Goal: Transaction & Acquisition: Purchase product/service

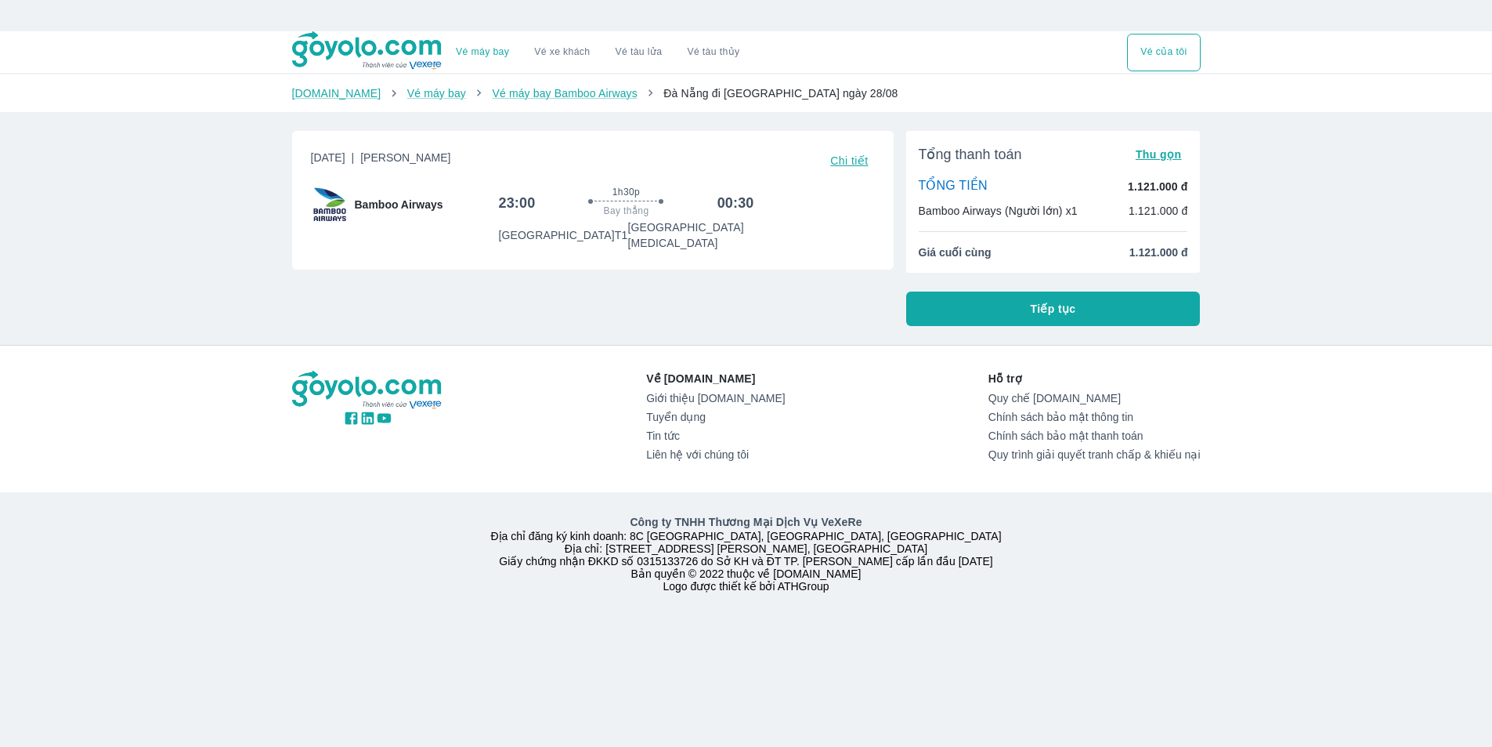
click at [1026, 320] on button "Tiếp tục" at bounding box center [1053, 308] width 295 height 34
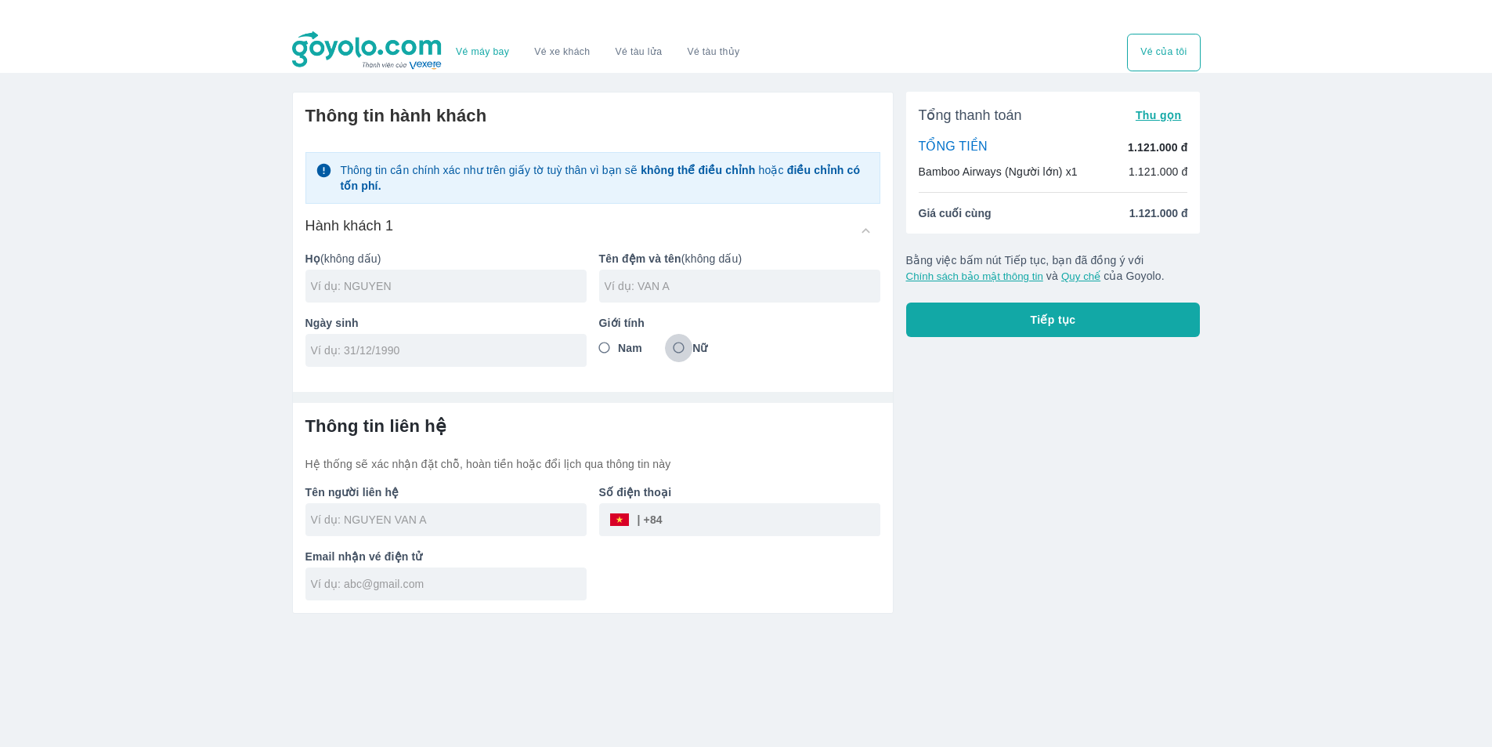
click at [692, 348] on input "Nữ" at bounding box center [679, 348] width 28 height 28
radio input "true"
click at [436, 289] on input "text" at bounding box center [449, 286] width 276 height 16
type input "[PERSON_NAME]"
click at [423, 360] on div at bounding box center [446, 350] width 281 height 33
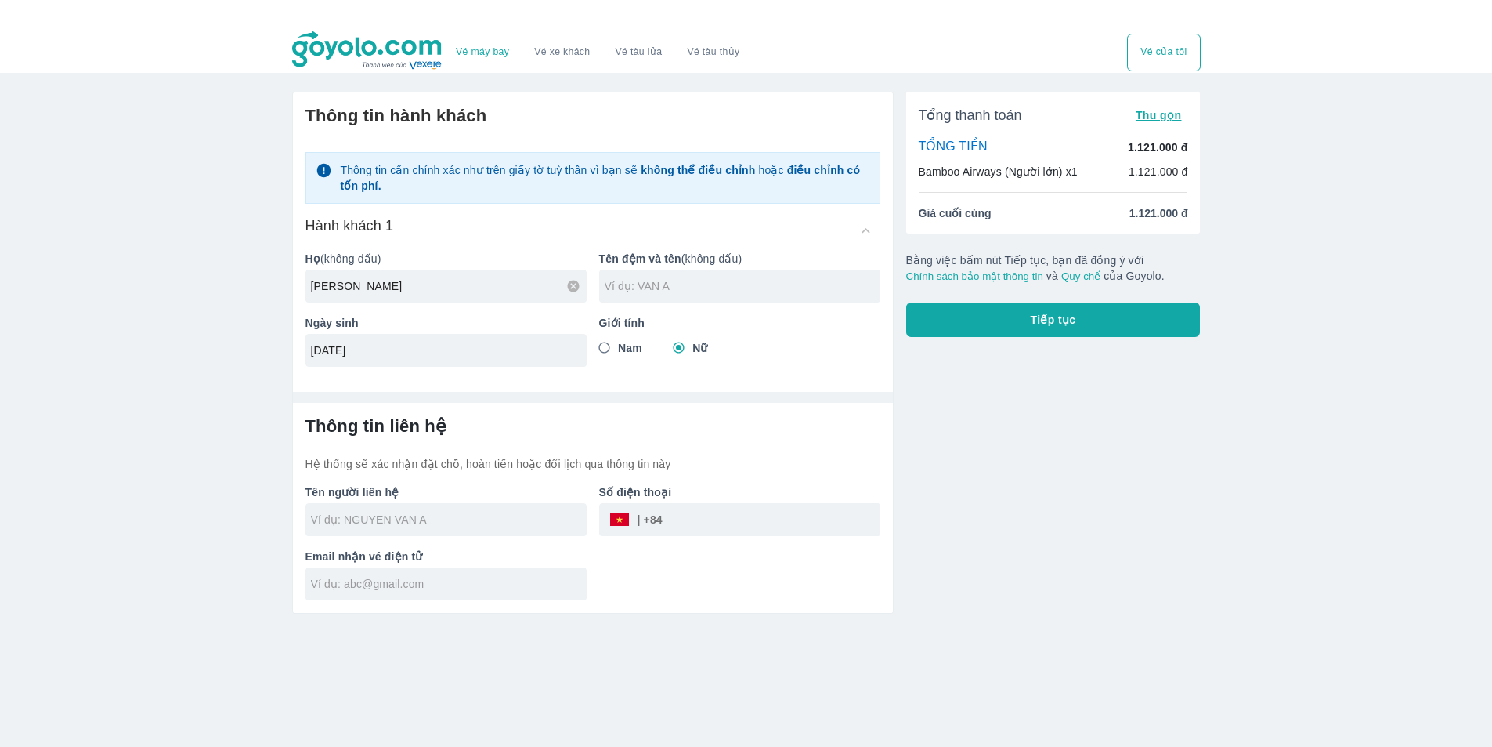
type input "[DATE]"
click at [666, 523] on div "​" at bounding box center [739, 519] width 281 height 33
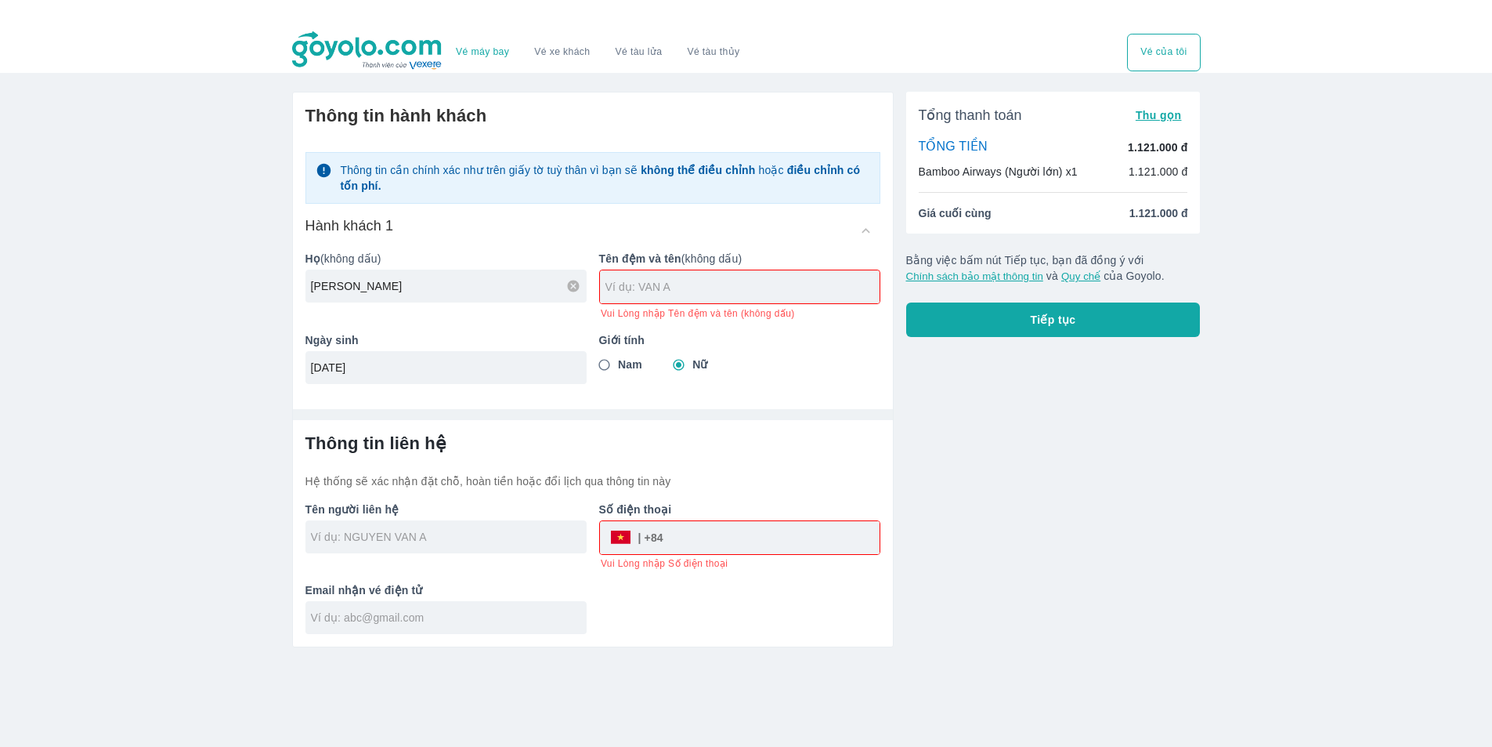
click at [664, 537] on div "​" at bounding box center [637, 537] width 54 height 0
click at [645, 537] on div "​" at bounding box center [637, 537] width 54 height 0
click at [566, 534] on input "text" at bounding box center [449, 537] width 276 height 16
click at [696, 534] on input "tel" at bounding box center [772, 538] width 216 height 38
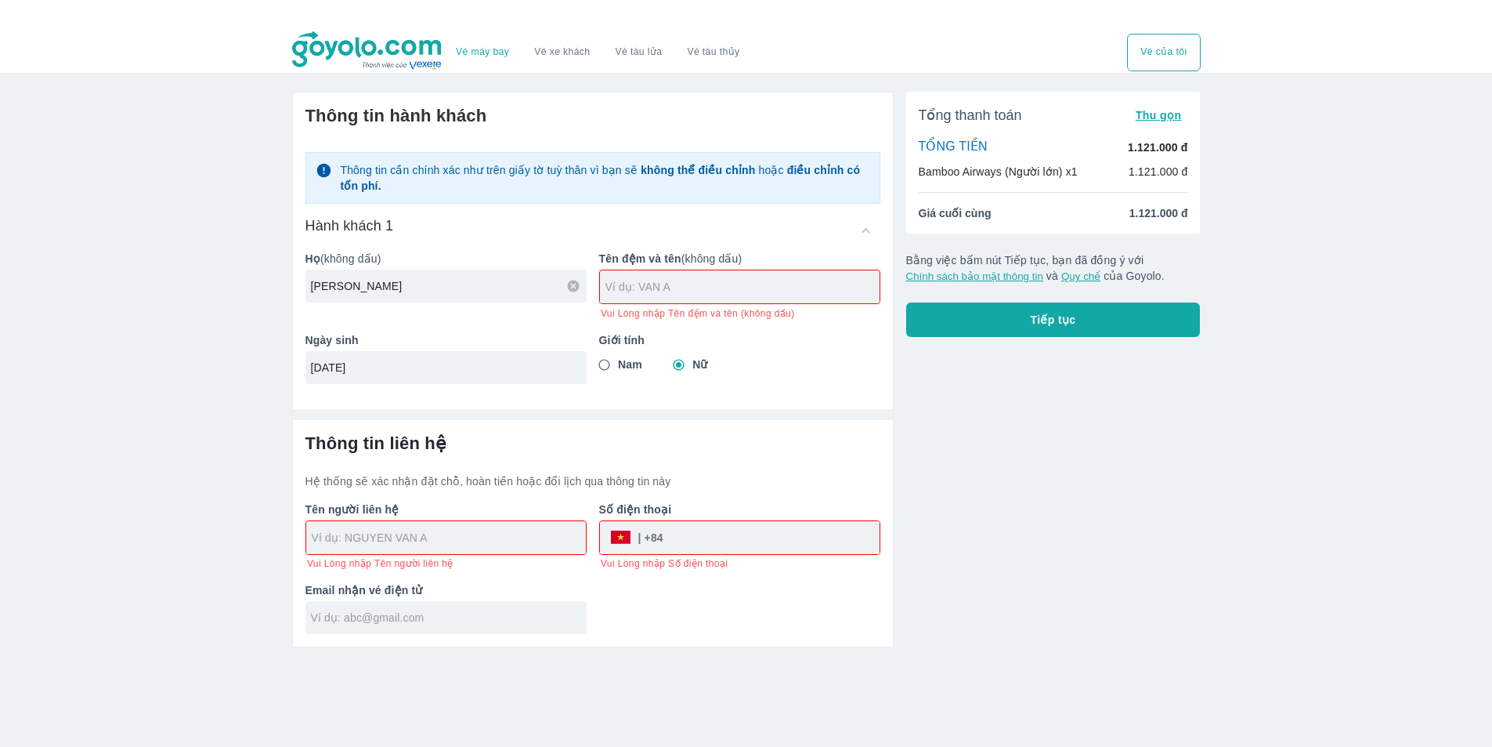
click at [562, 528] on div at bounding box center [446, 537] width 280 height 33
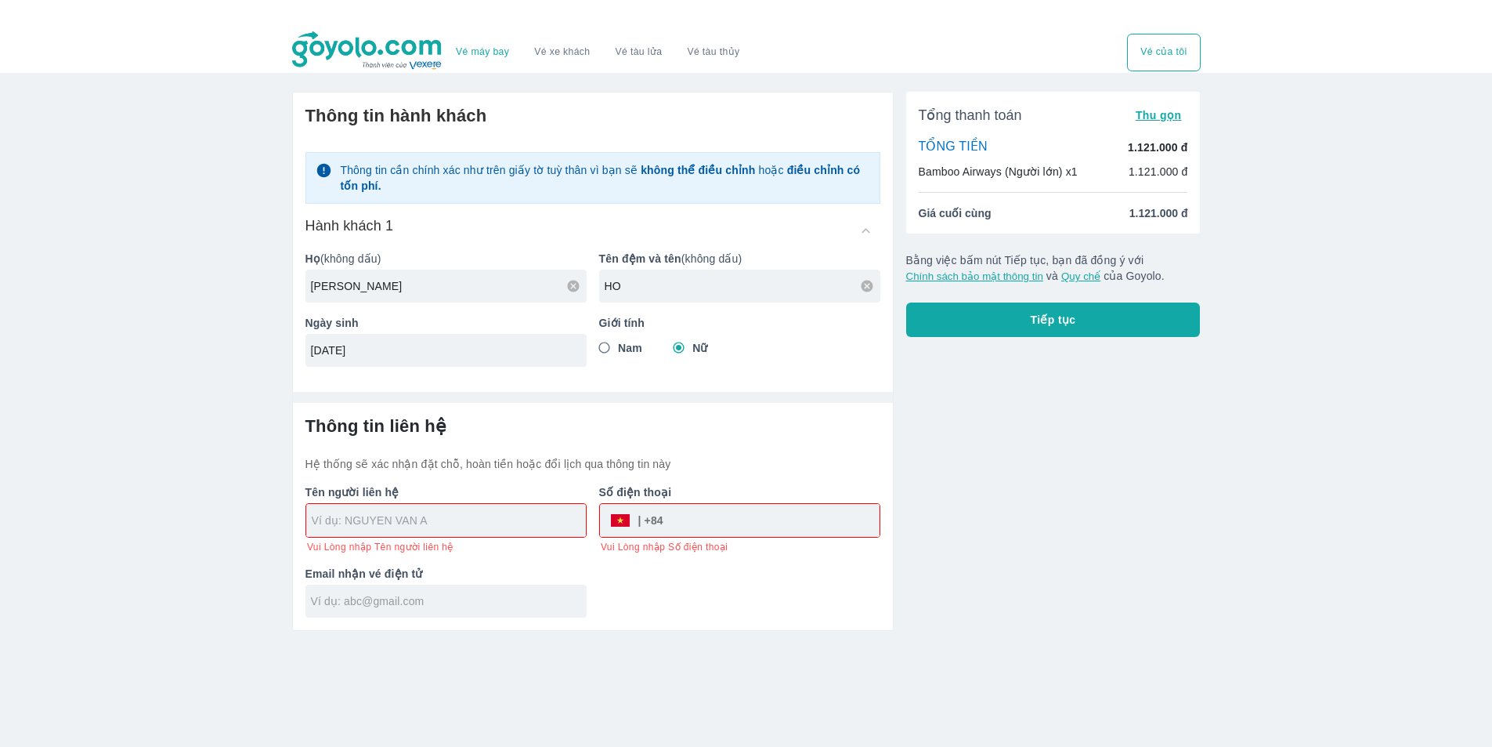
click at [561, 525] on input "text" at bounding box center [449, 520] width 274 height 16
type input "HO"
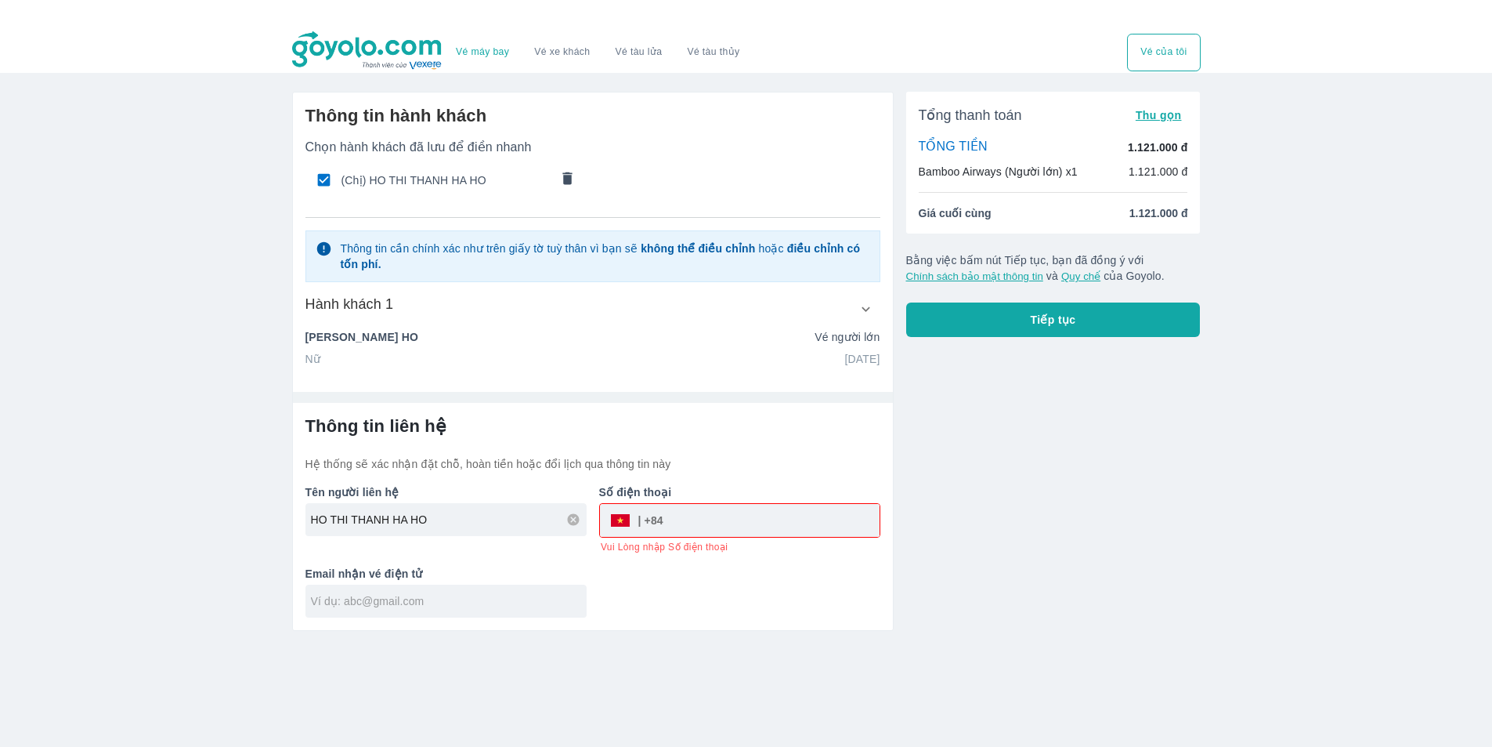
click at [684, 528] on input "tel" at bounding box center [772, 520] width 216 height 38
click at [482, 527] on input "HO THI THANH HA HO" at bounding box center [449, 520] width 276 height 16
type input "[PERSON_NAME]"
click at [432, 334] on div "HO THI THANH HA HO Vé người lớn" at bounding box center [593, 337] width 575 height 16
click at [418, 340] on p "HO THI THANH HA HO" at bounding box center [362, 337] width 113 height 16
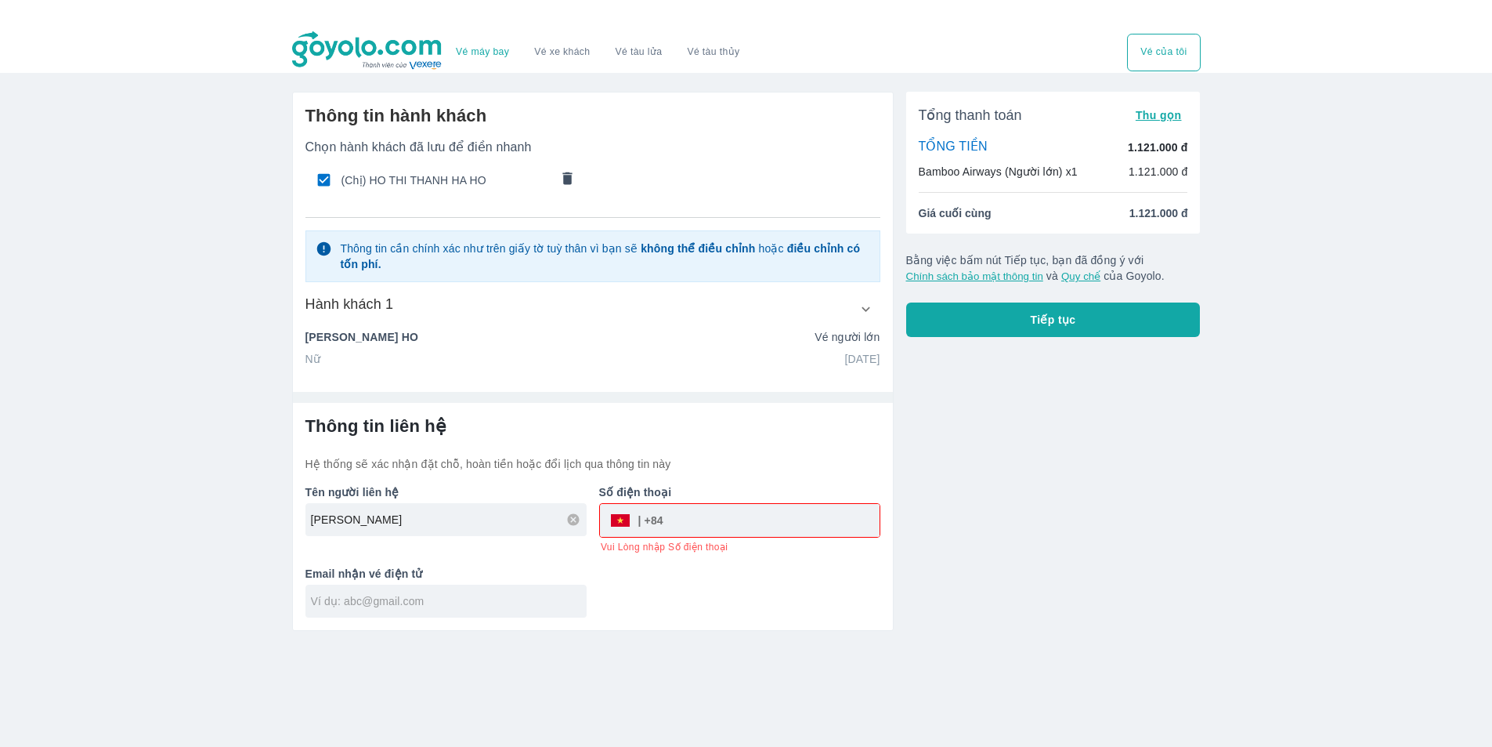
click at [418, 337] on p "HO THI THANH HA HO" at bounding box center [362, 337] width 113 height 16
click at [427, 338] on div "HO THI THANH HA HO Vé người lớn" at bounding box center [593, 337] width 575 height 16
click at [417, 338] on p "HO THI THANH HA HO" at bounding box center [362, 337] width 113 height 16
click at [429, 338] on div "HO THI THANH HA HO Vé người lớn" at bounding box center [593, 337] width 575 height 16
click at [565, 179] on icon "comments" at bounding box center [566, 178] width 9 height 13
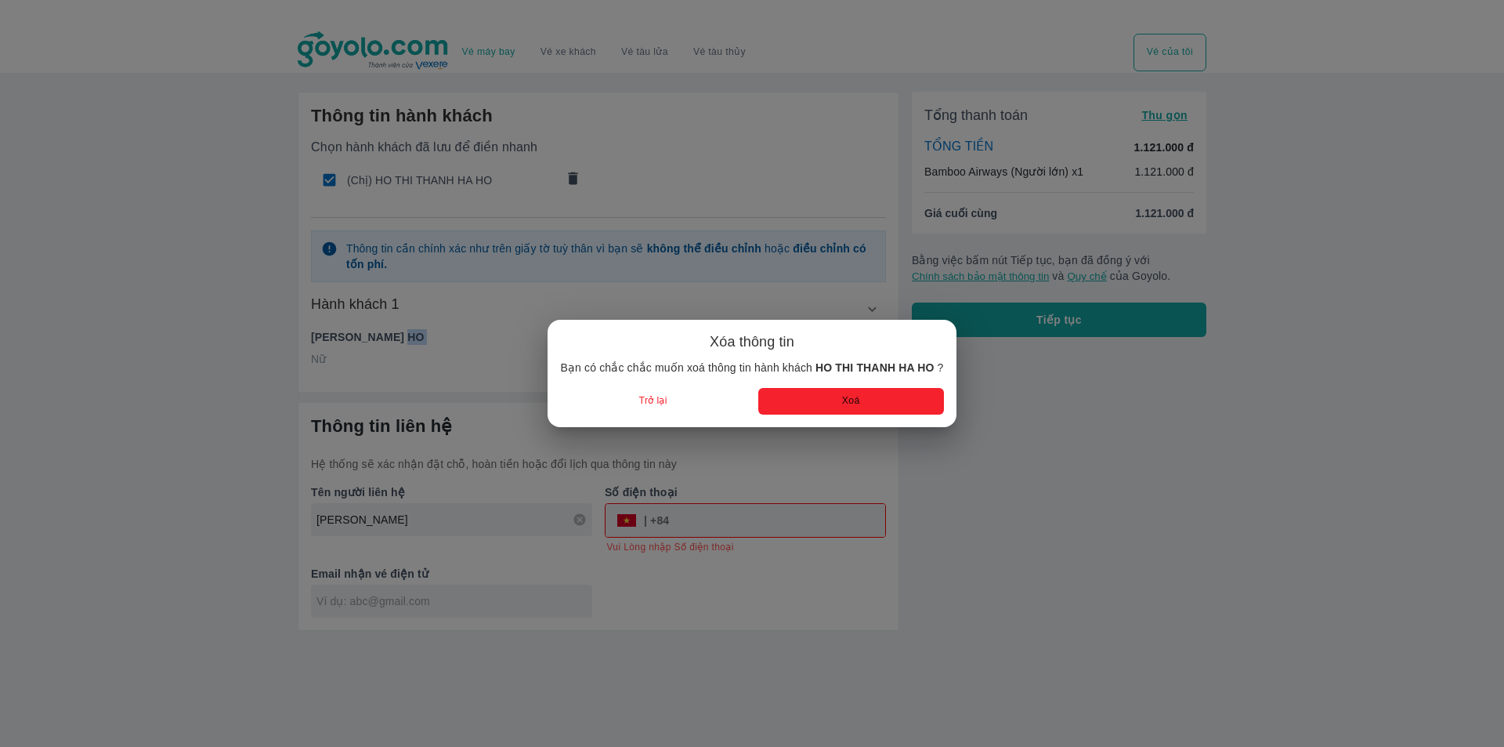
click at [765, 401] on button "Xoá" at bounding box center [851, 401] width 186 height 26
radio input "false"
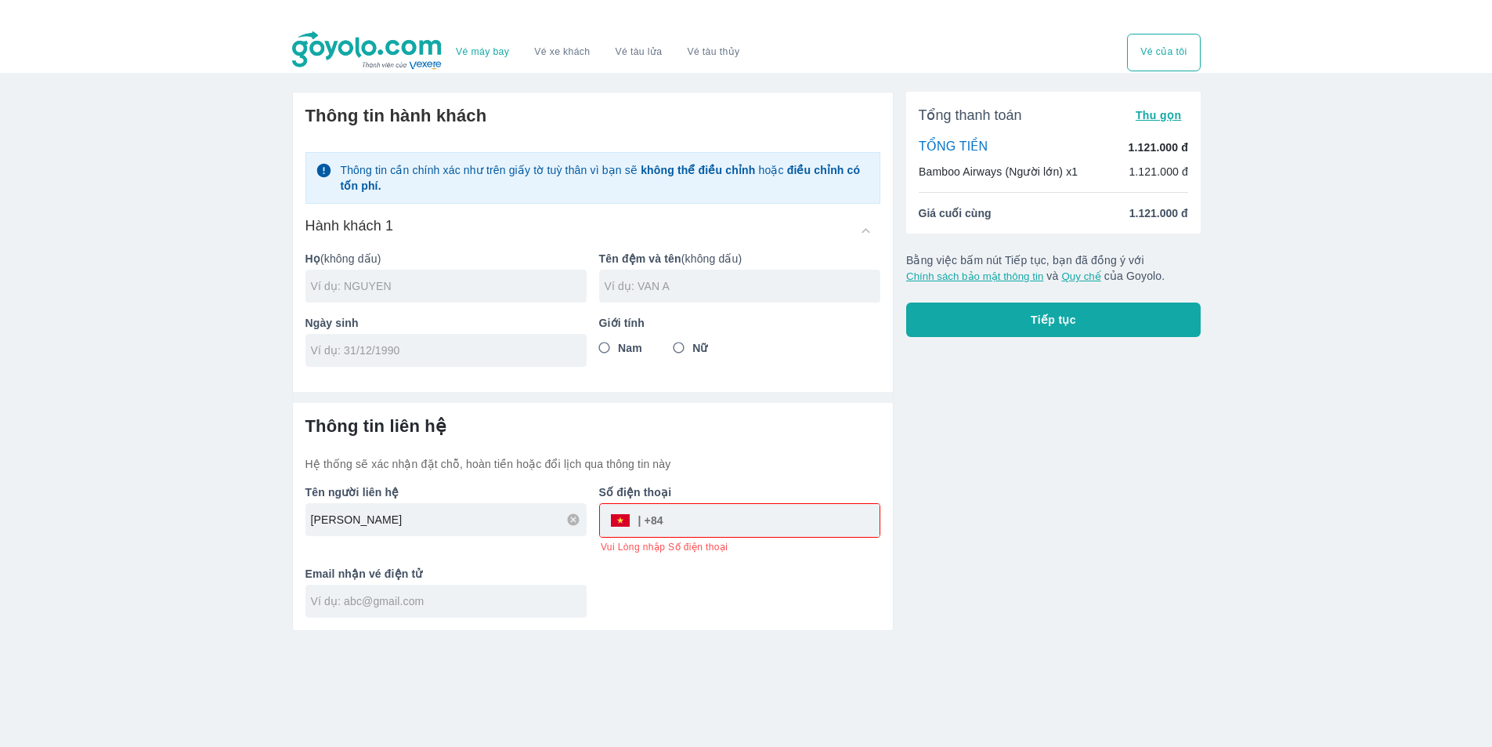
click at [394, 294] on input "text" at bounding box center [449, 286] width 276 height 16
type input "[PERSON_NAME]"
click at [439, 345] on input "tel" at bounding box center [441, 350] width 260 height 16
type input "[DATE]"
click at [695, 352] on span "Nữ" at bounding box center [700, 348] width 15 height 16
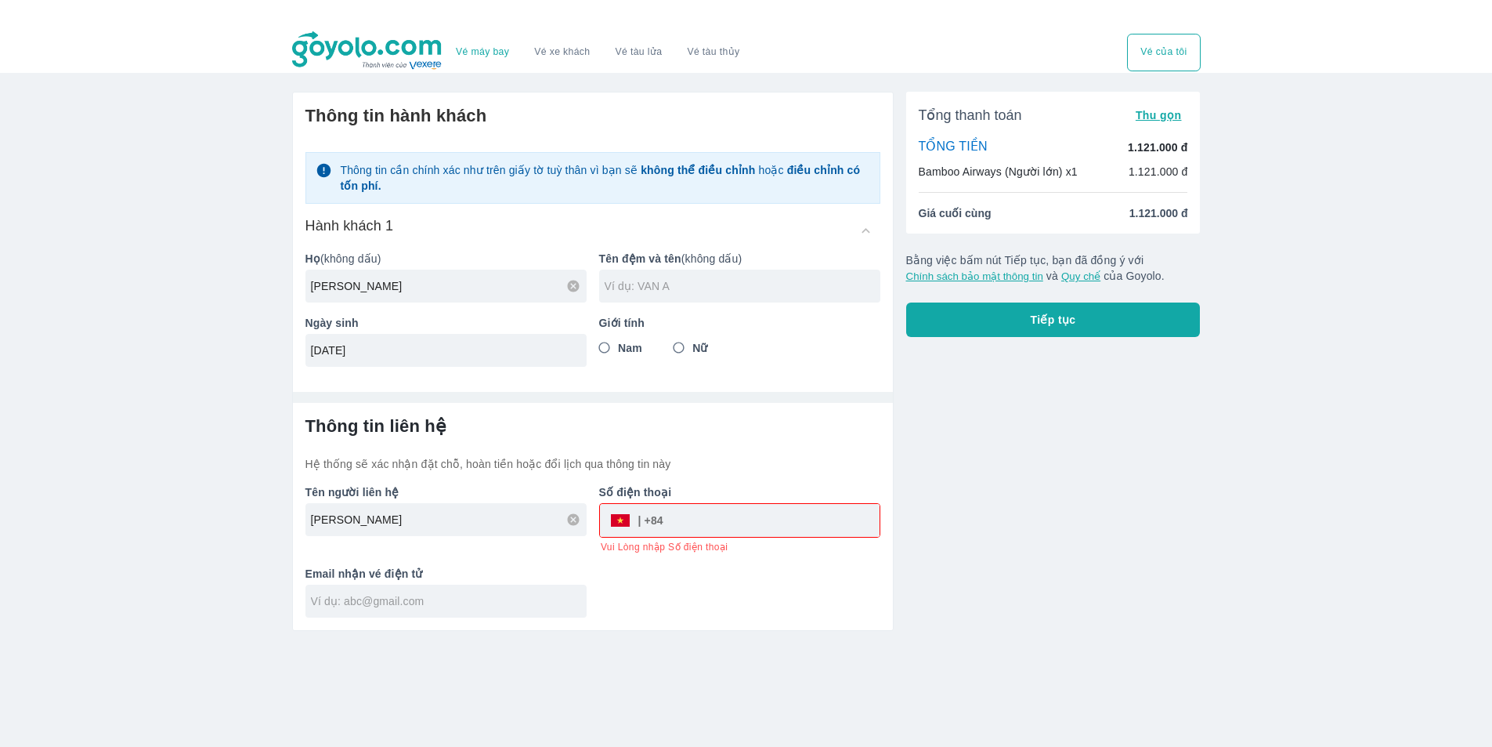
click at [693, 352] on input "Nữ" at bounding box center [679, 348] width 28 height 28
radio input "true"
click at [685, 290] on input "text" at bounding box center [743, 286] width 276 height 16
type input "[PERSON_NAME]"
click at [414, 286] on input "[PERSON_NAME]" at bounding box center [449, 286] width 276 height 16
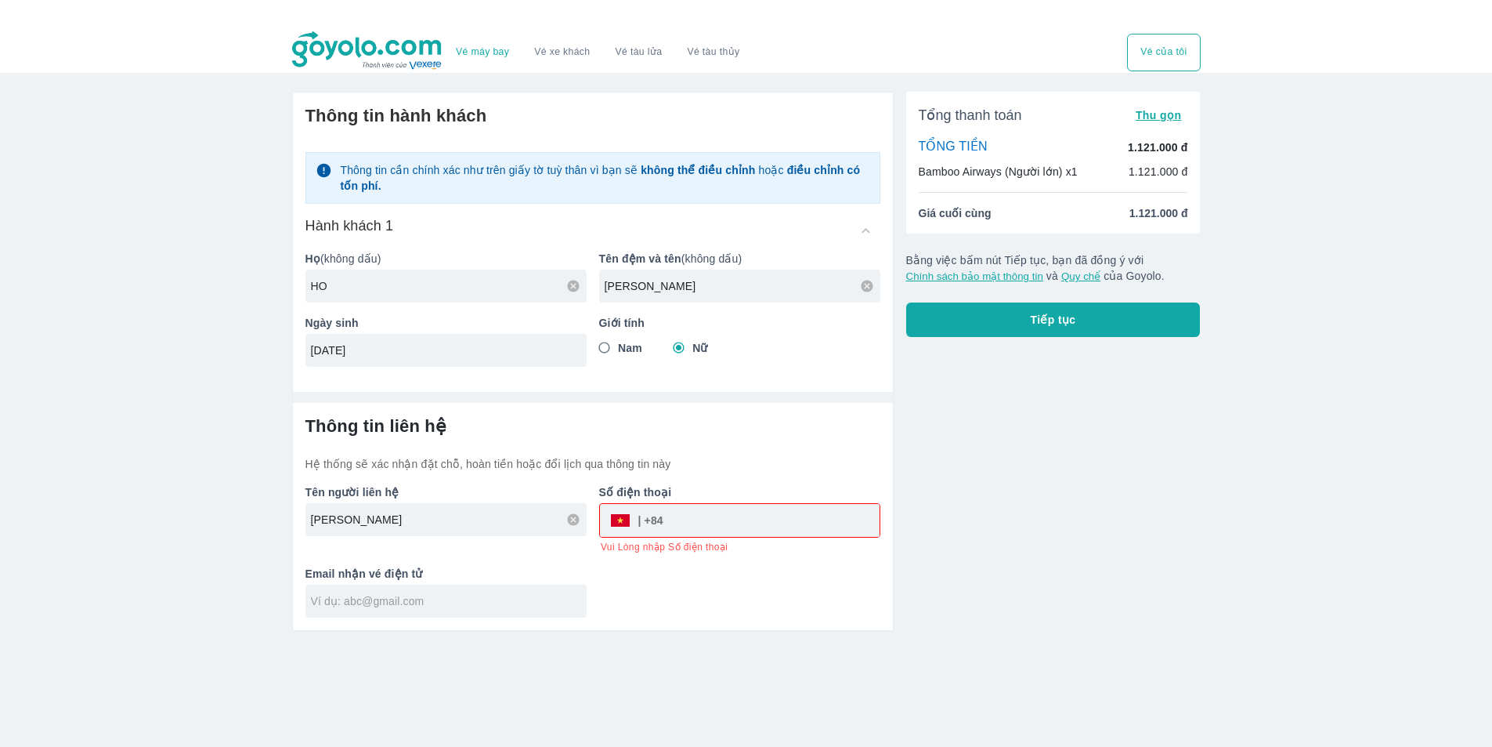
type input "H"
type input "HO"
click at [602, 286] on div "[PERSON_NAME]" at bounding box center [739, 285] width 281 height 33
type input "T"
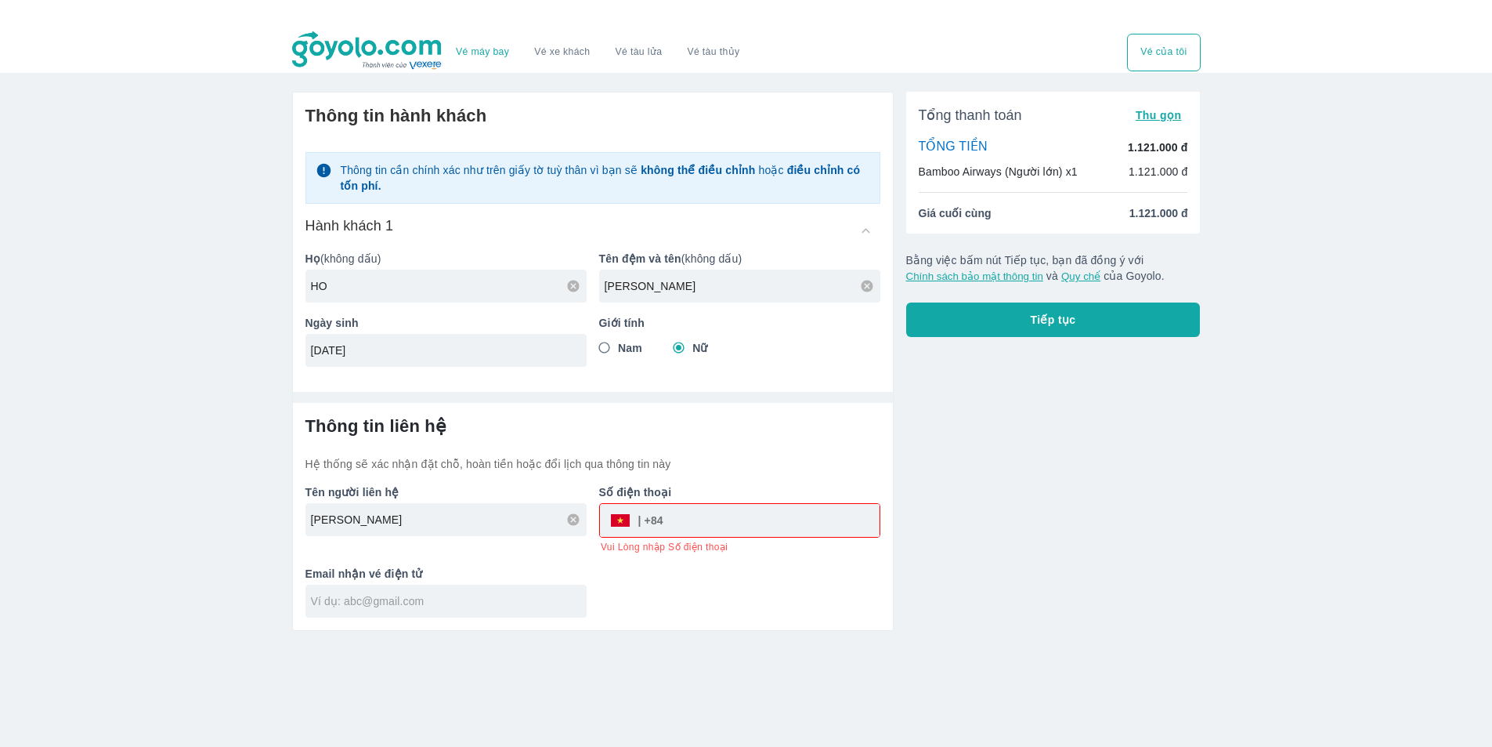
type input "[PERSON_NAME]"
click at [684, 515] on input "tel" at bounding box center [772, 520] width 216 height 38
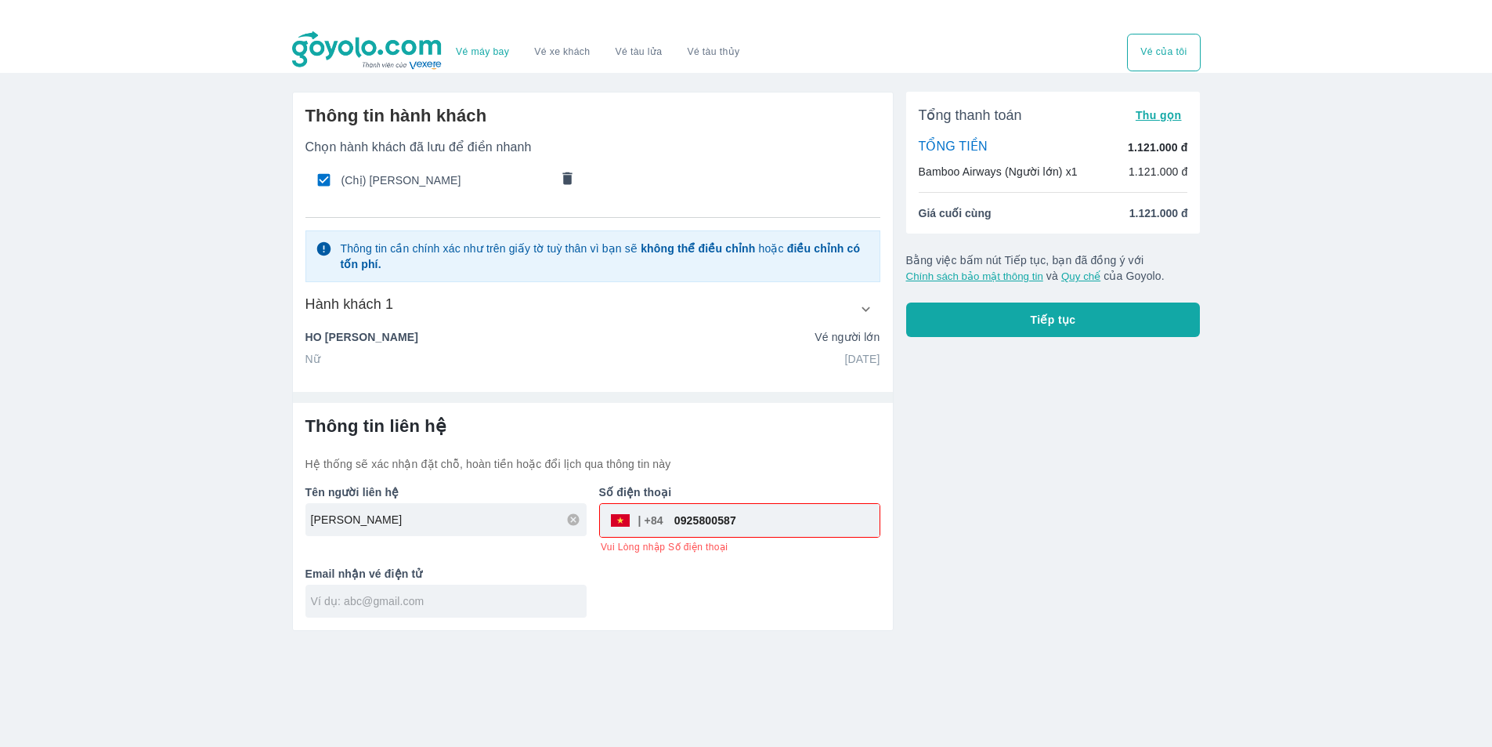
type input "0925800587"
click at [549, 599] on div at bounding box center [446, 600] width 281 height 33
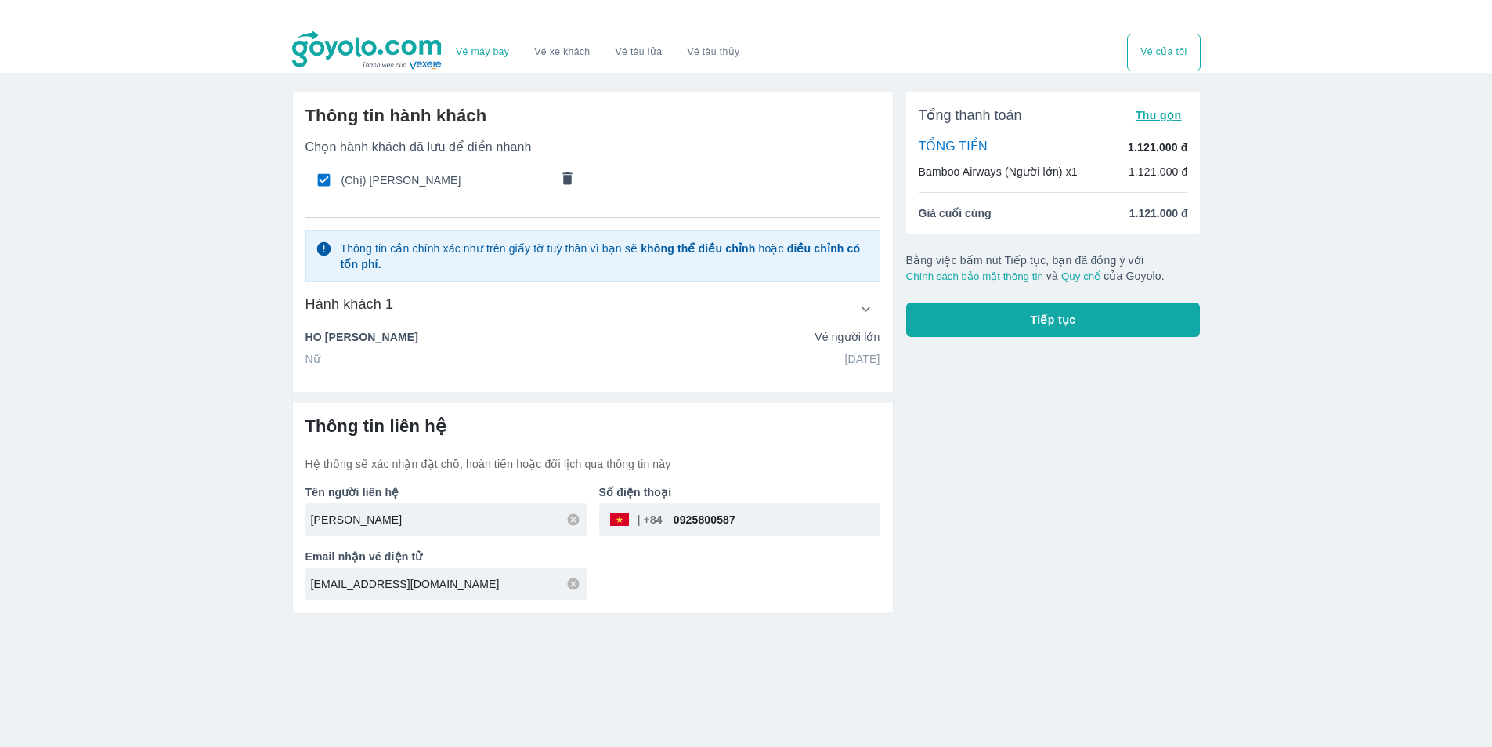
type input "[EMAIL_ADDRESS][DOMAIN_NAME]"
click at [1015, 332] on button "Tiếp tục" at bounding box center [1053, 319] width 295 height 34
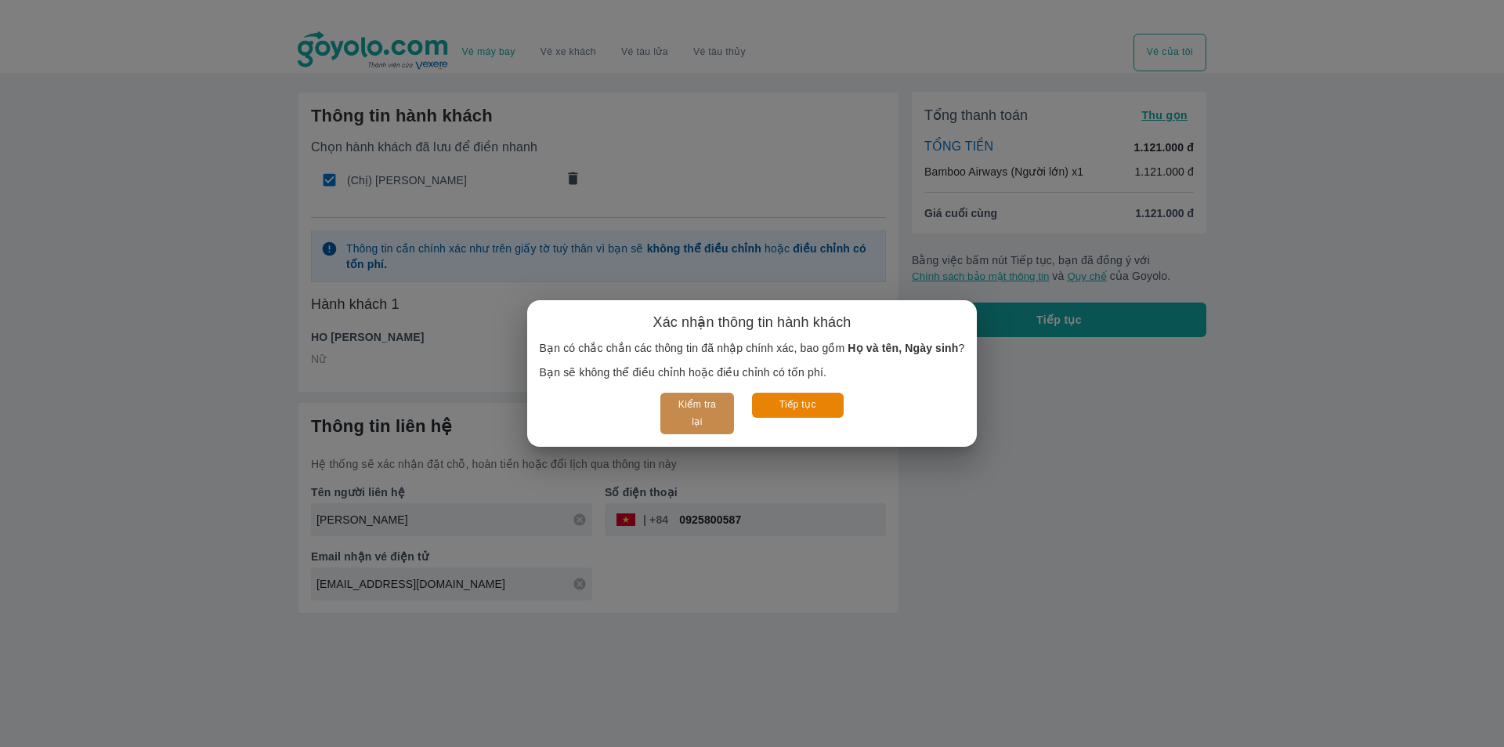
click at [694, 407] on button "Kiểm tra lại" at bounding box center [696, 413] width 73 height 42
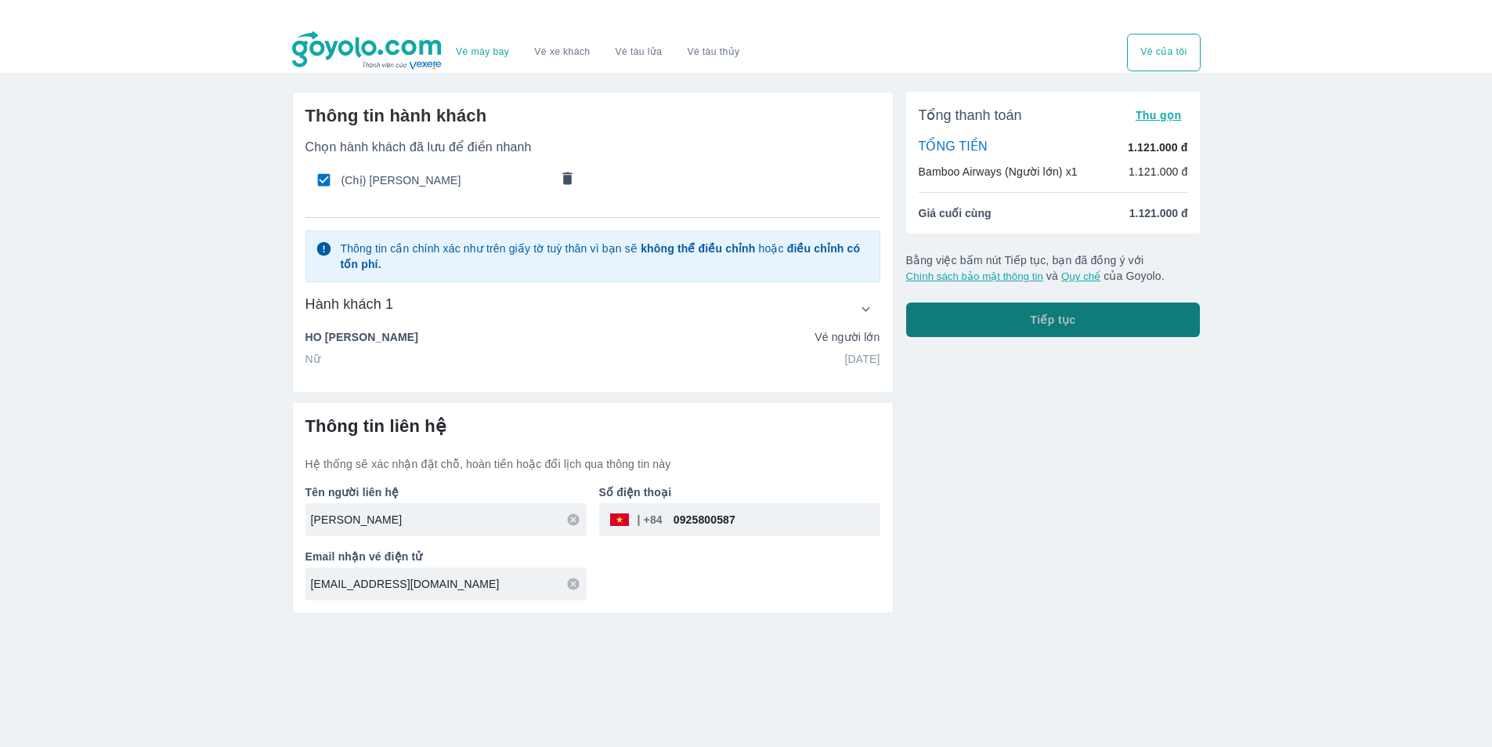
click at [998, 310] on button "Tiếp tục" at bounding box center [1053, 319] width 295 height 34
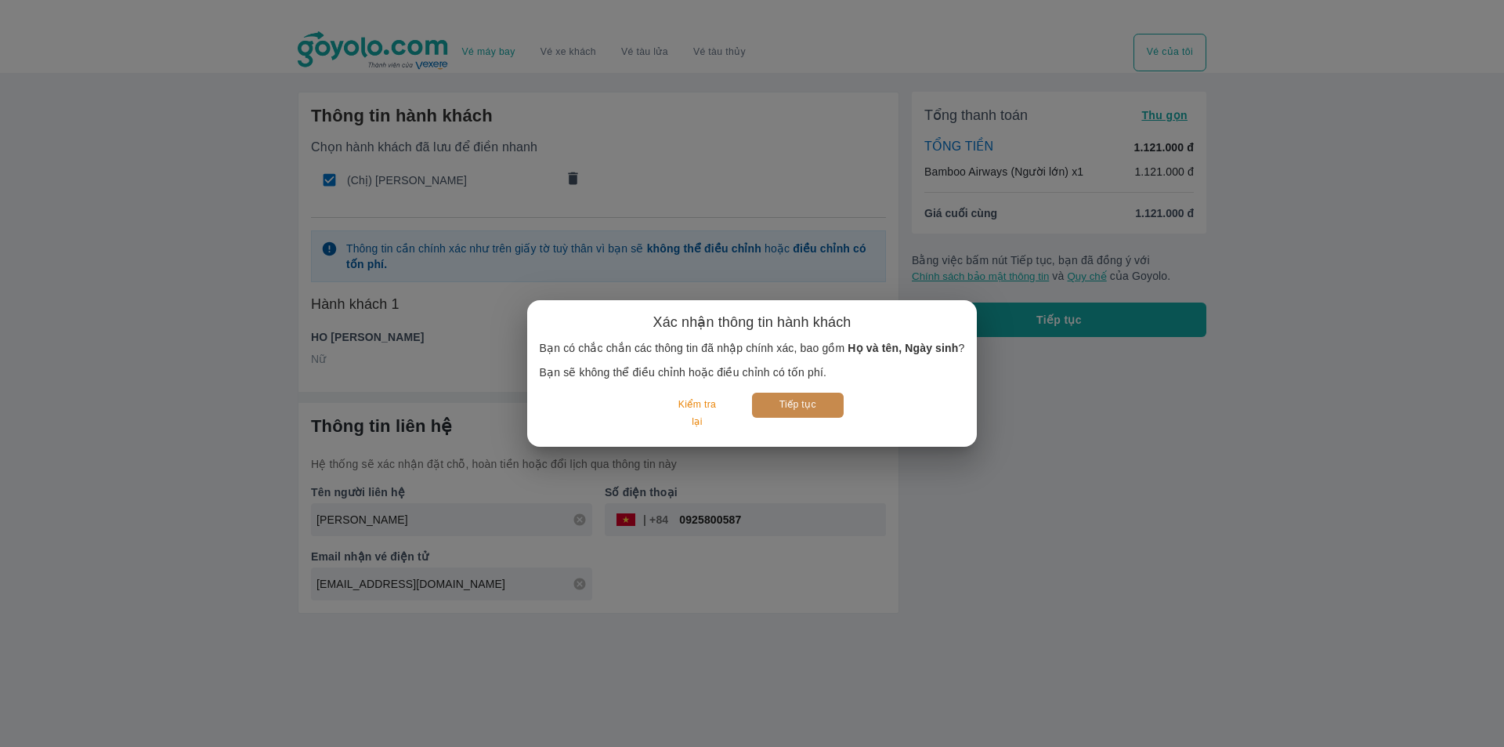
click at [804, 407] on button "Tiếp tục" at bounding box center [798, 404] width 92 height 24
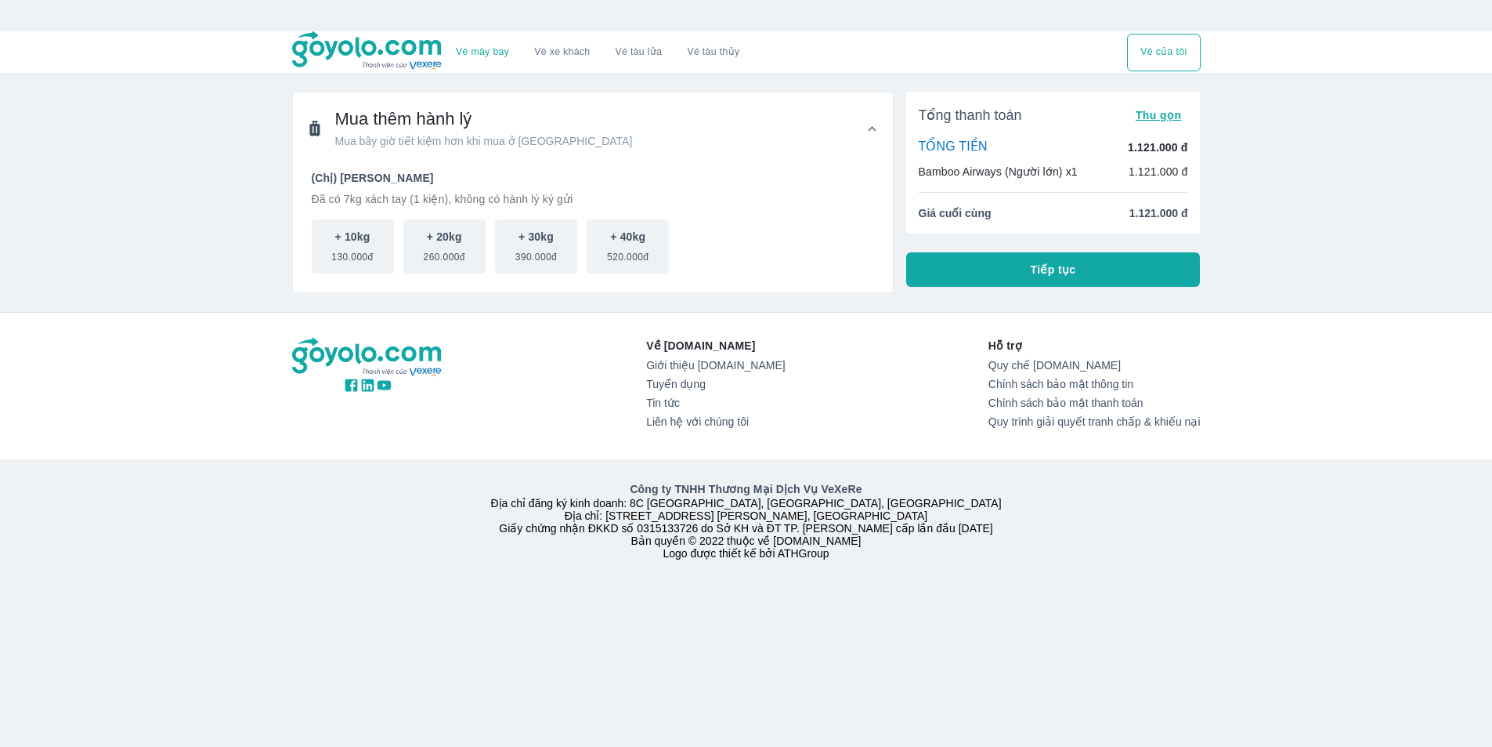
click at [955, 277] on button "Tiếp tục" at bounding box center [1053, 269] width 295 height 34
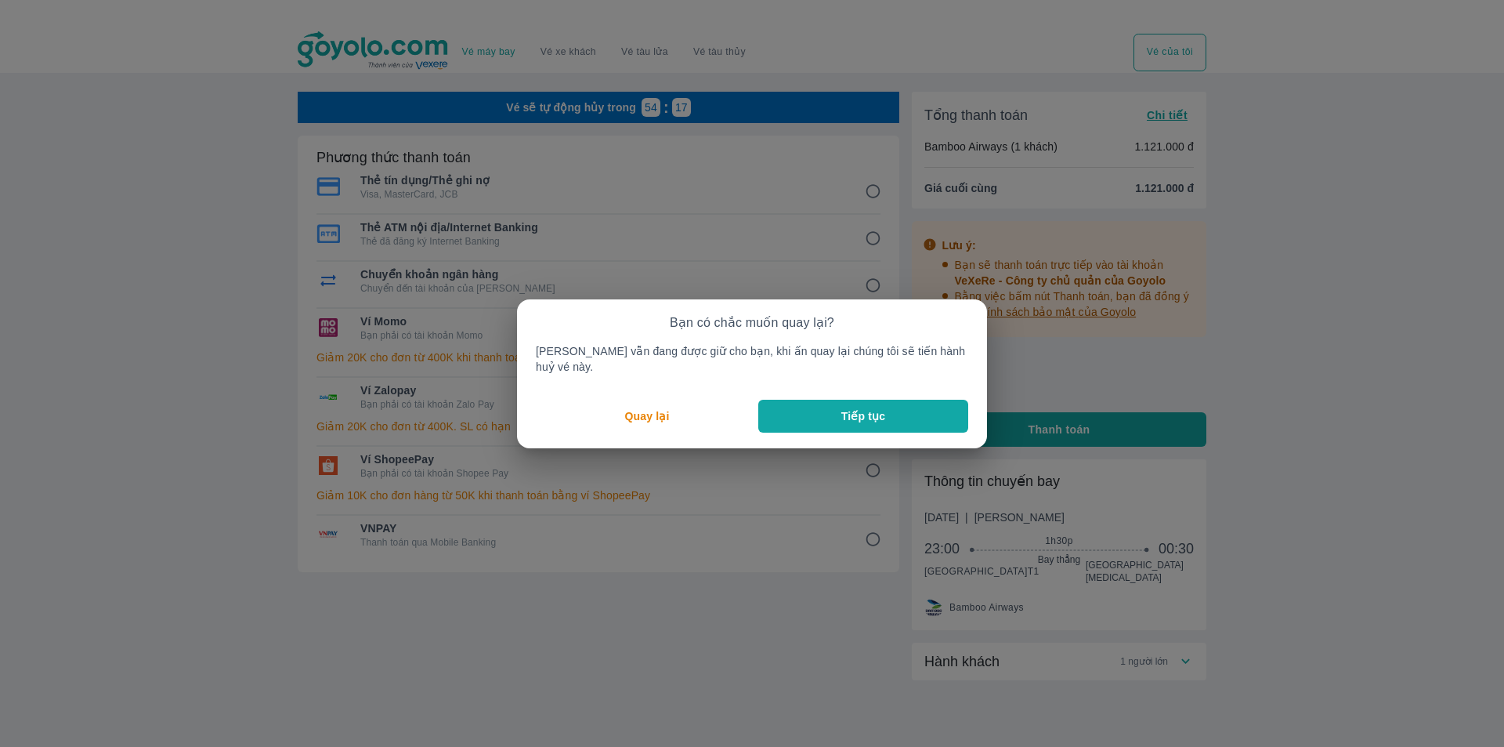
click at [781, 404] on button "Tiếp tục" at bounding box center [863, 416] width 210 height 33
click at [682, 414] on button "Quay lại" at bounding box center [647, 416] width 222 height 33
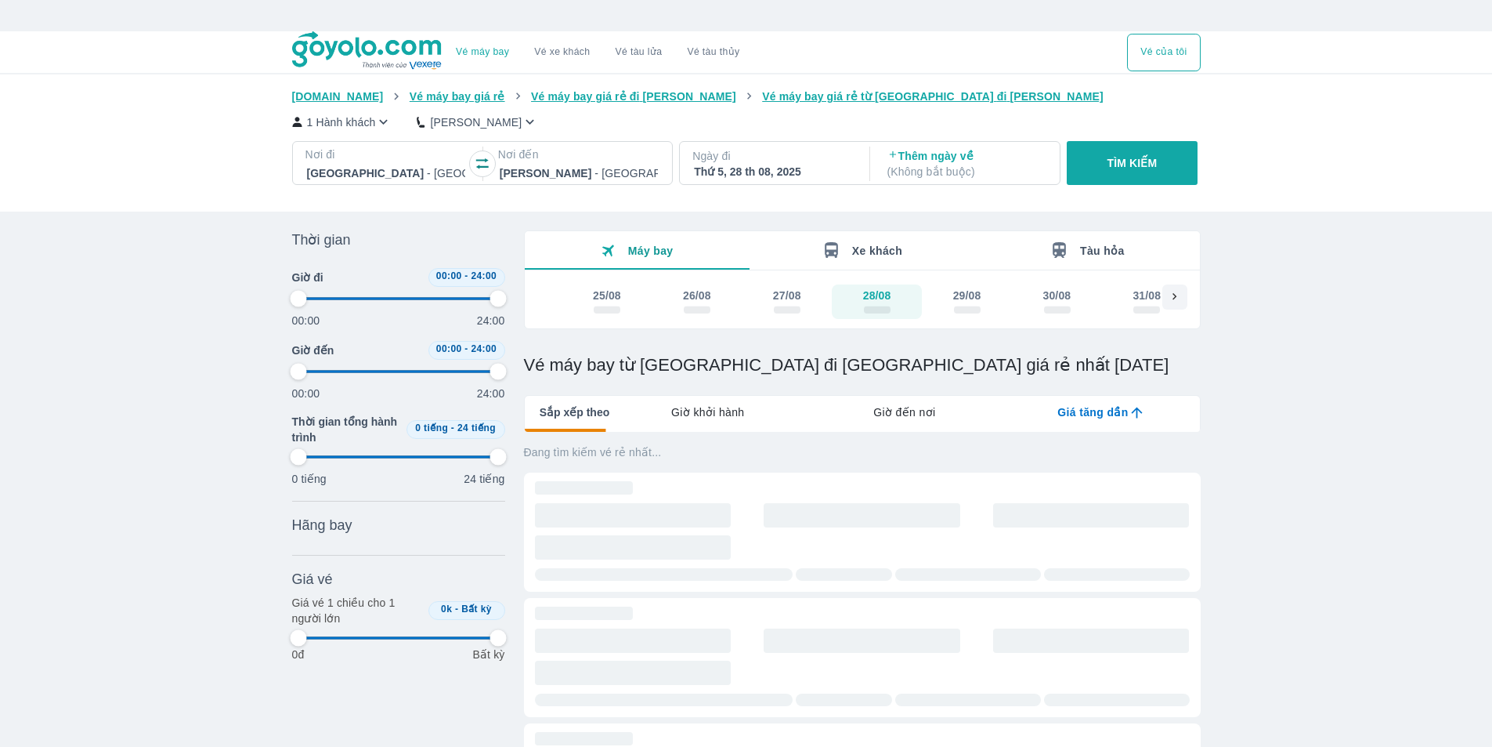
type input "97.9166666666667"
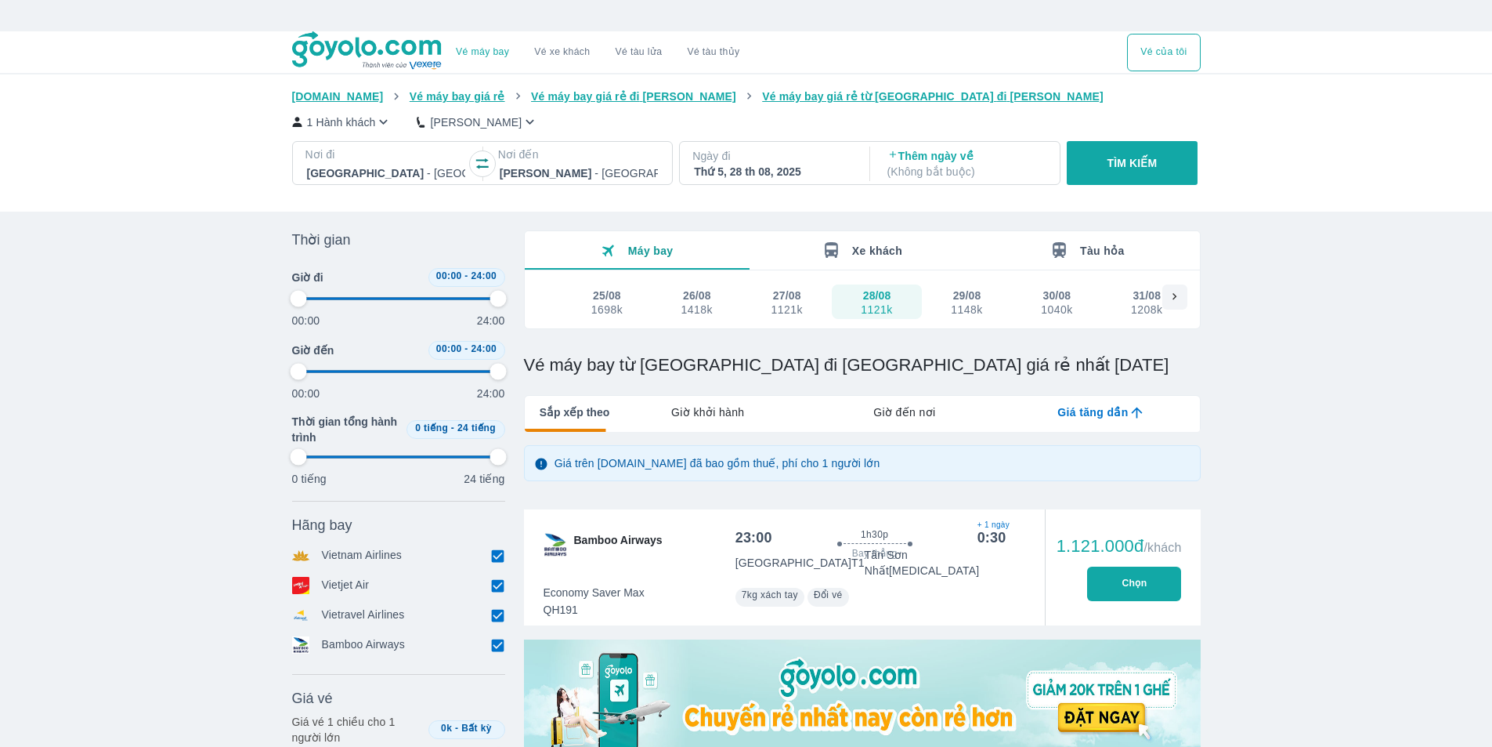
type input "97.9166666666667"
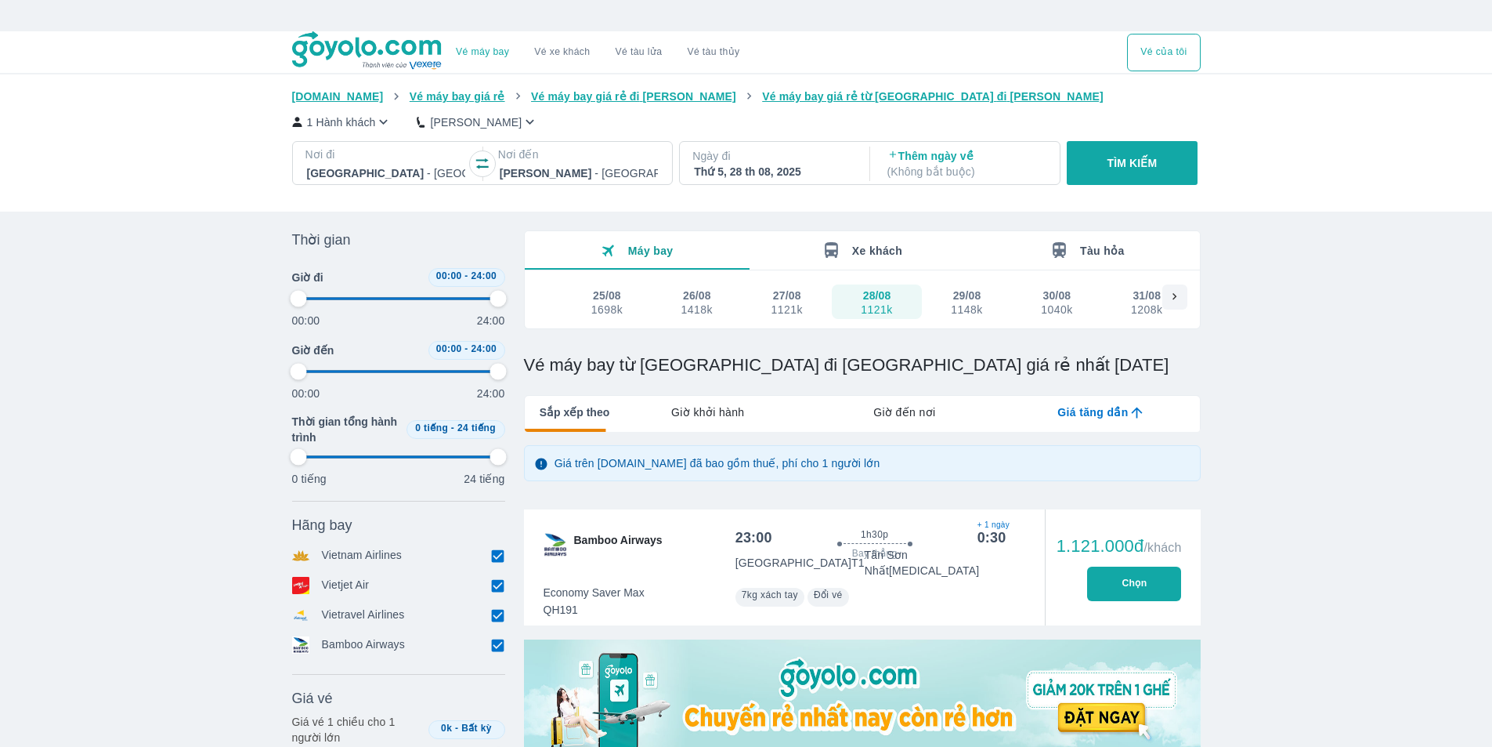
type input "97.9166666666667"
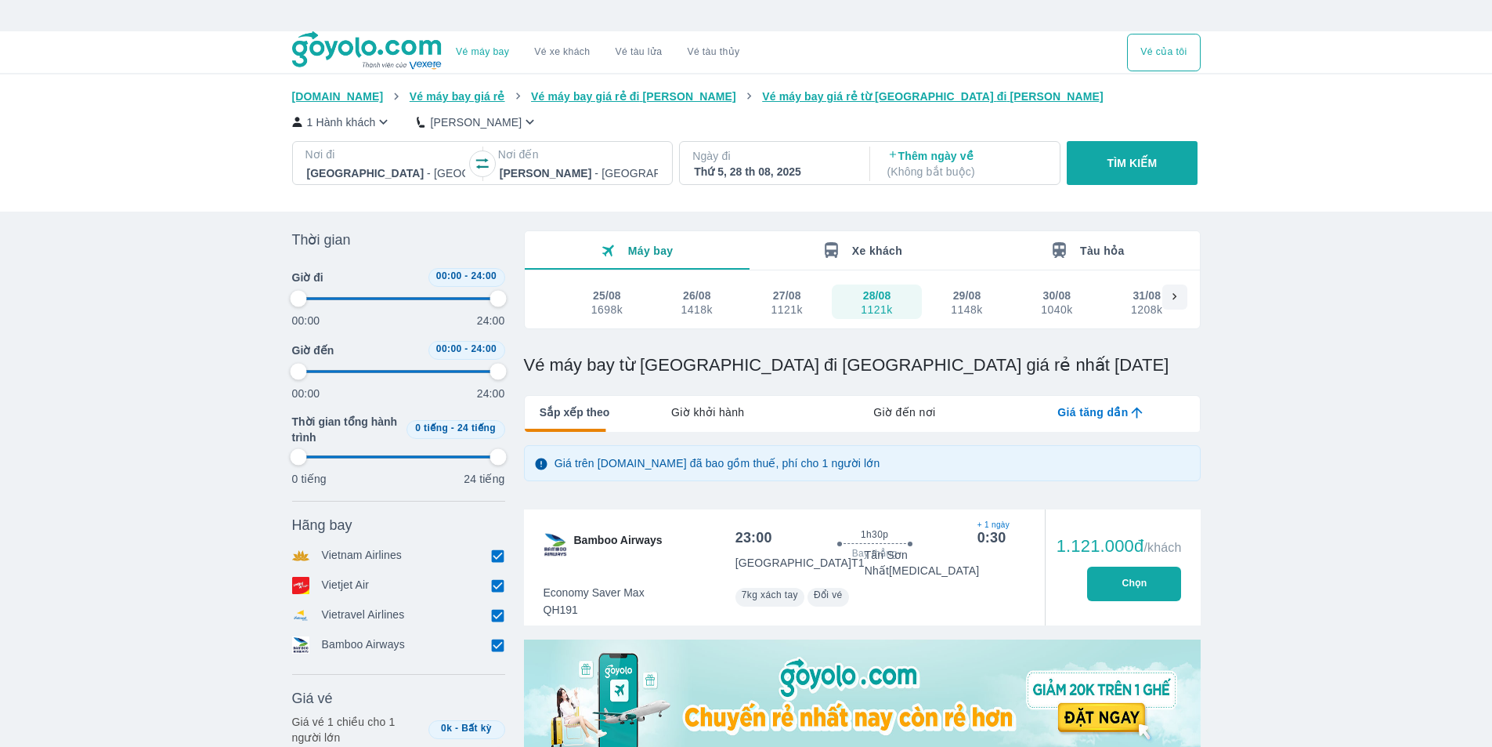
type input "97.9166666666667"
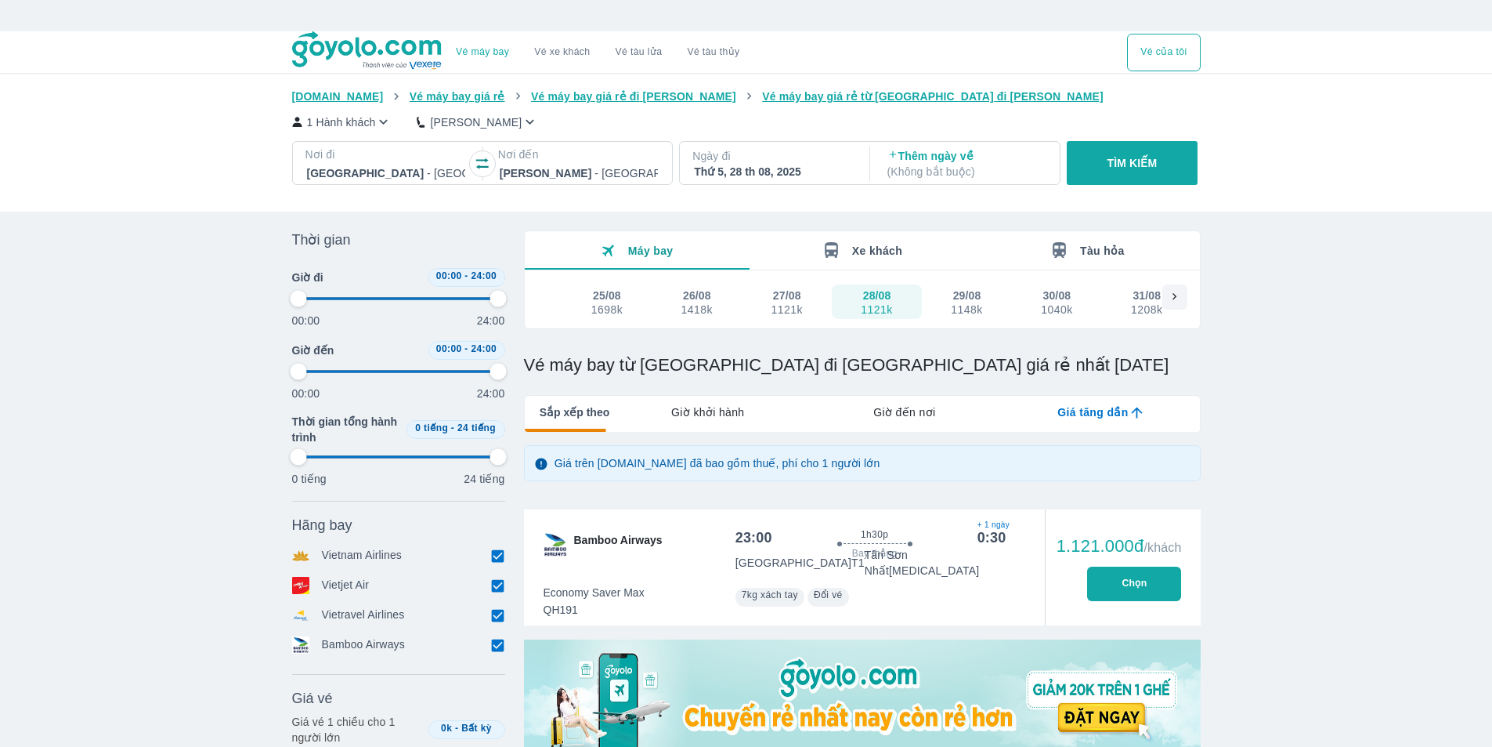
type input "97.9166666666667"
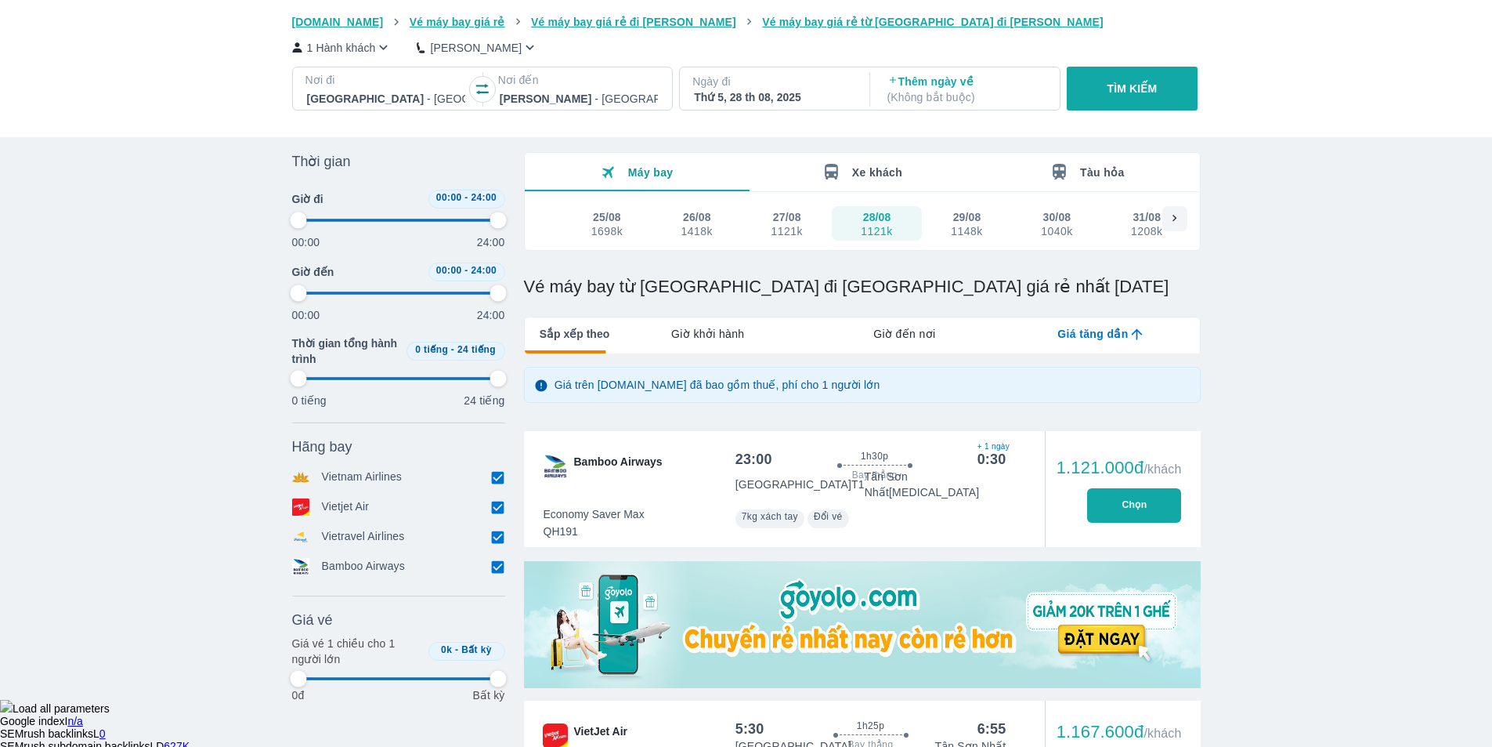
type input "97.9166666666667"
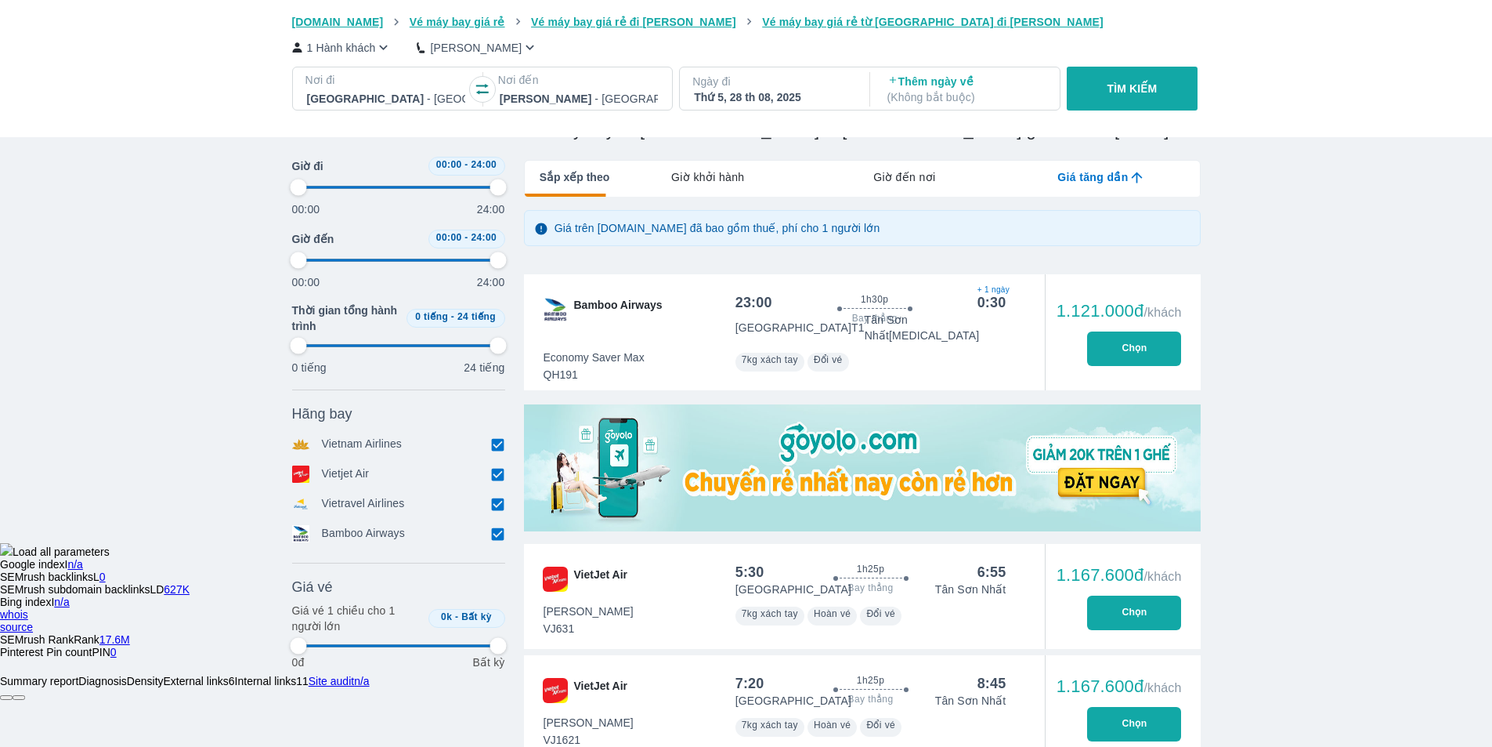
type input "97.9166666666667"
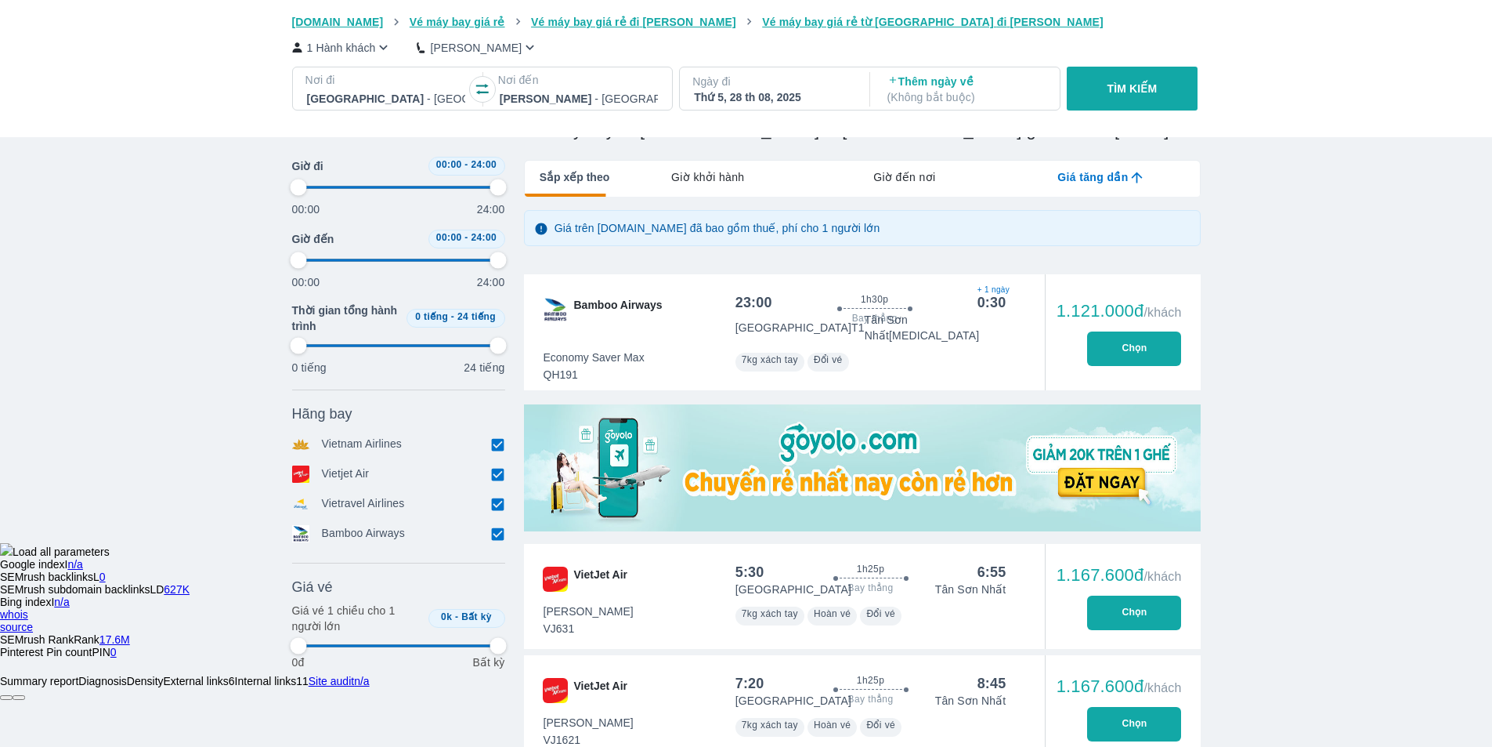
type input "97.9166666666667"
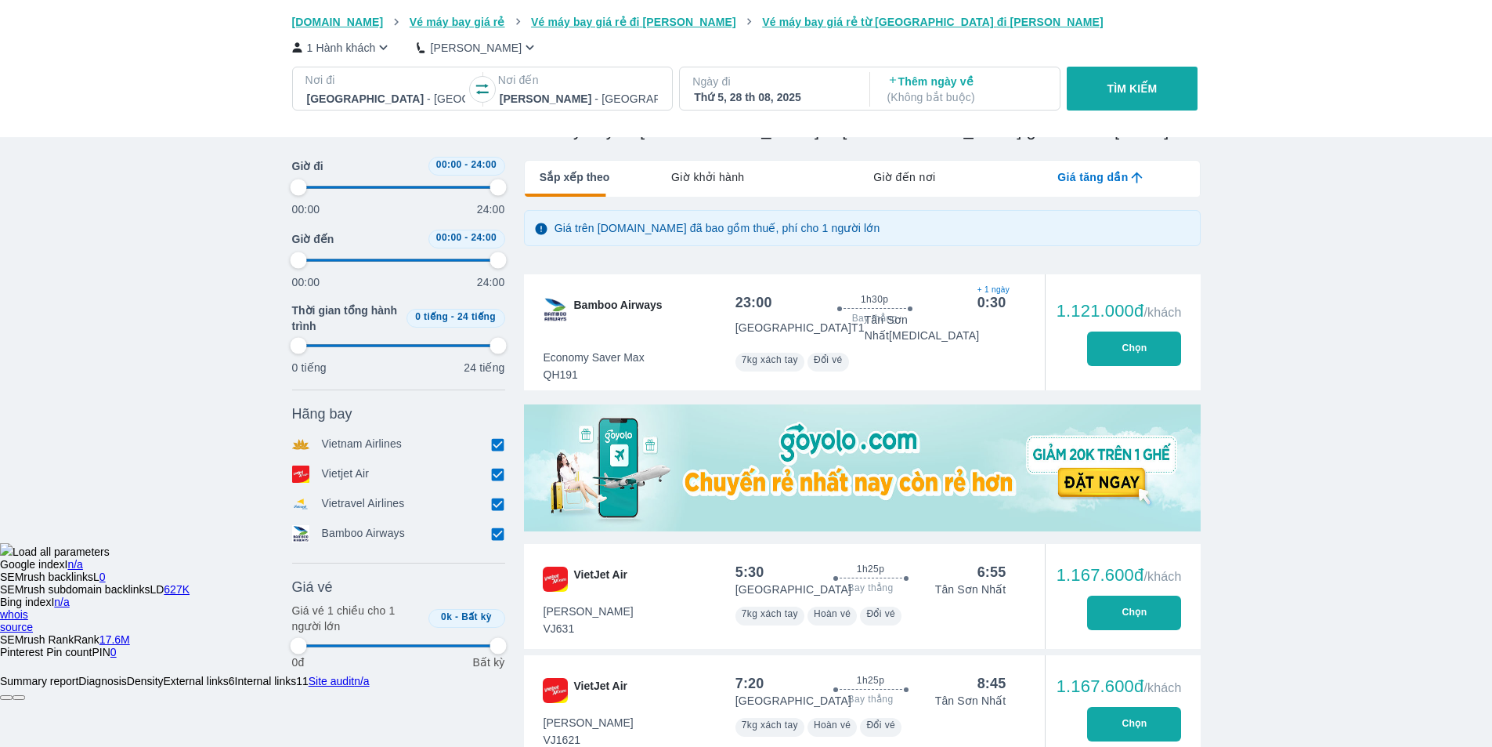
type input "97.9166666666667"
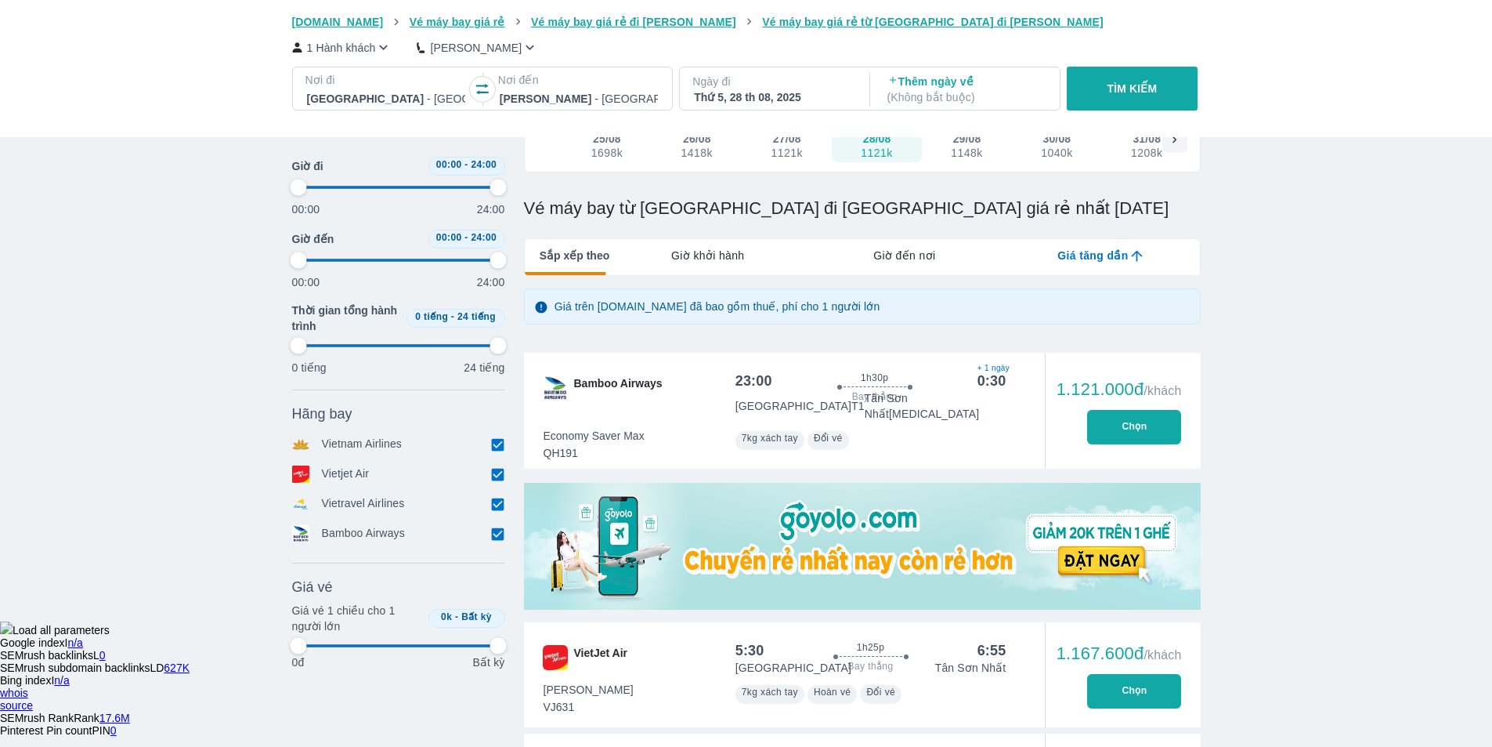
type input "97.9166666666667"
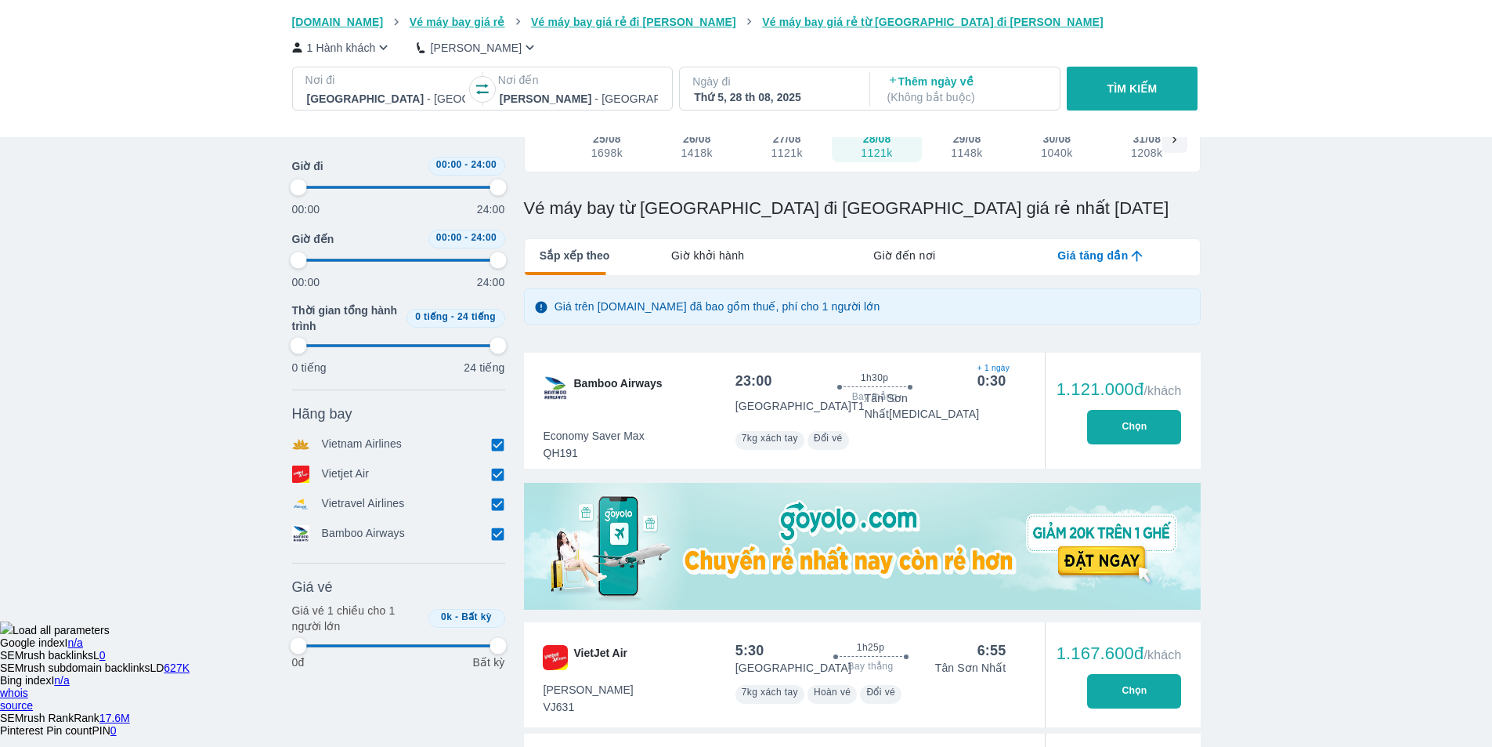
type input "97.9166666666667"
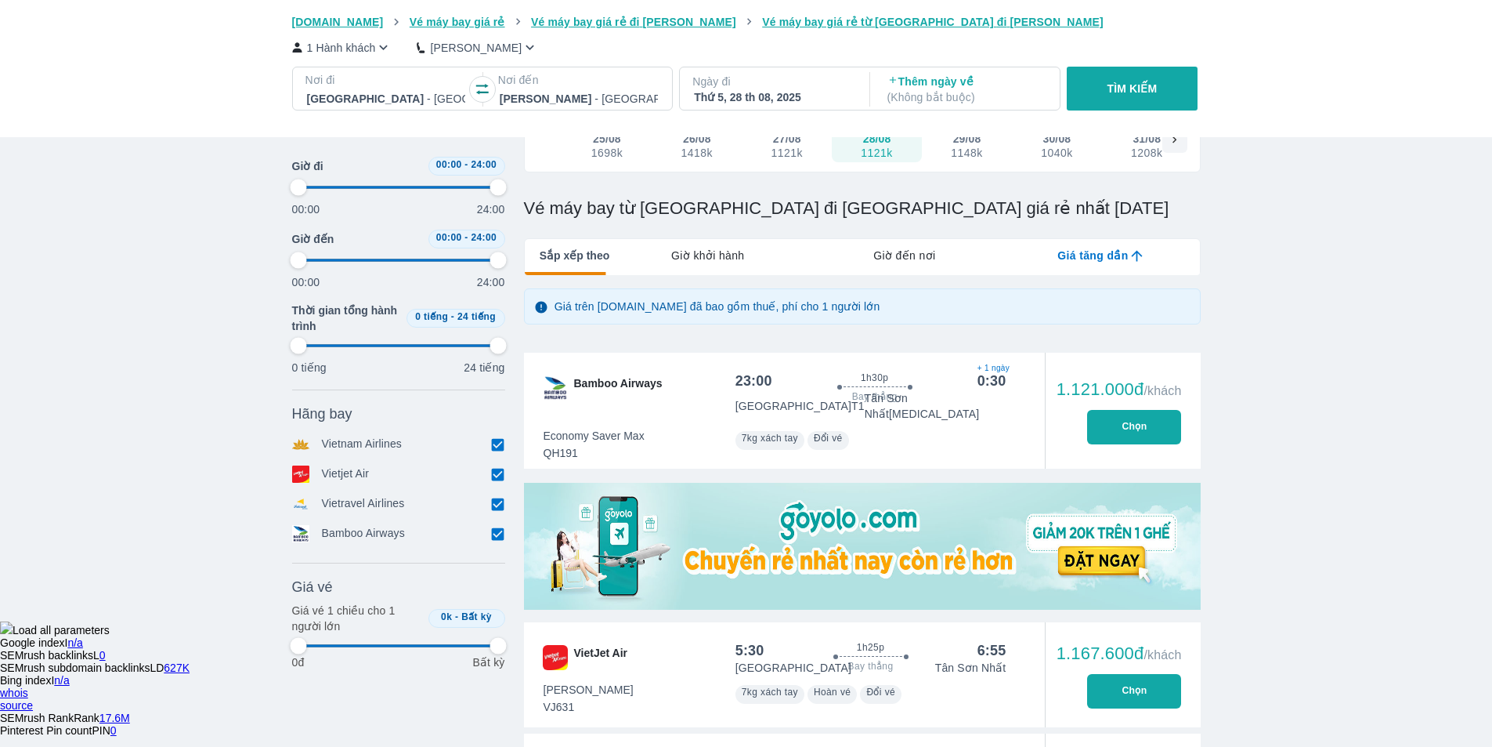
type input "97.9166666666667"
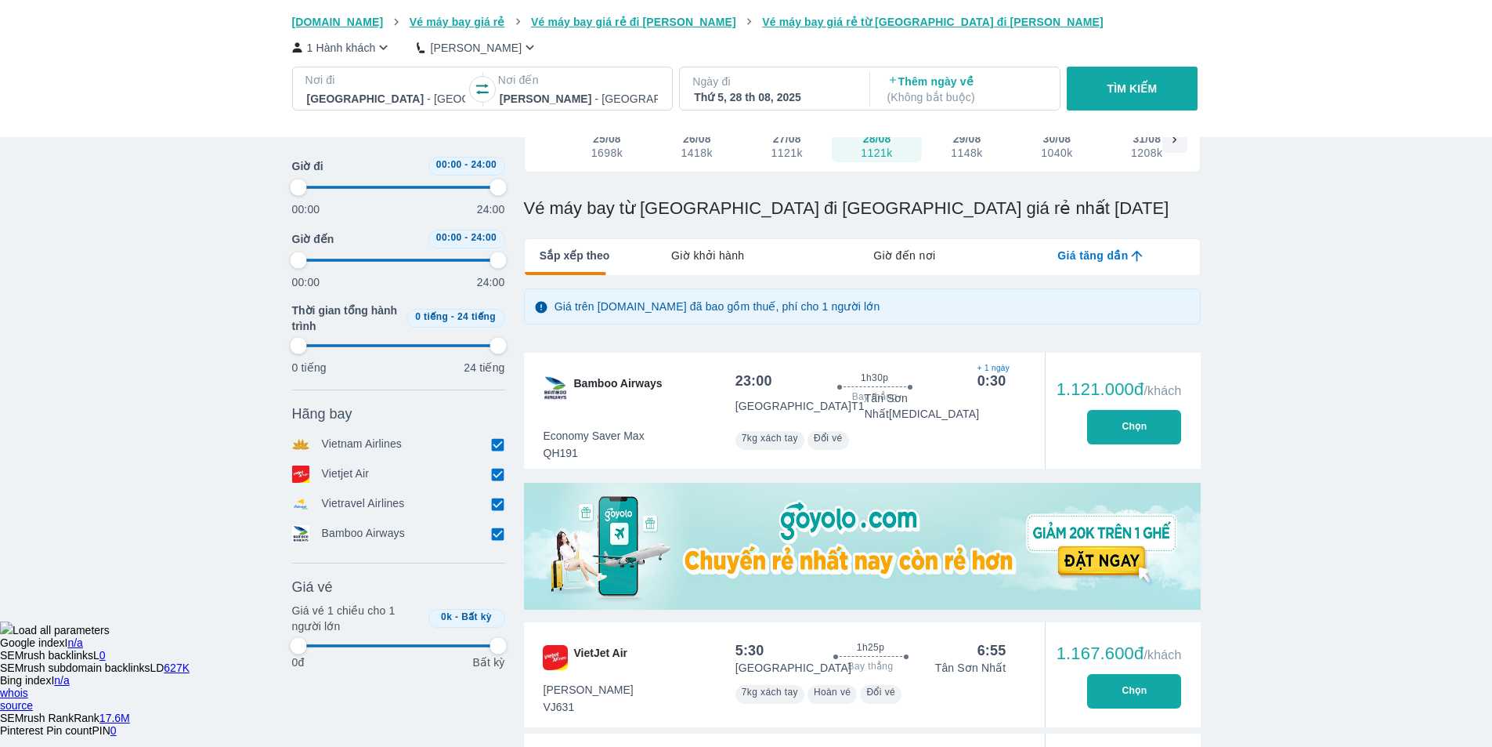
type input "97.9166666666667"
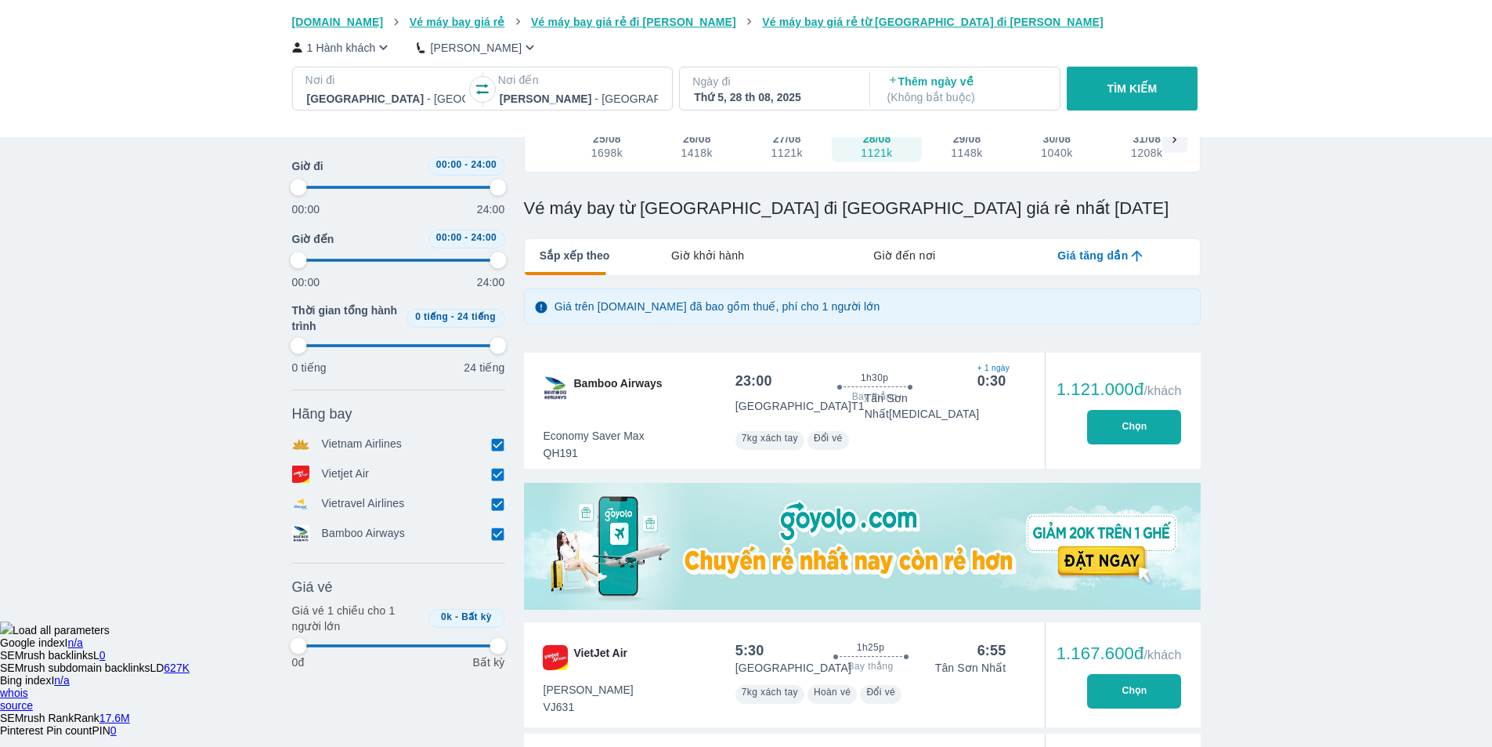
type input "97.9166666666667"
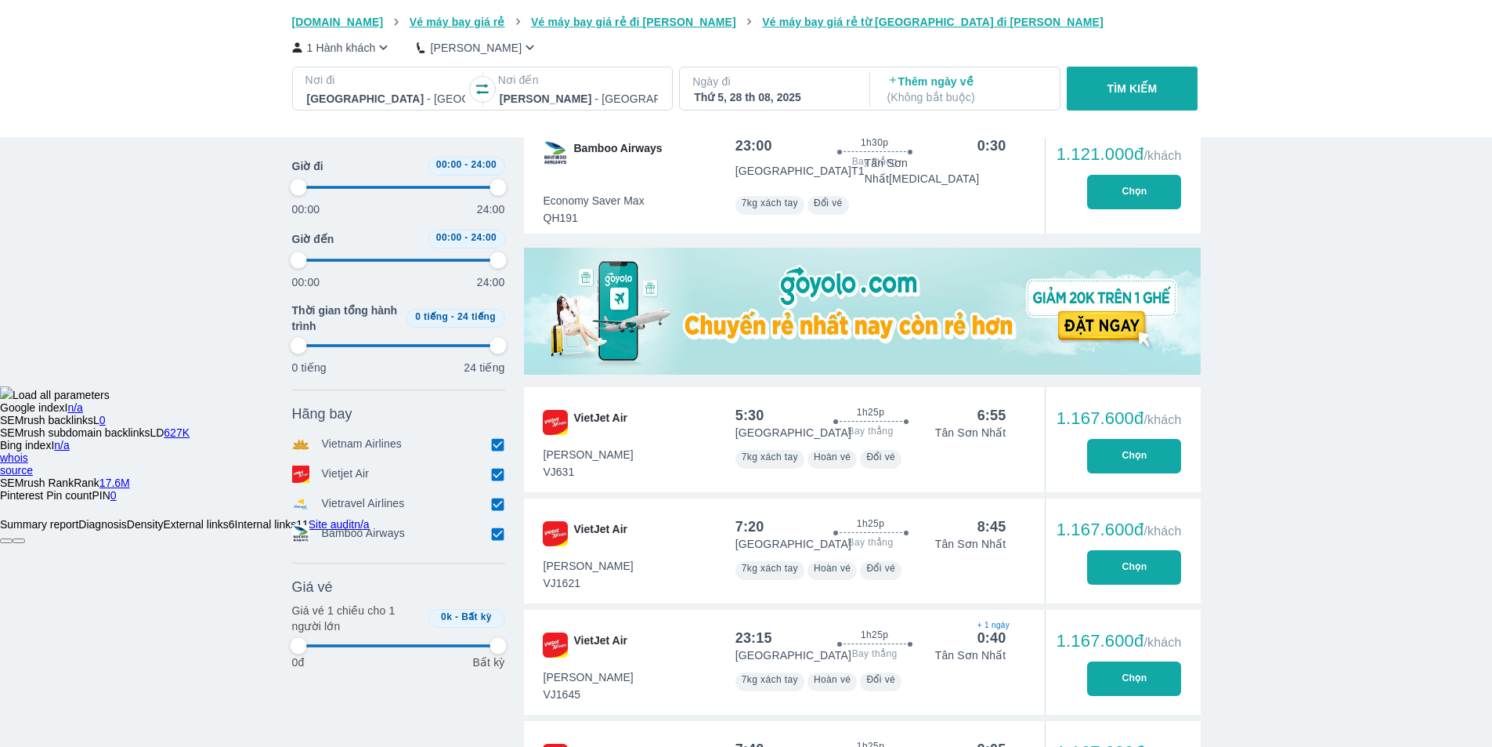
scroll to position [470, 0]
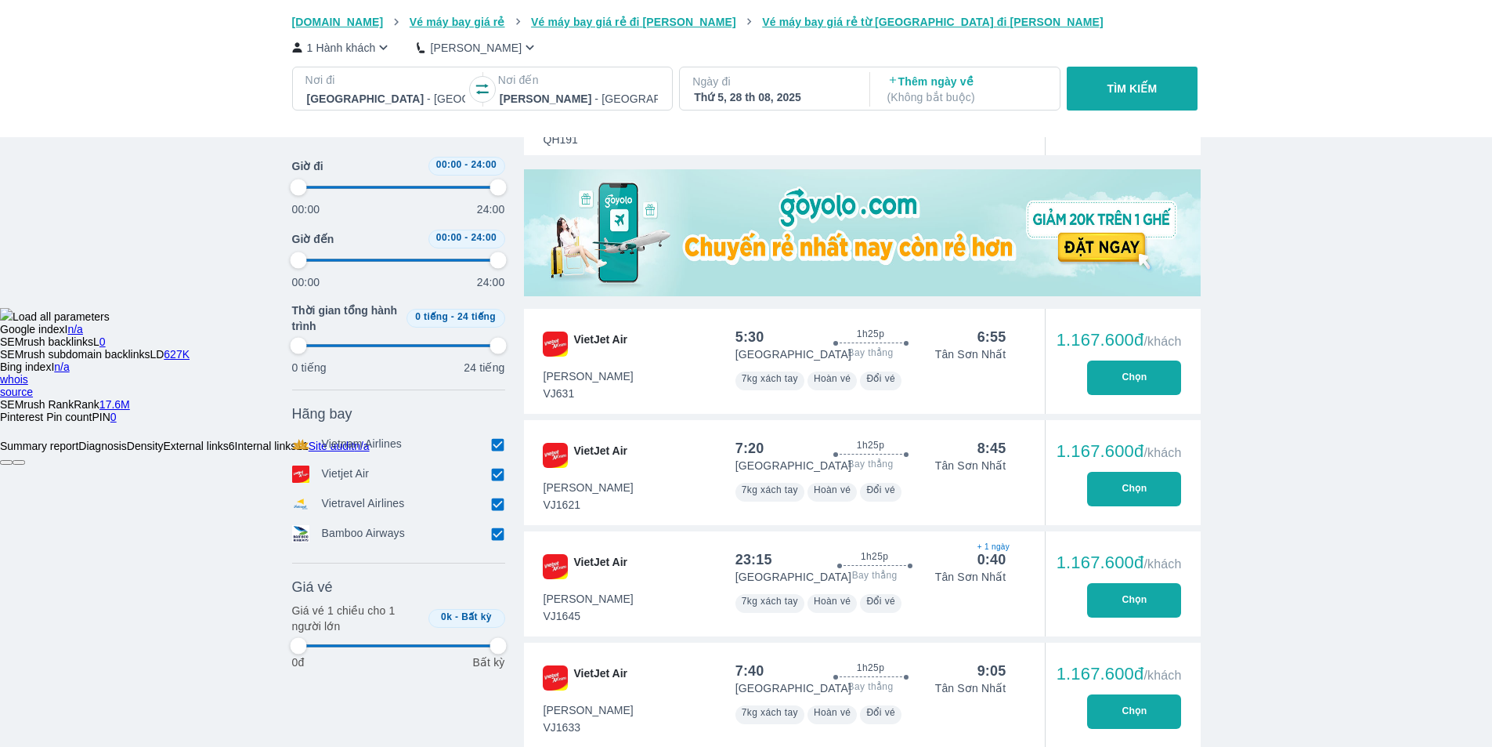
type input "97.9166666666667"
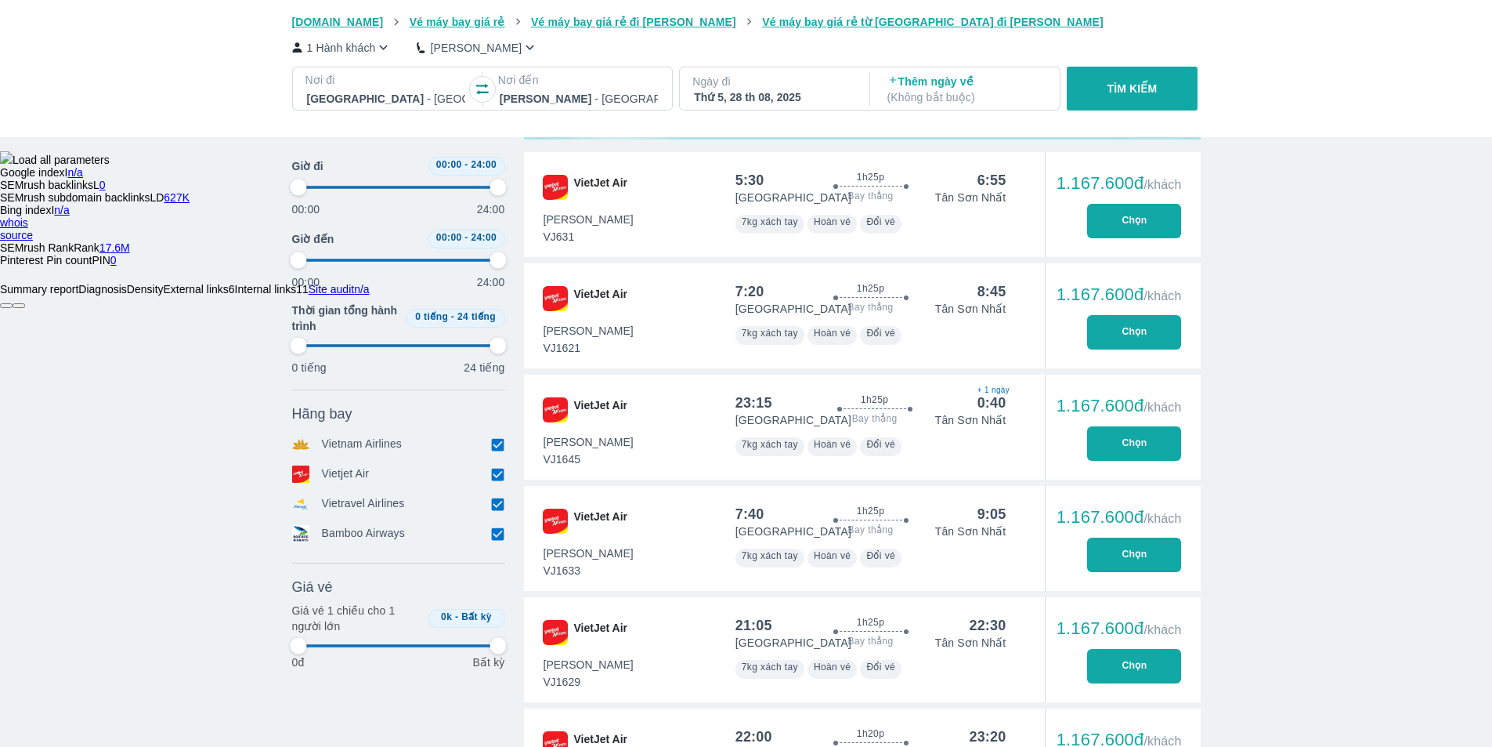
type input "97.9166666666667"
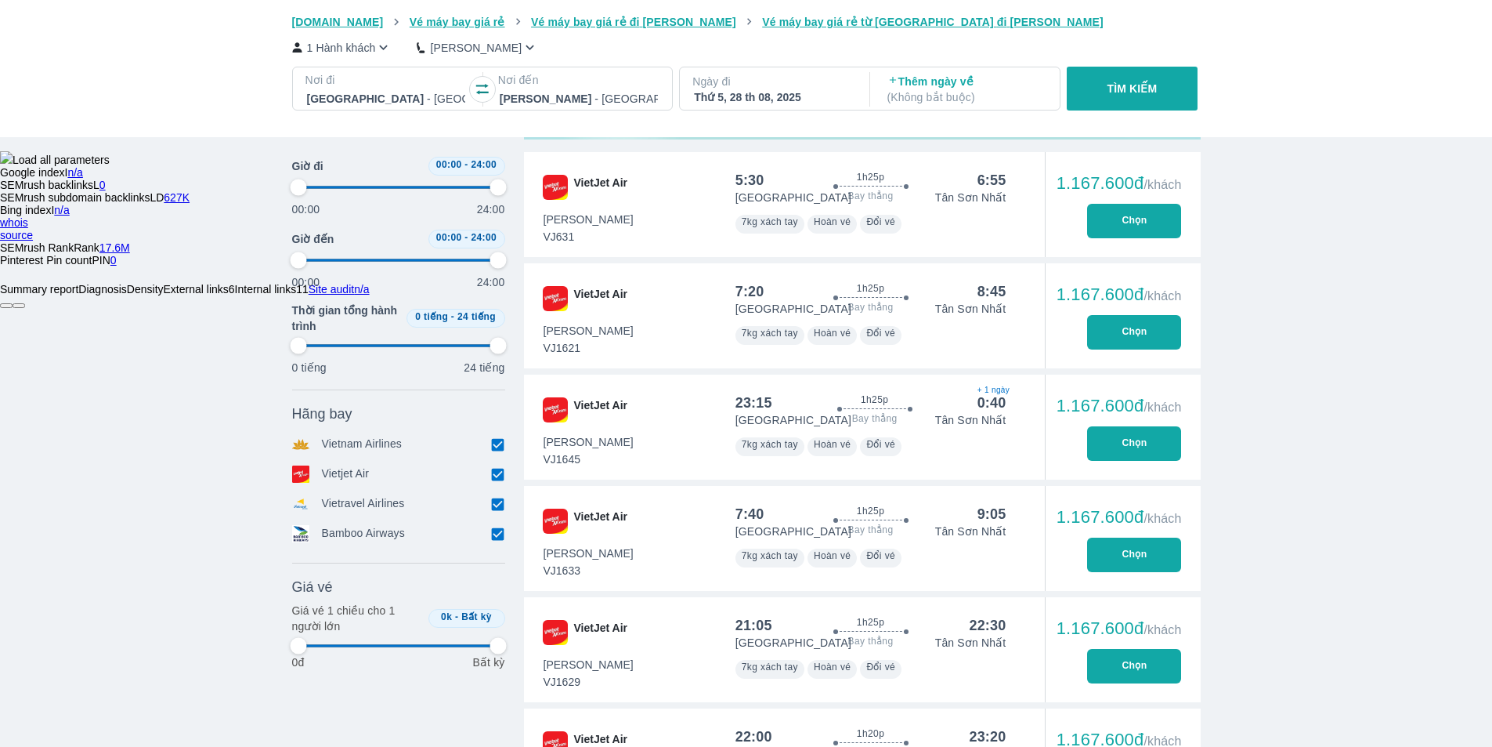
type input "97.9166666666667"
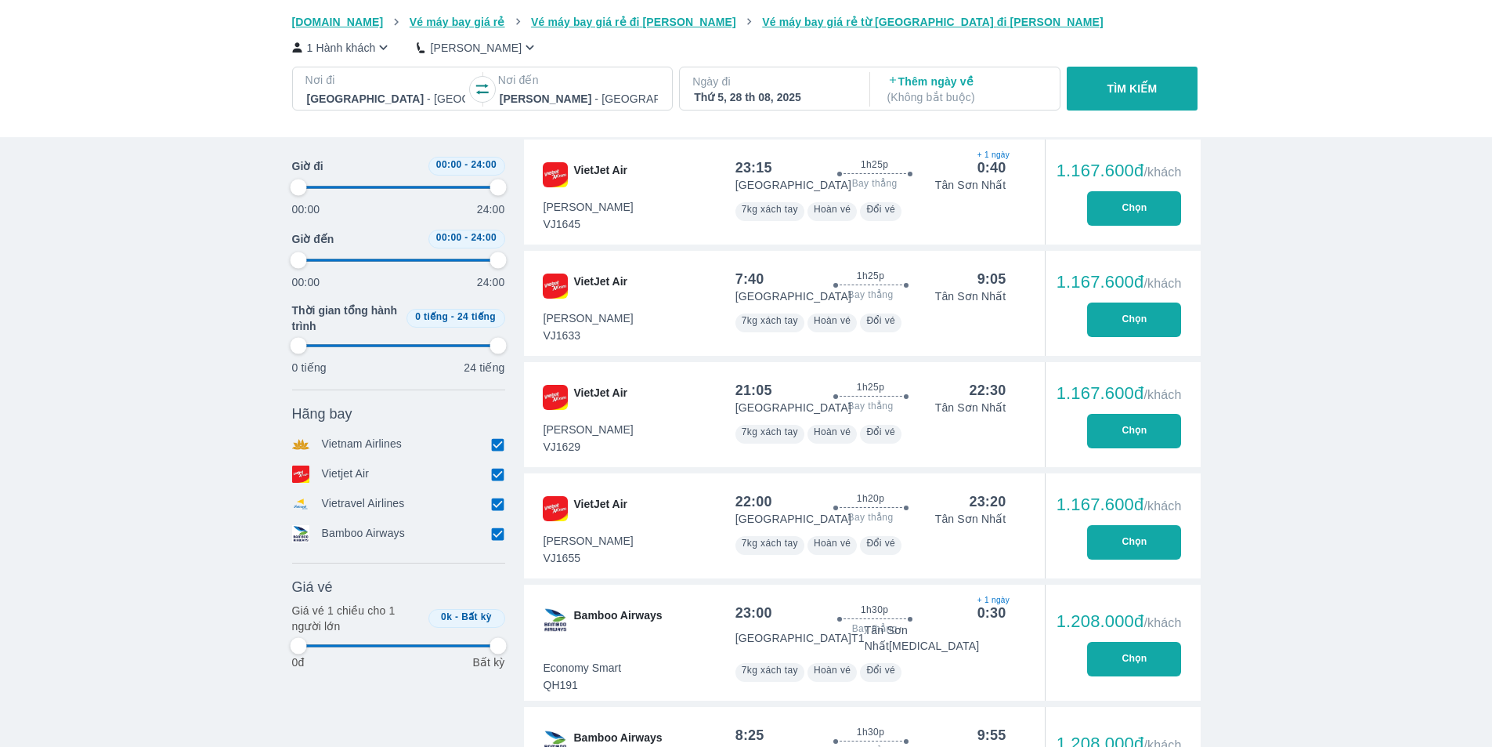
scroll to position [940, 0]
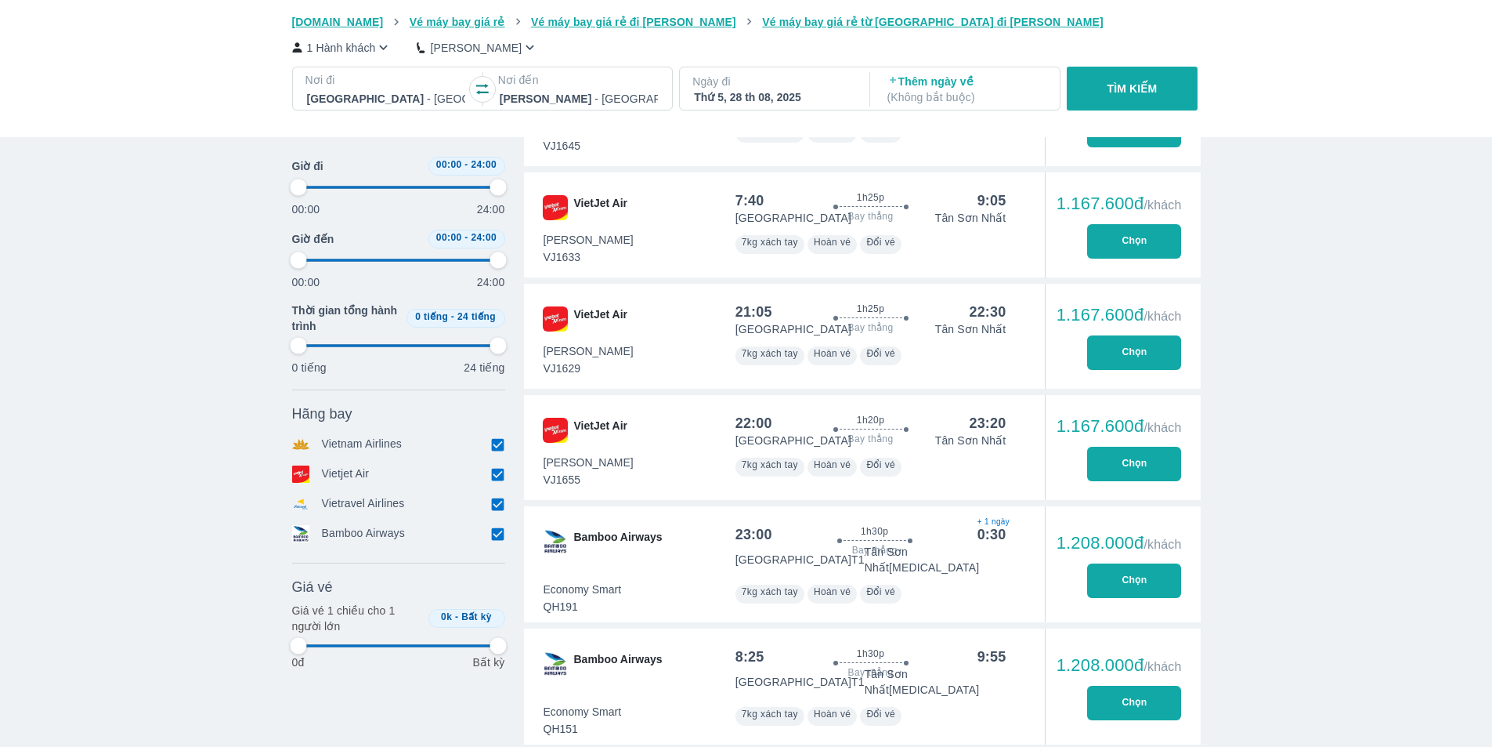
type input "97.9166666666667"
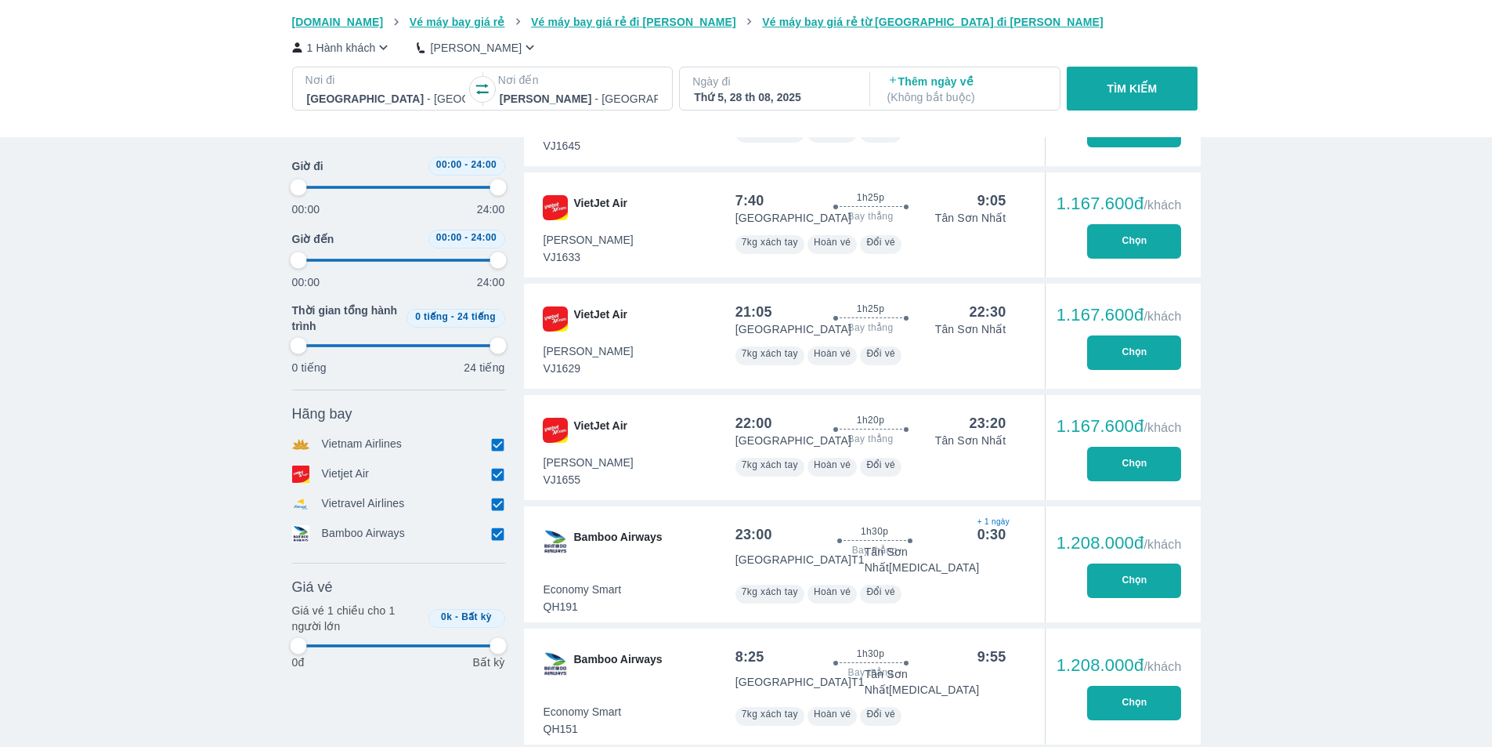
type input "97.9166666666667"
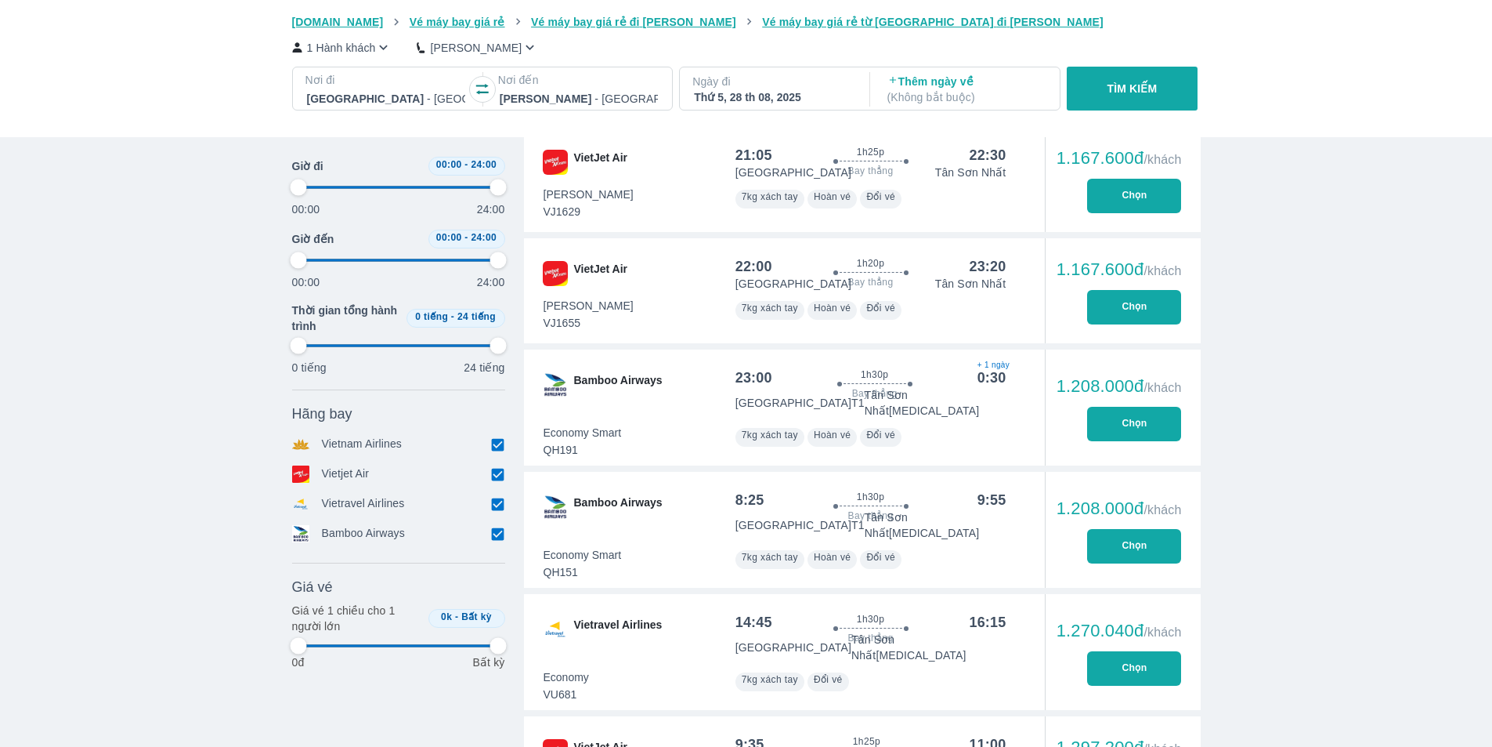
type input "97.9166666666667"
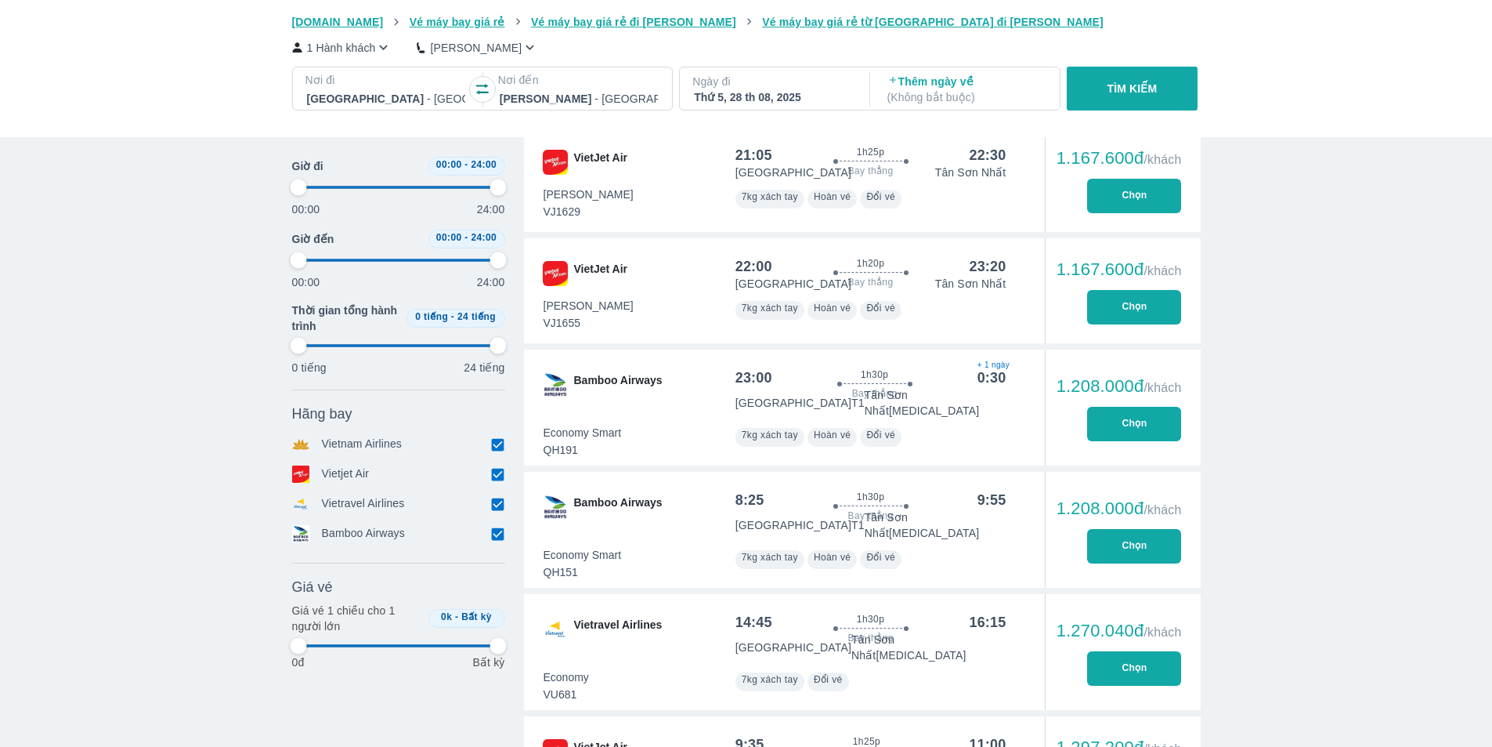
type input "97.9166666666667"
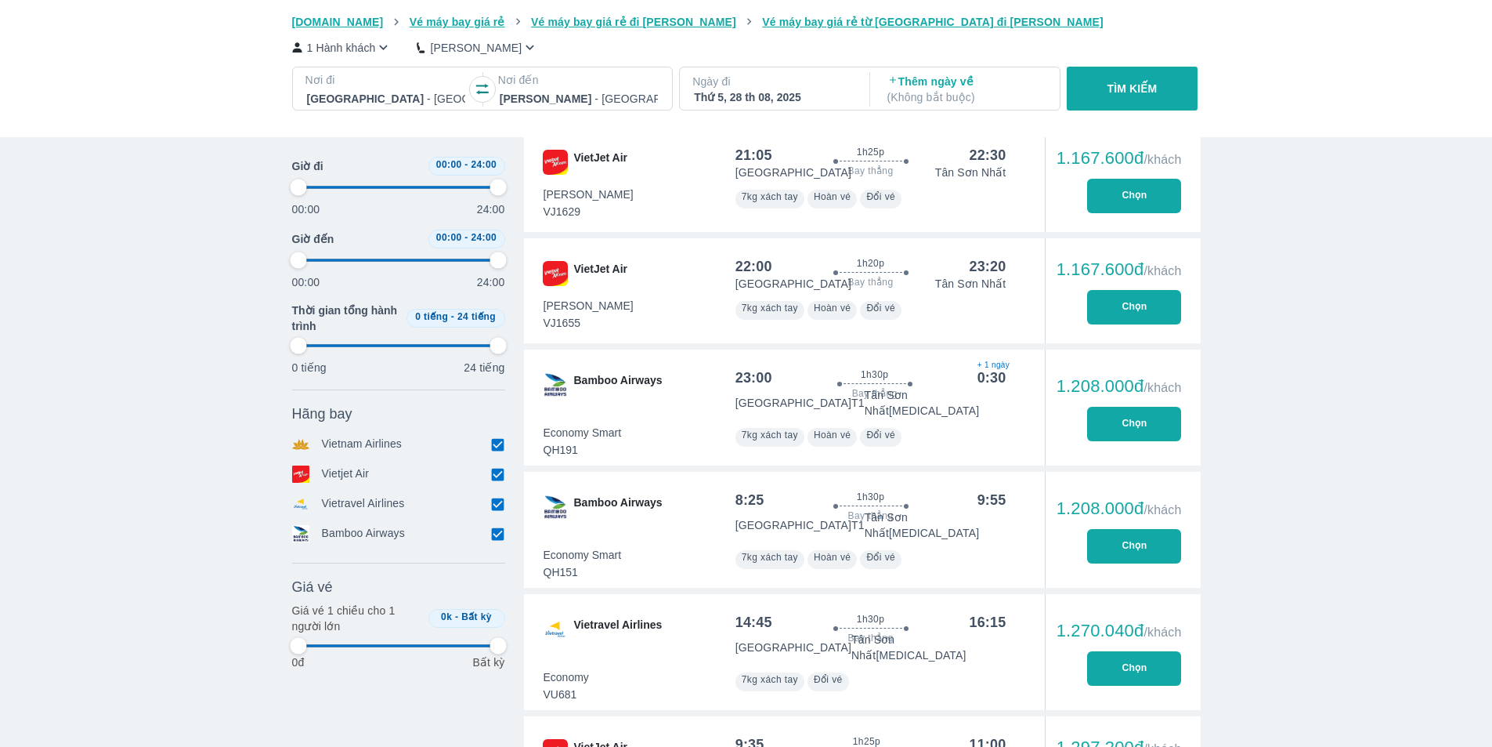
type input "97.9166666666667"
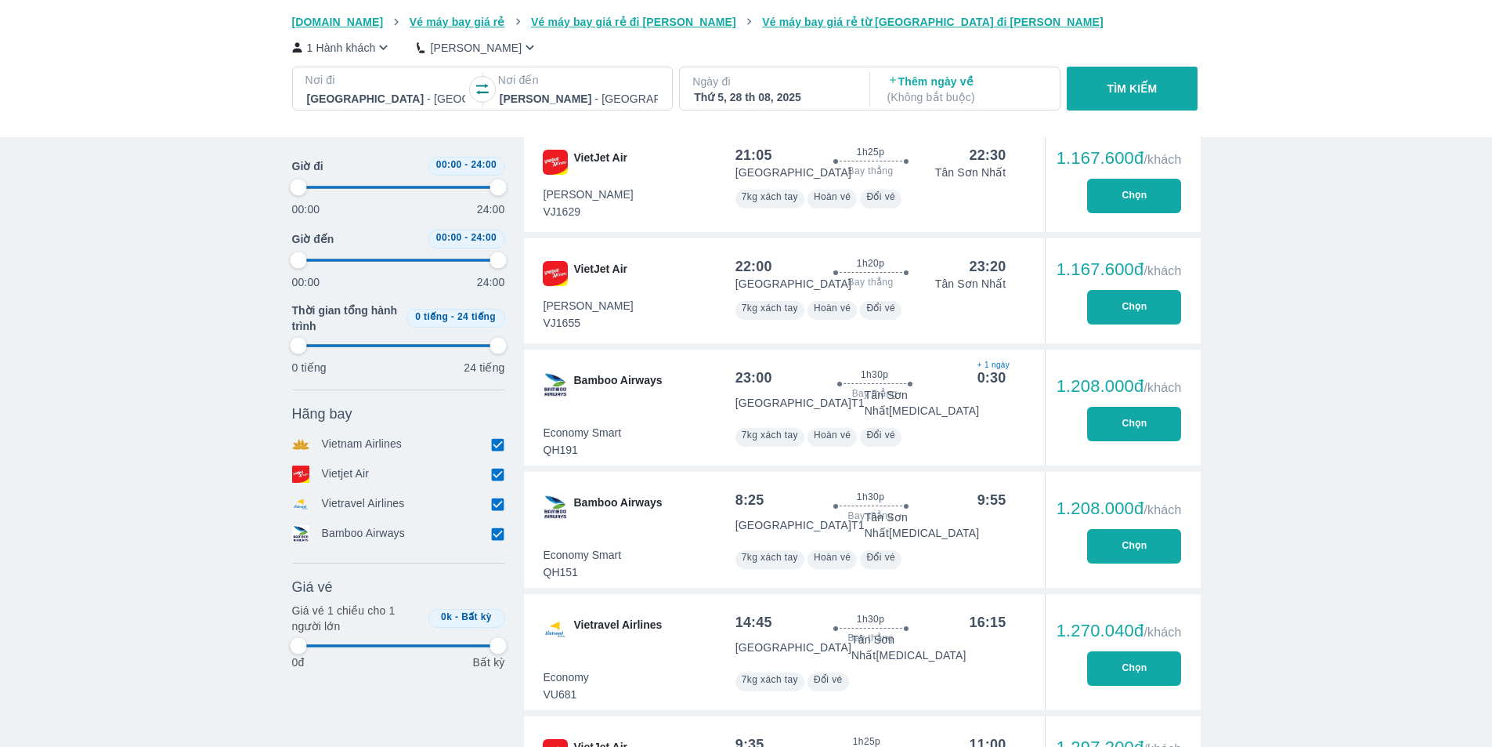
type input "97.9166666666667"
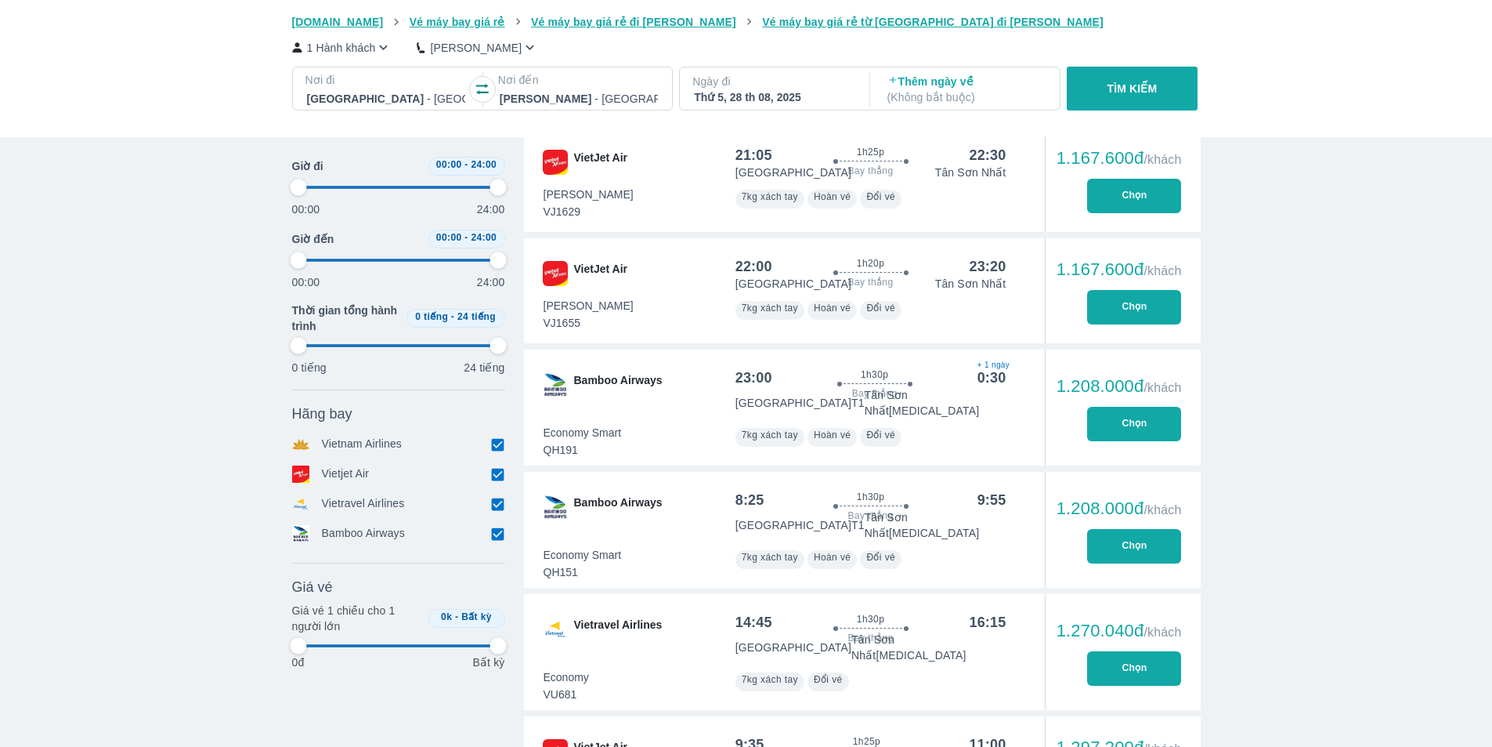
type input "97.9166666666667"
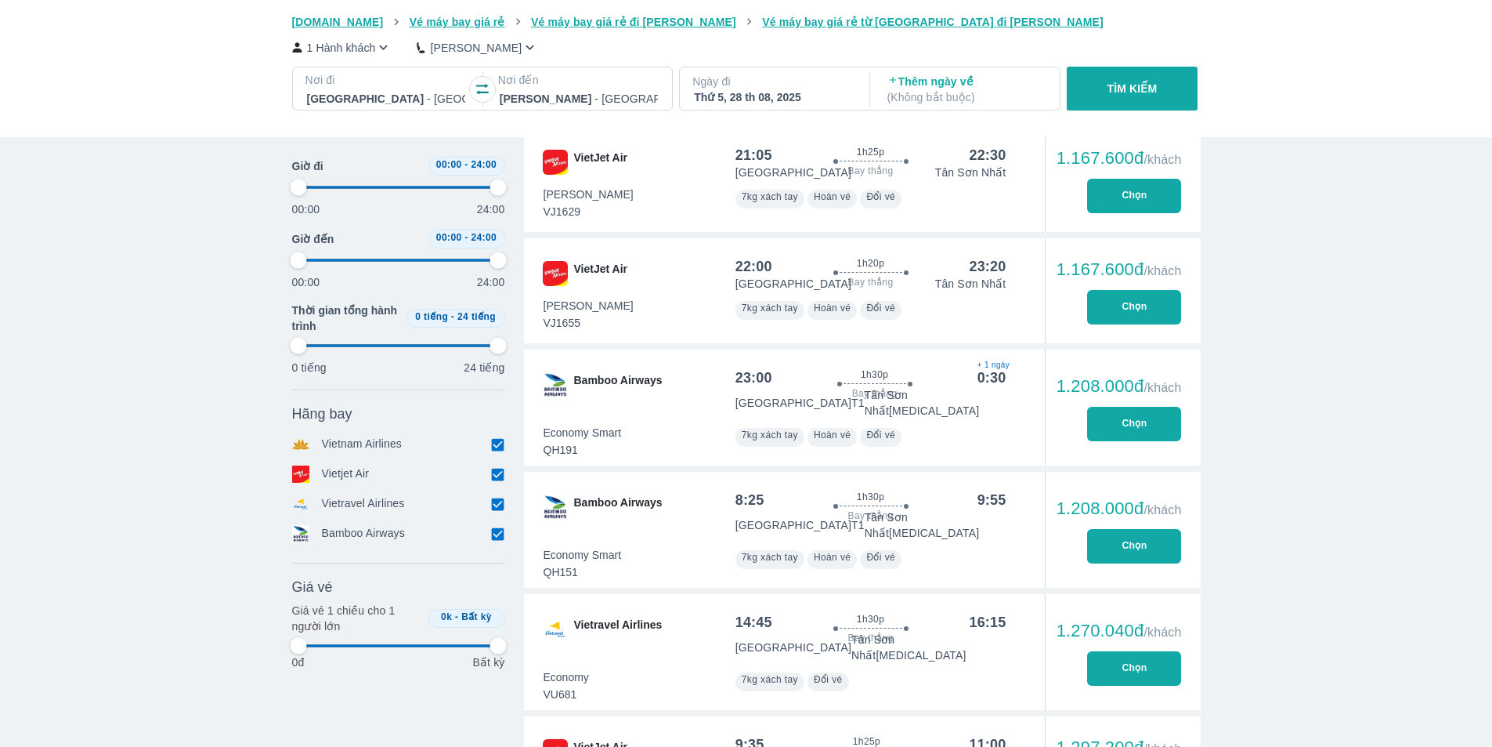
type input "97.9166666666667"
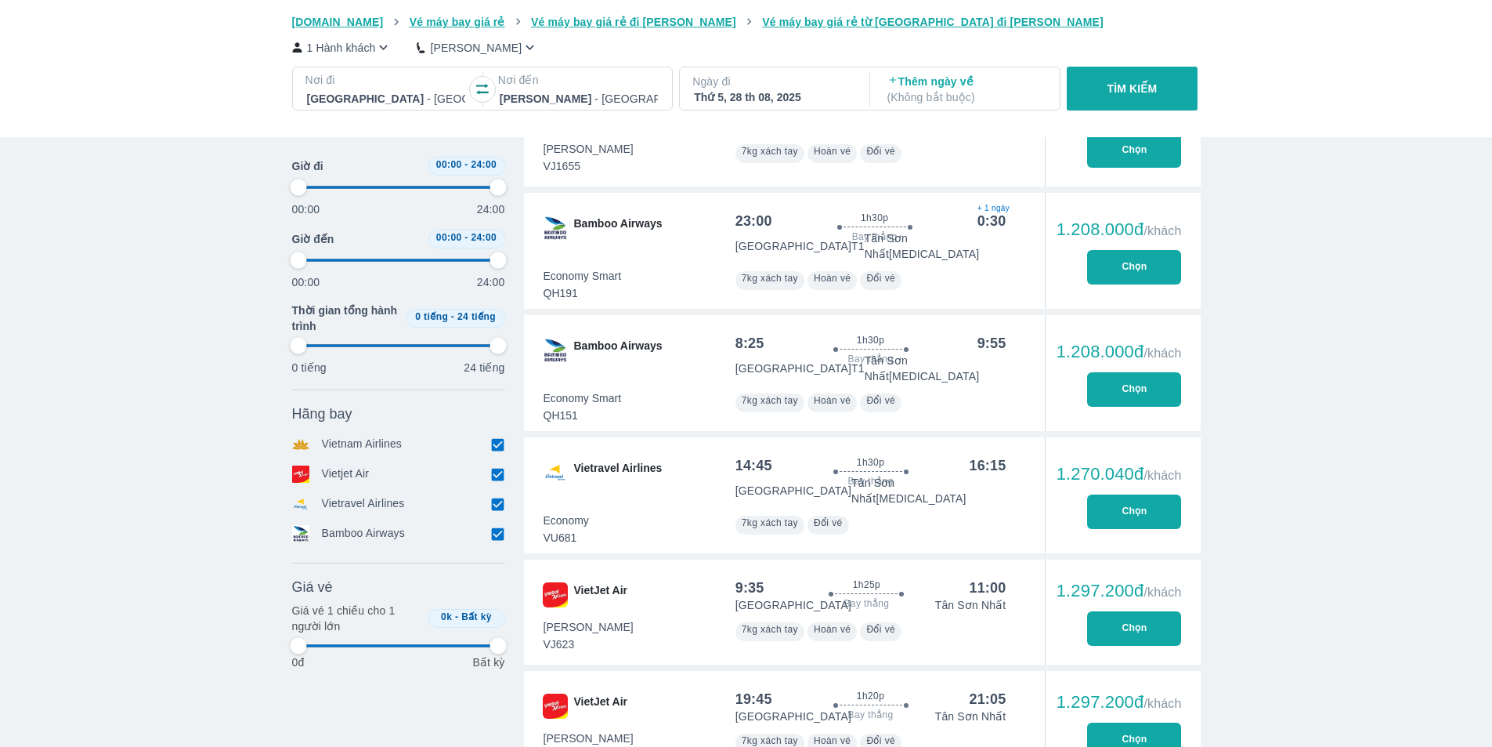
type input "97.9166666666667"
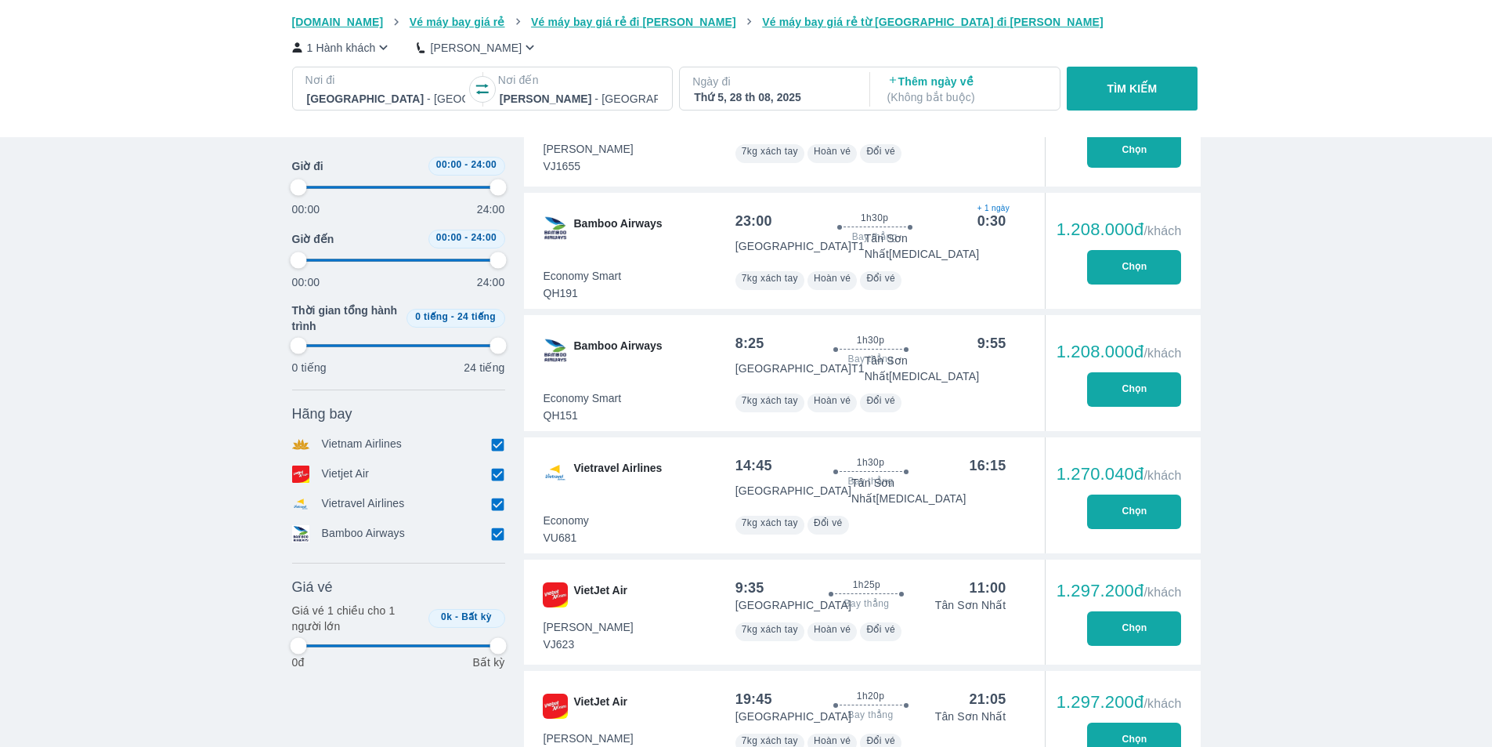
type input "97.9166666666667"
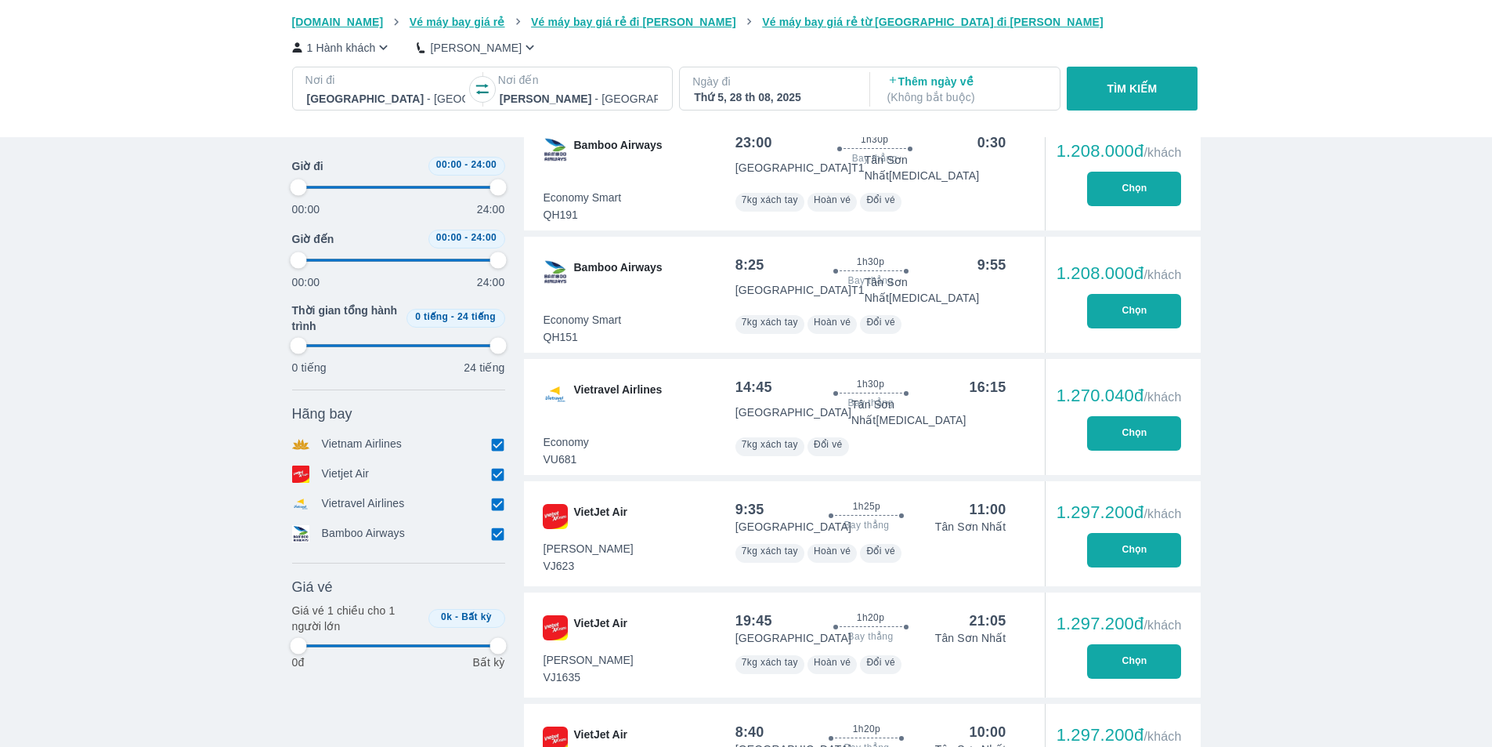
type input "97.9166666666667"
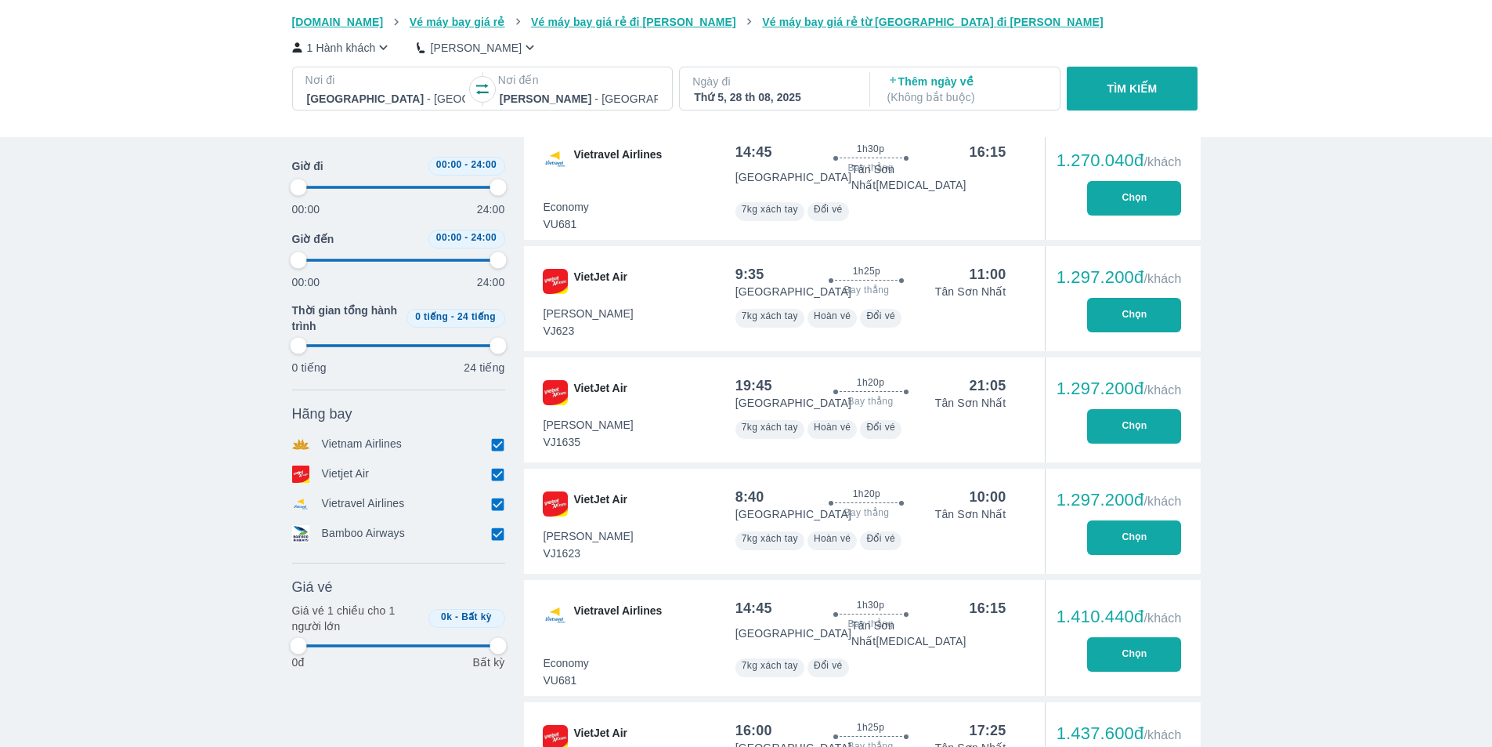
type input "97.9166666666667"
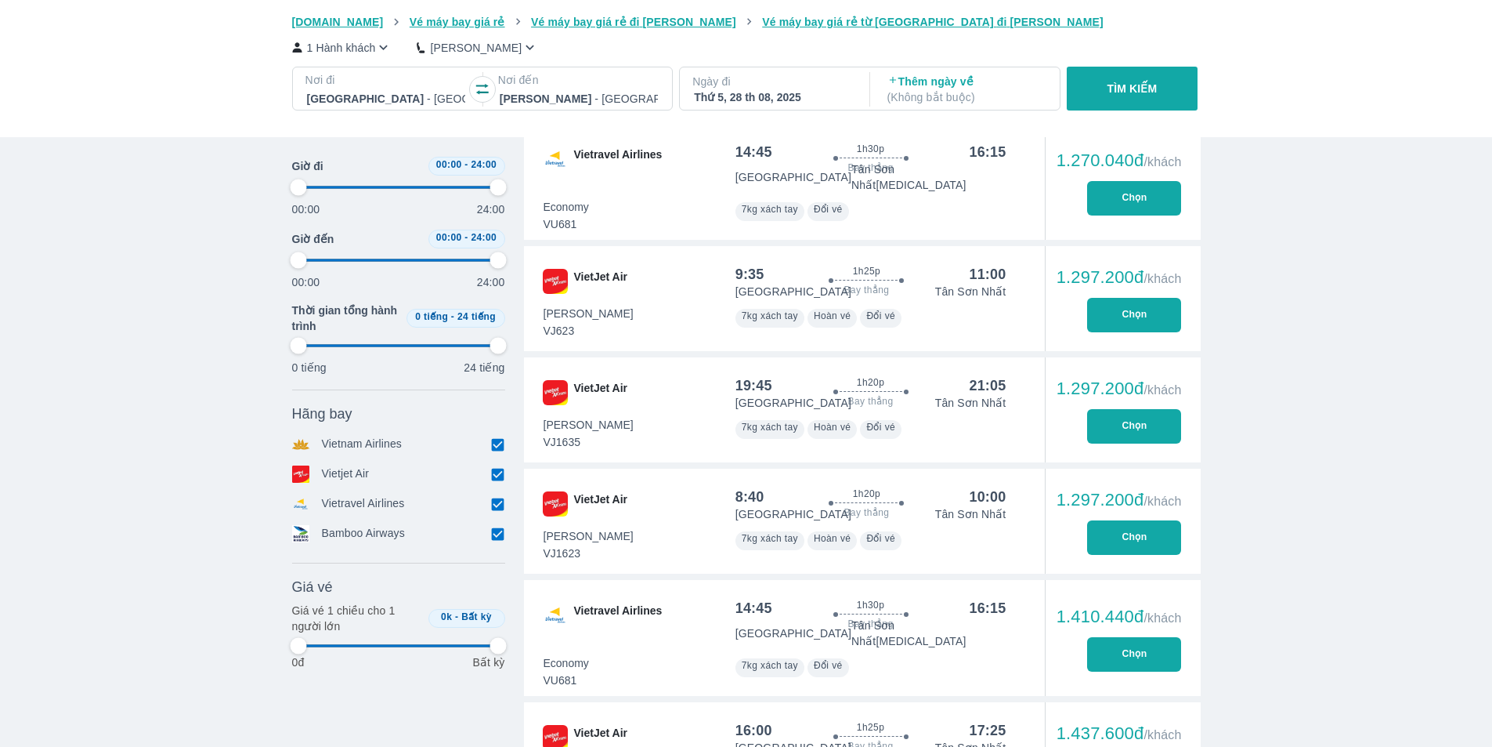
type input "97.9166666666667"
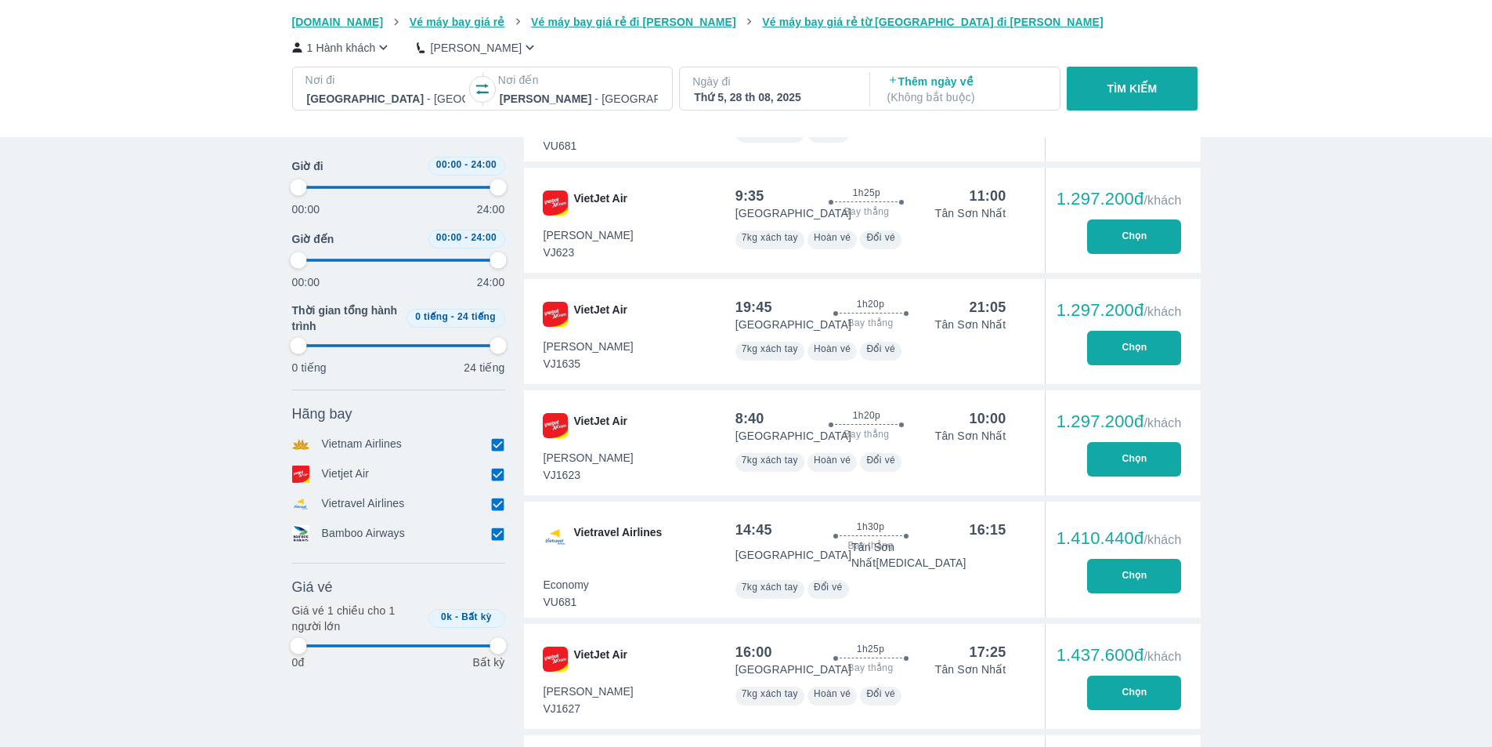
type input "97.9166666666667"
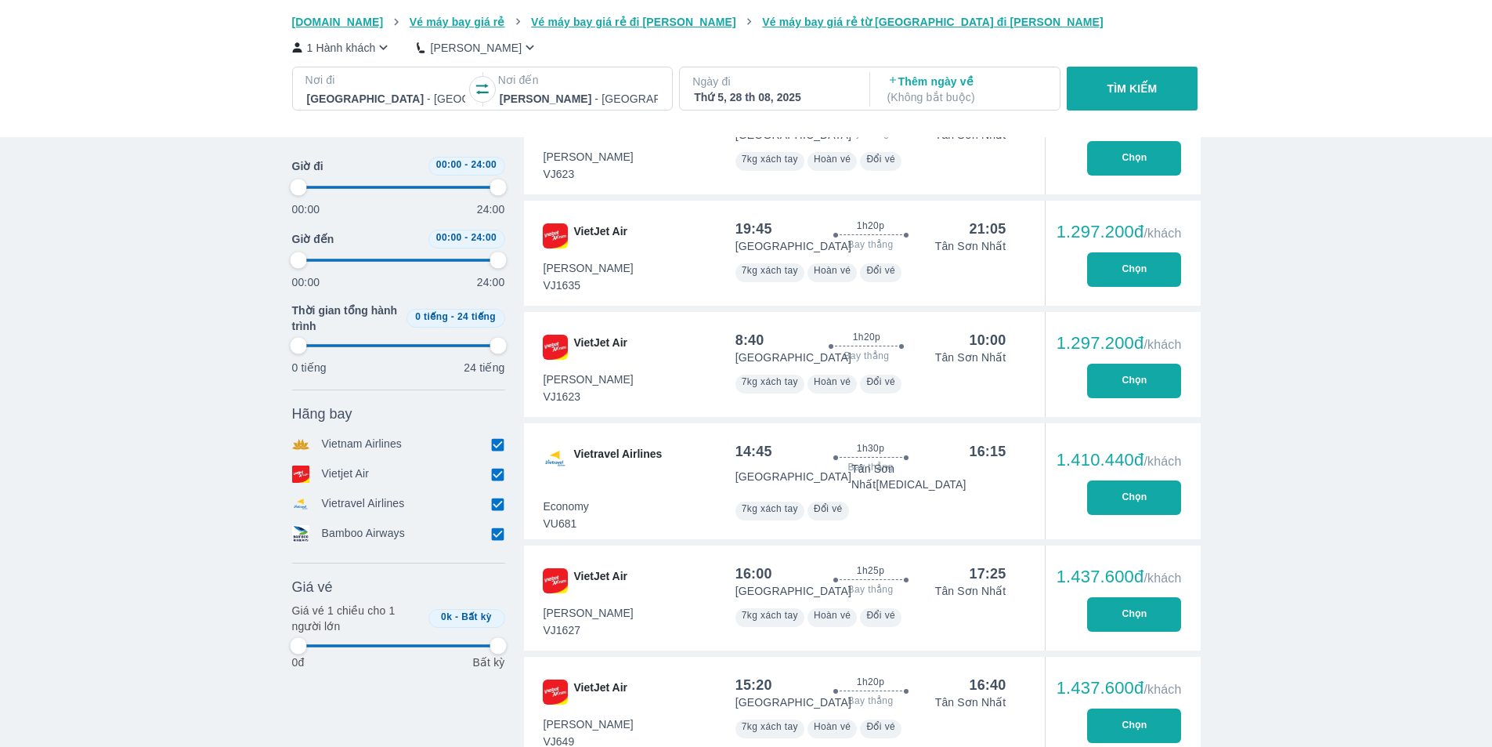
type input "97.9166666666667"
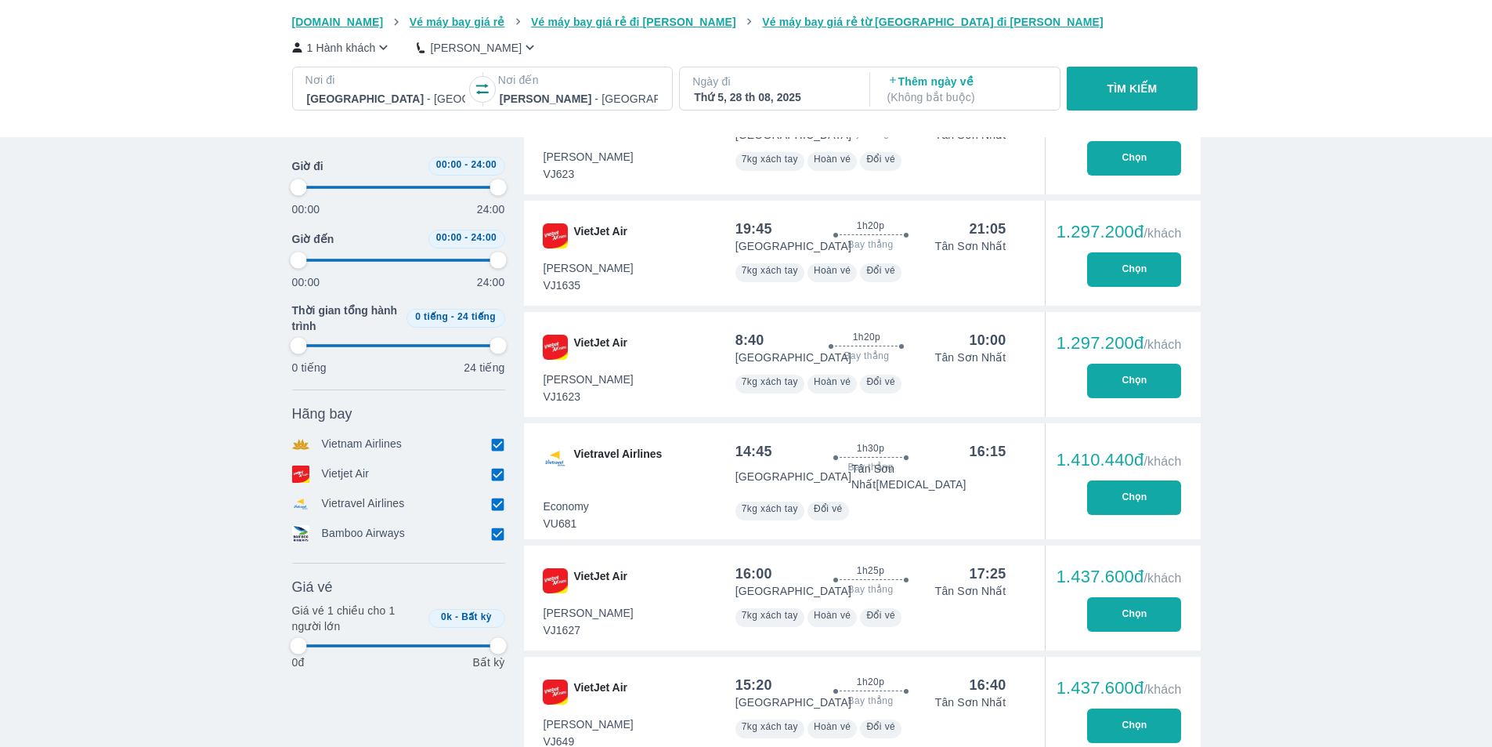
type input "97.9166666666667"
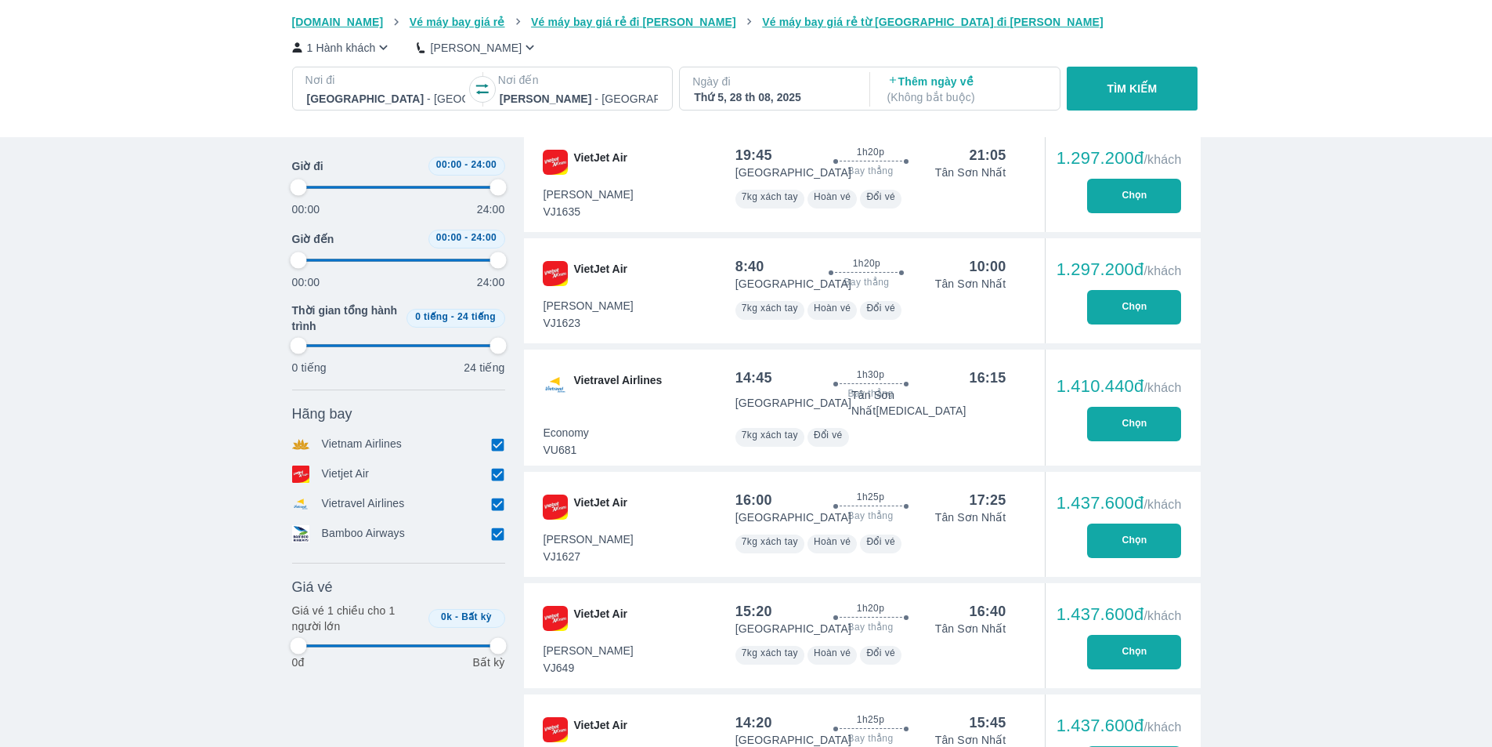
scroll to position [1802, 0]
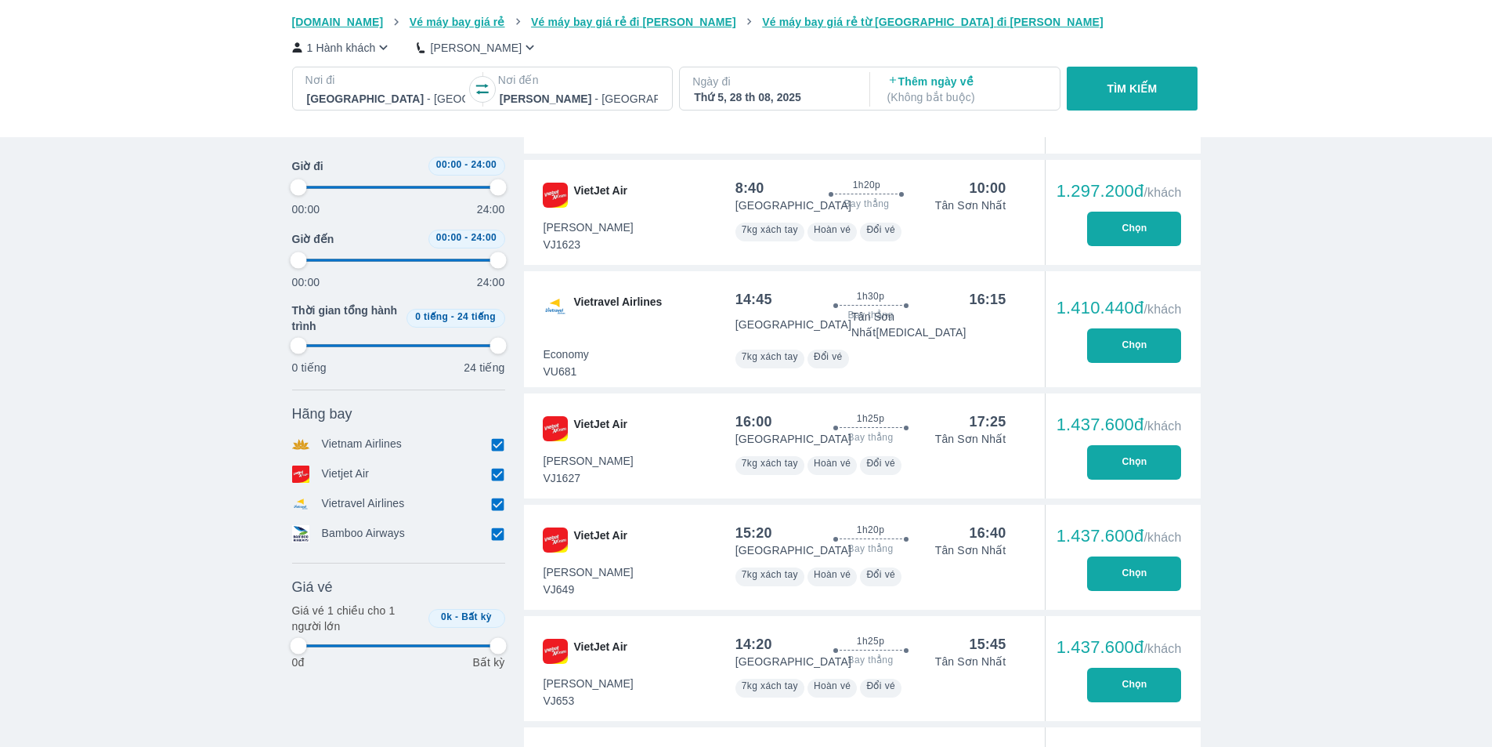
type input "97.9166666666667"
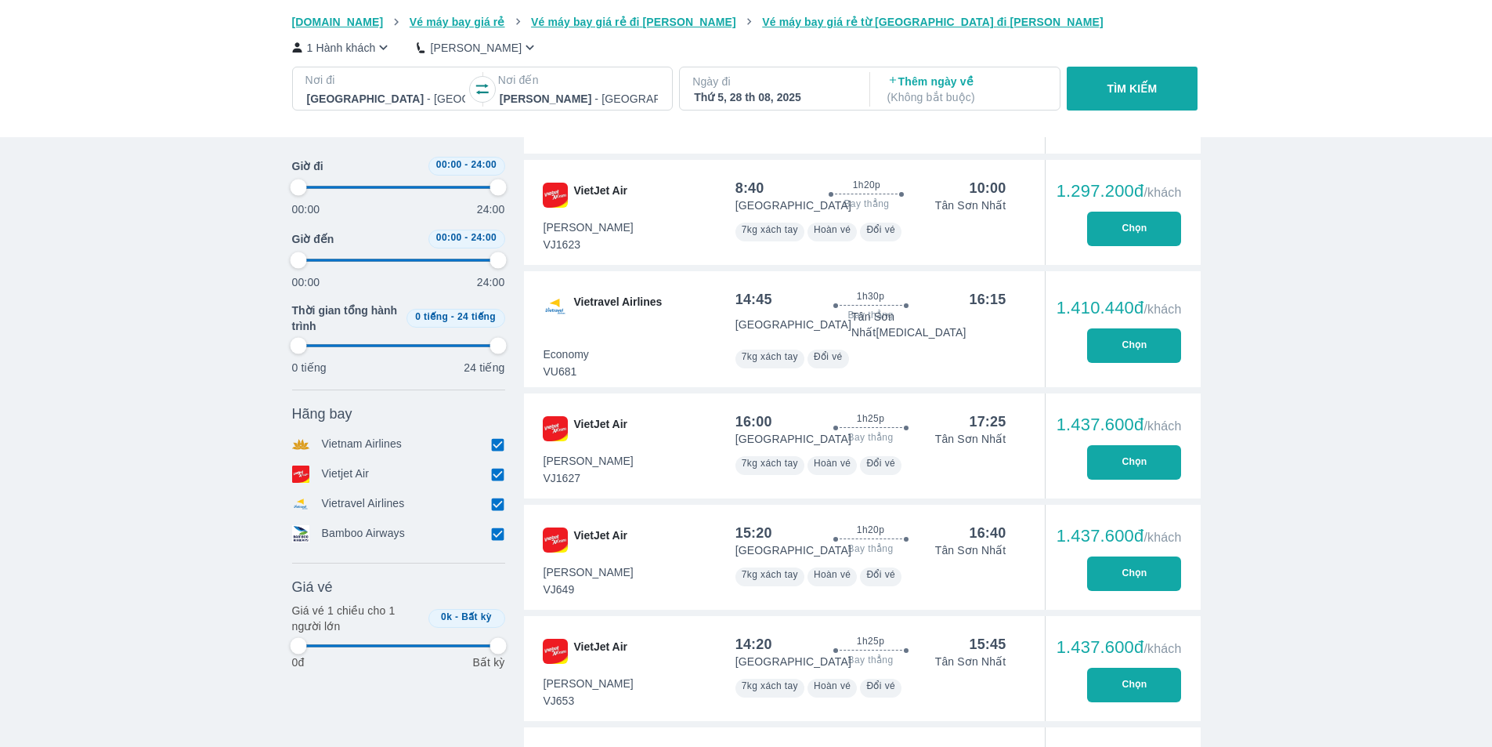
type input "97.9166666666667"
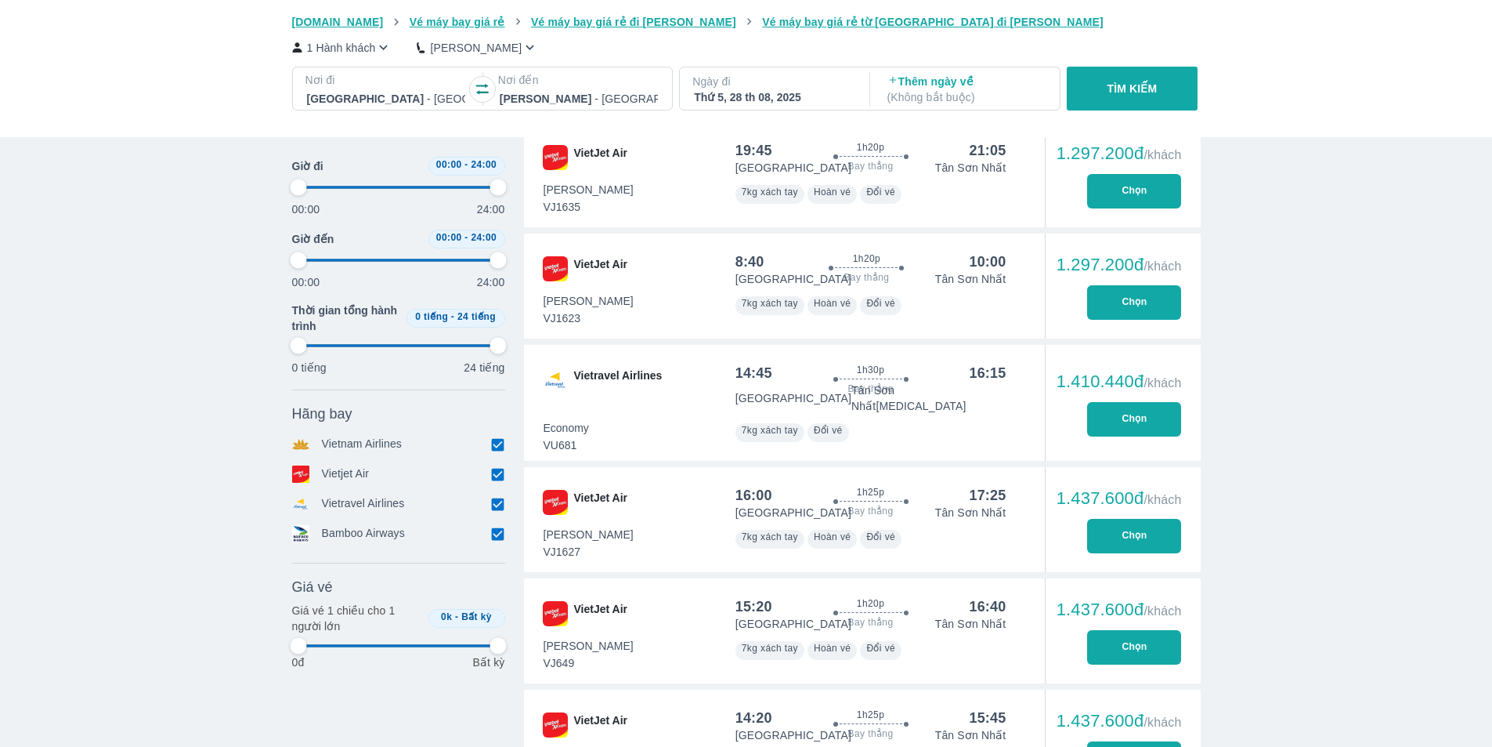
type input "97.9166666666667"
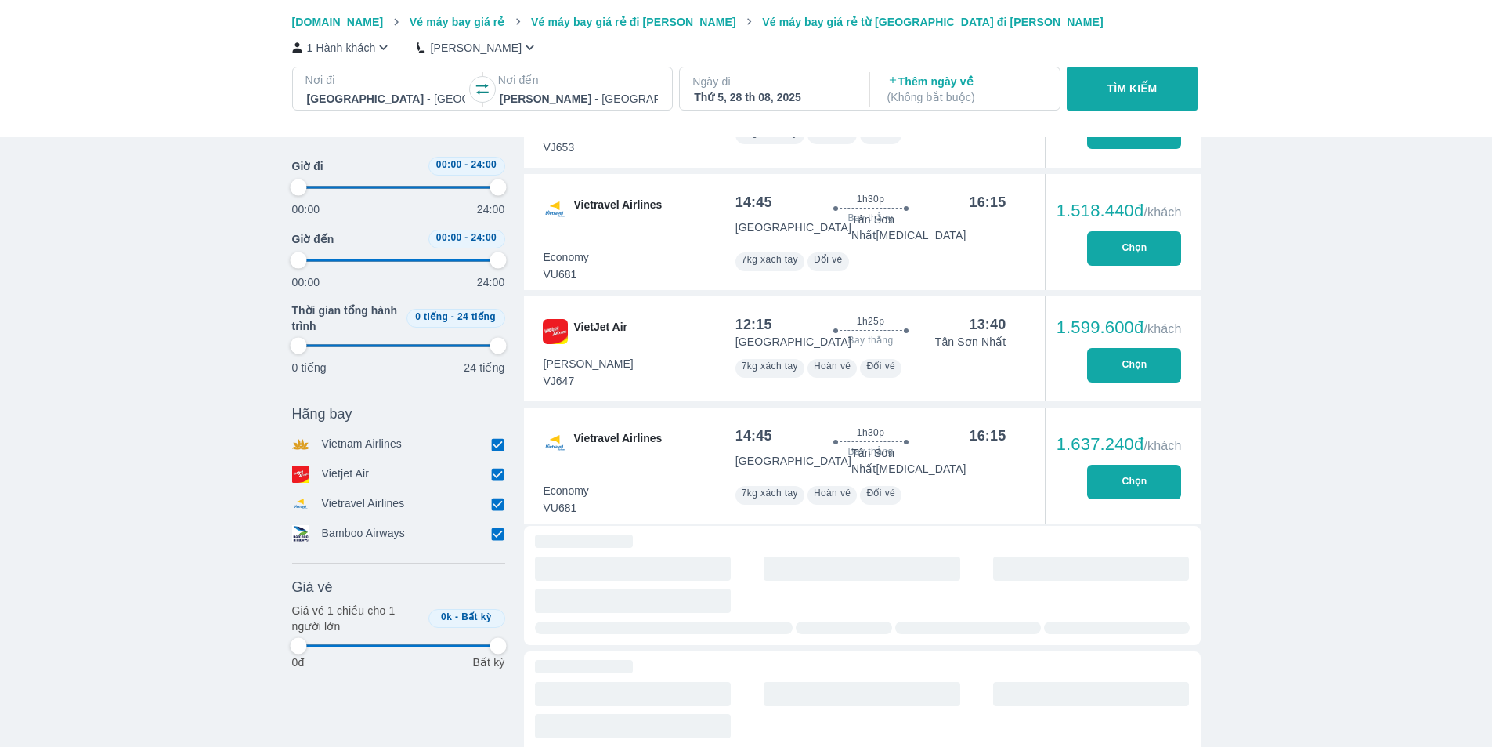
scroll to position [2507, 0]
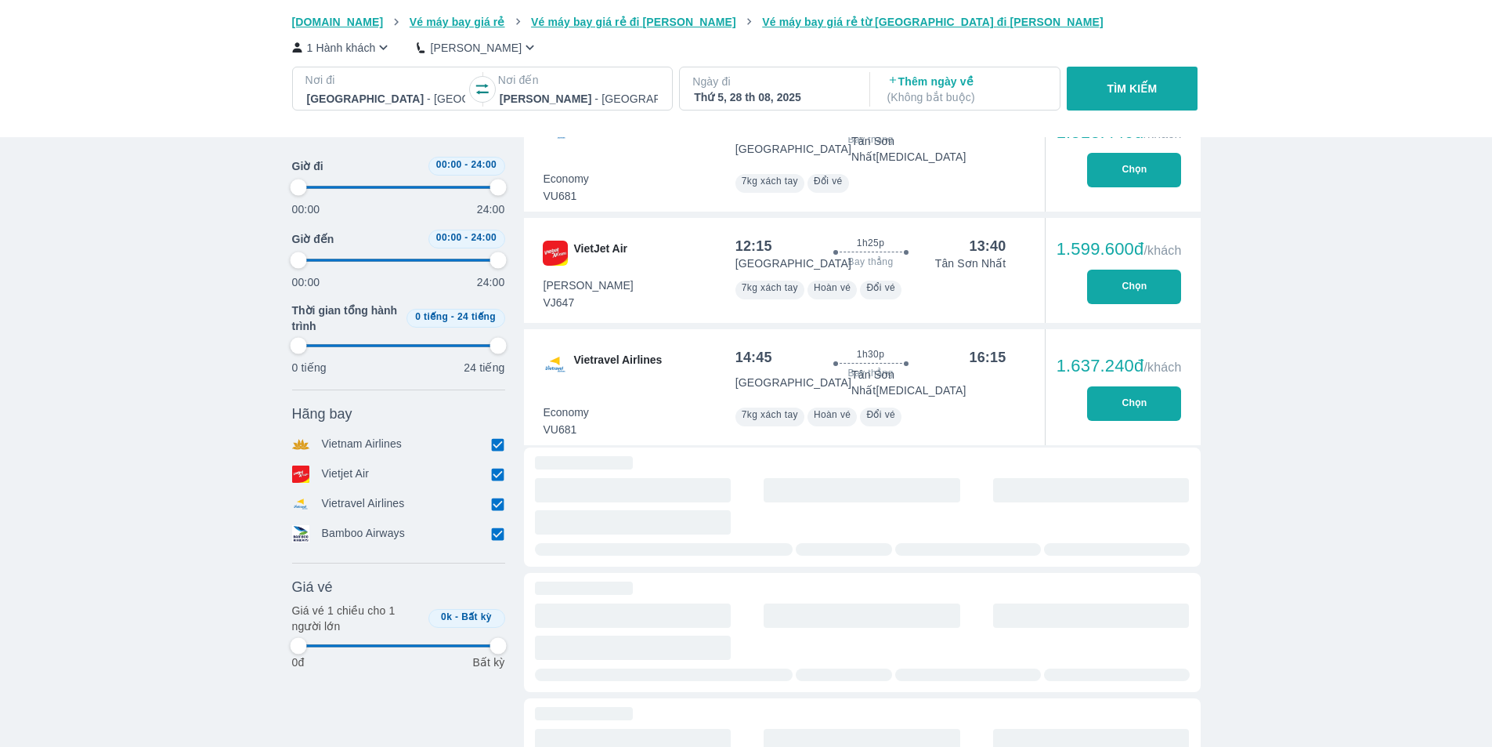
type input "97.9166666666667"
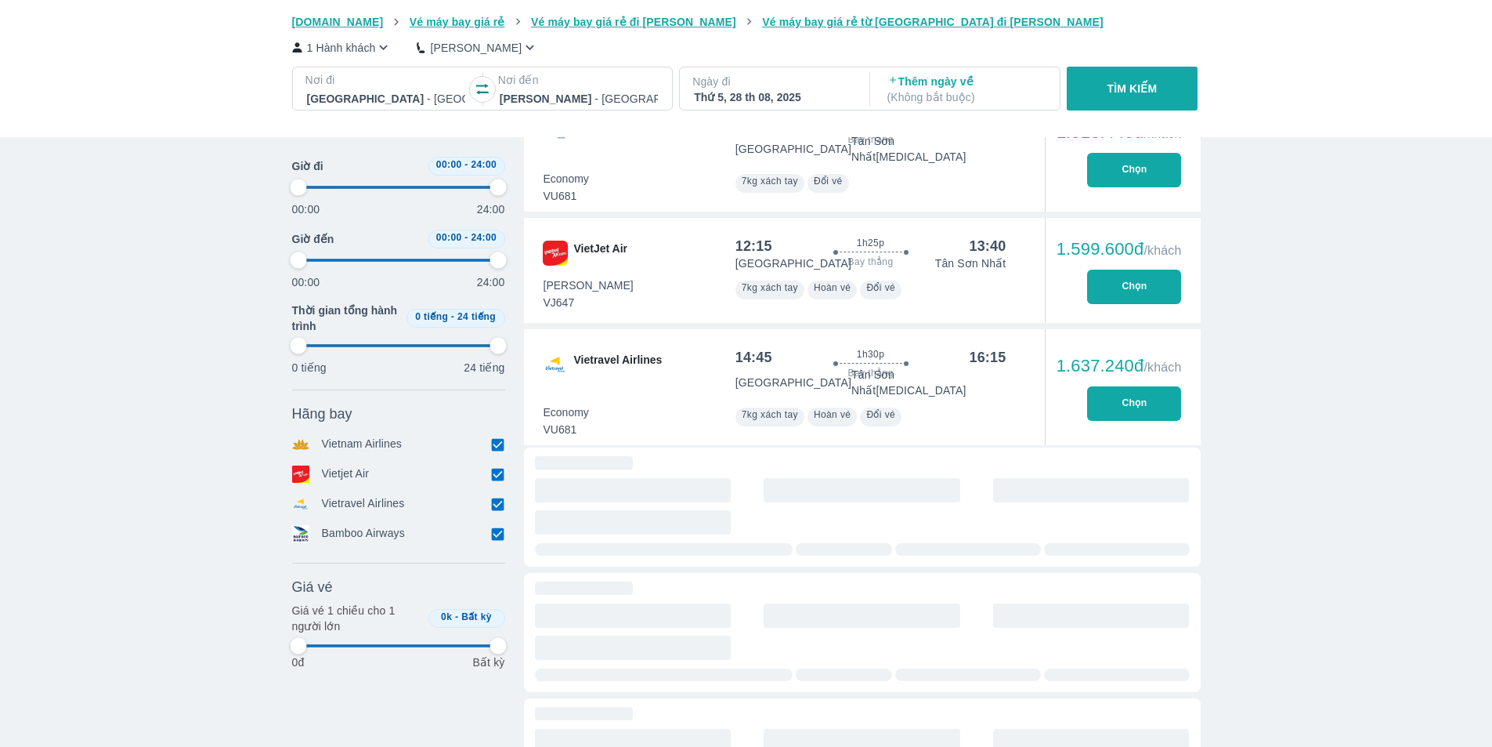
type input "97.9166666666667"
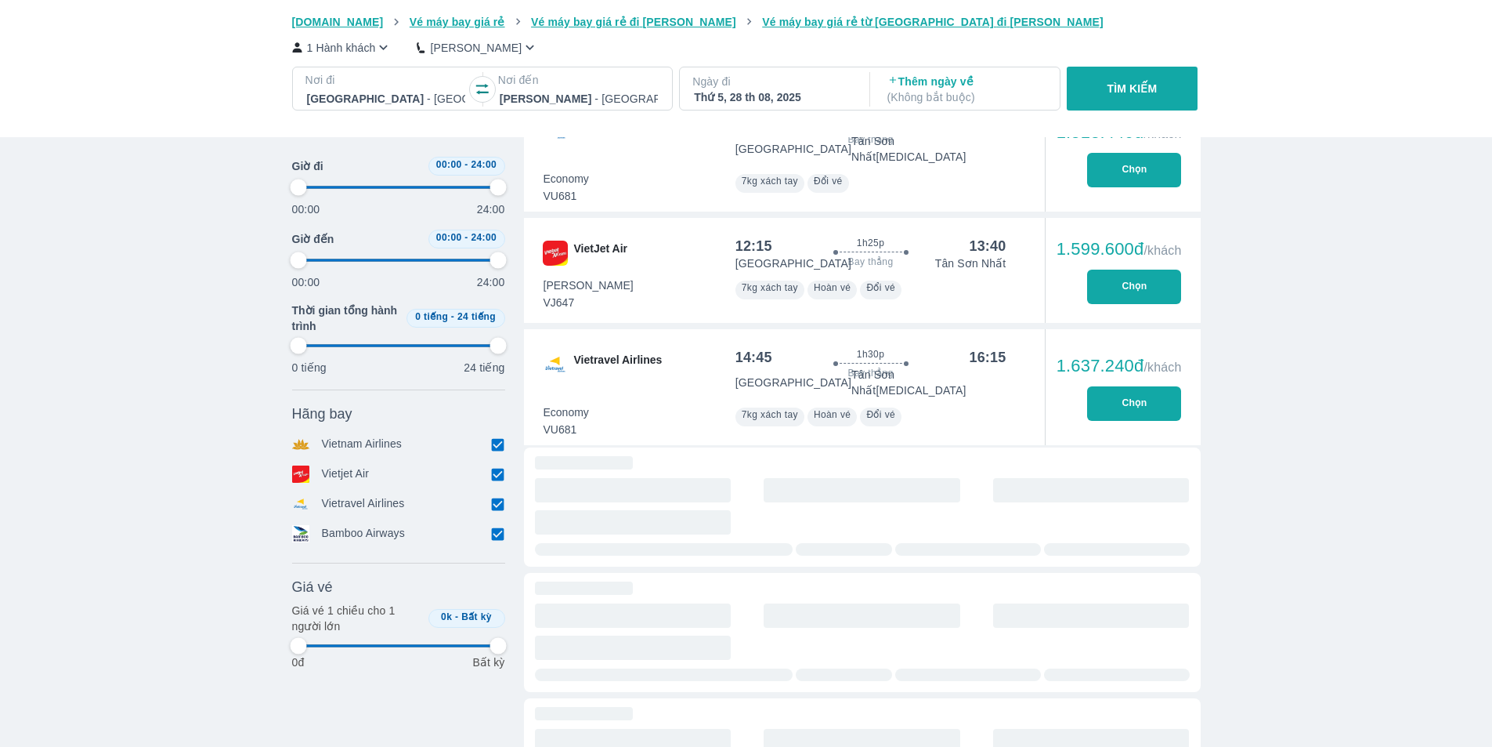
type input "97.9166666666667"
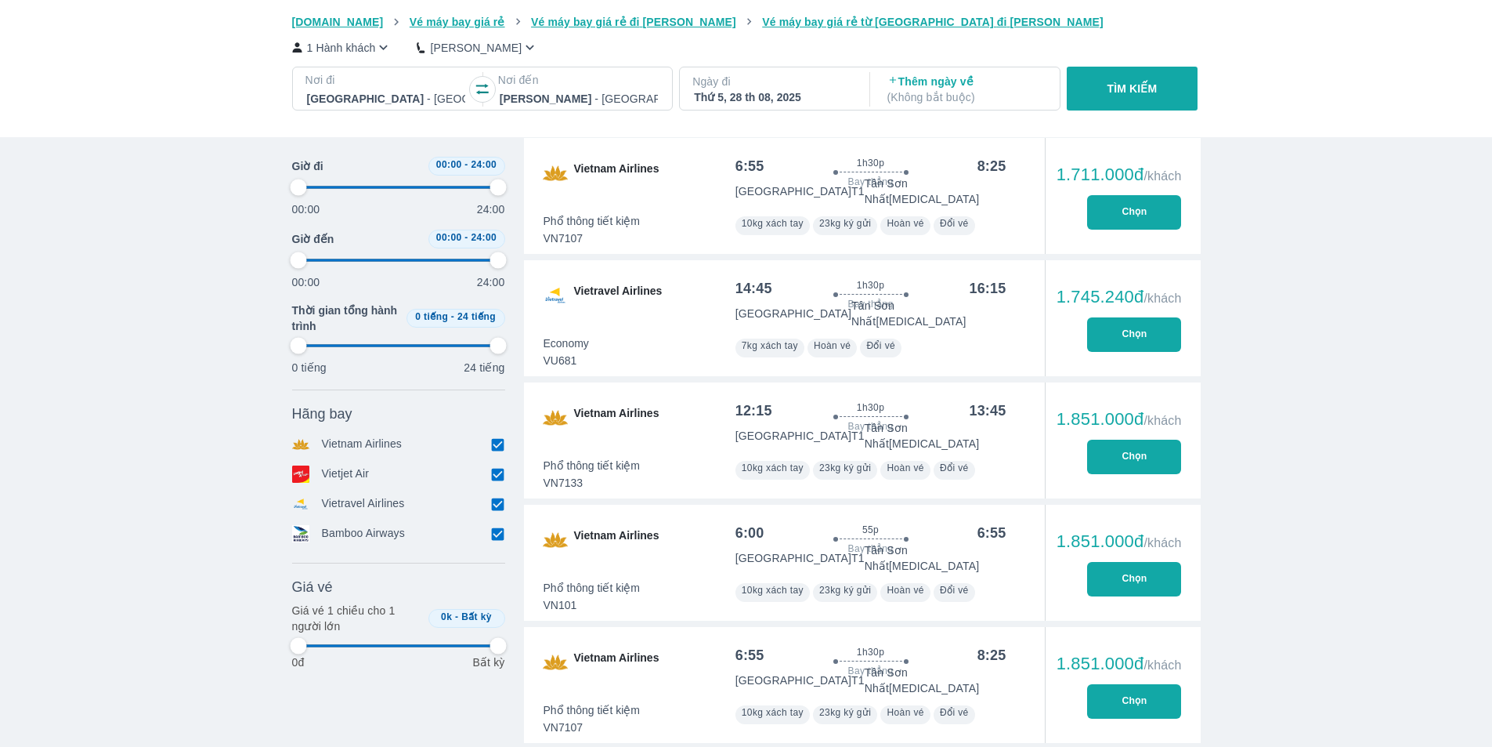
scroll to position [3134, 0]
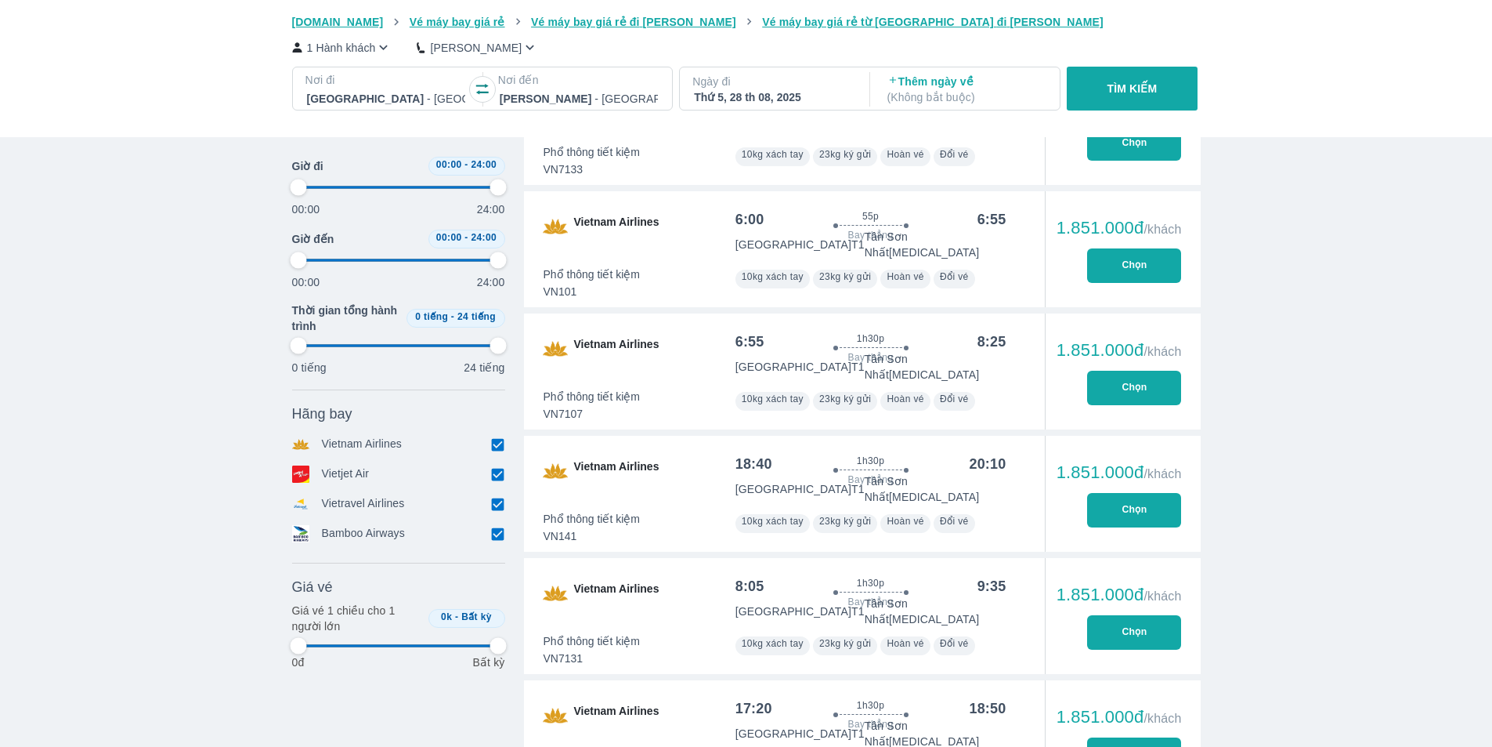
type input "97.9166666666667"
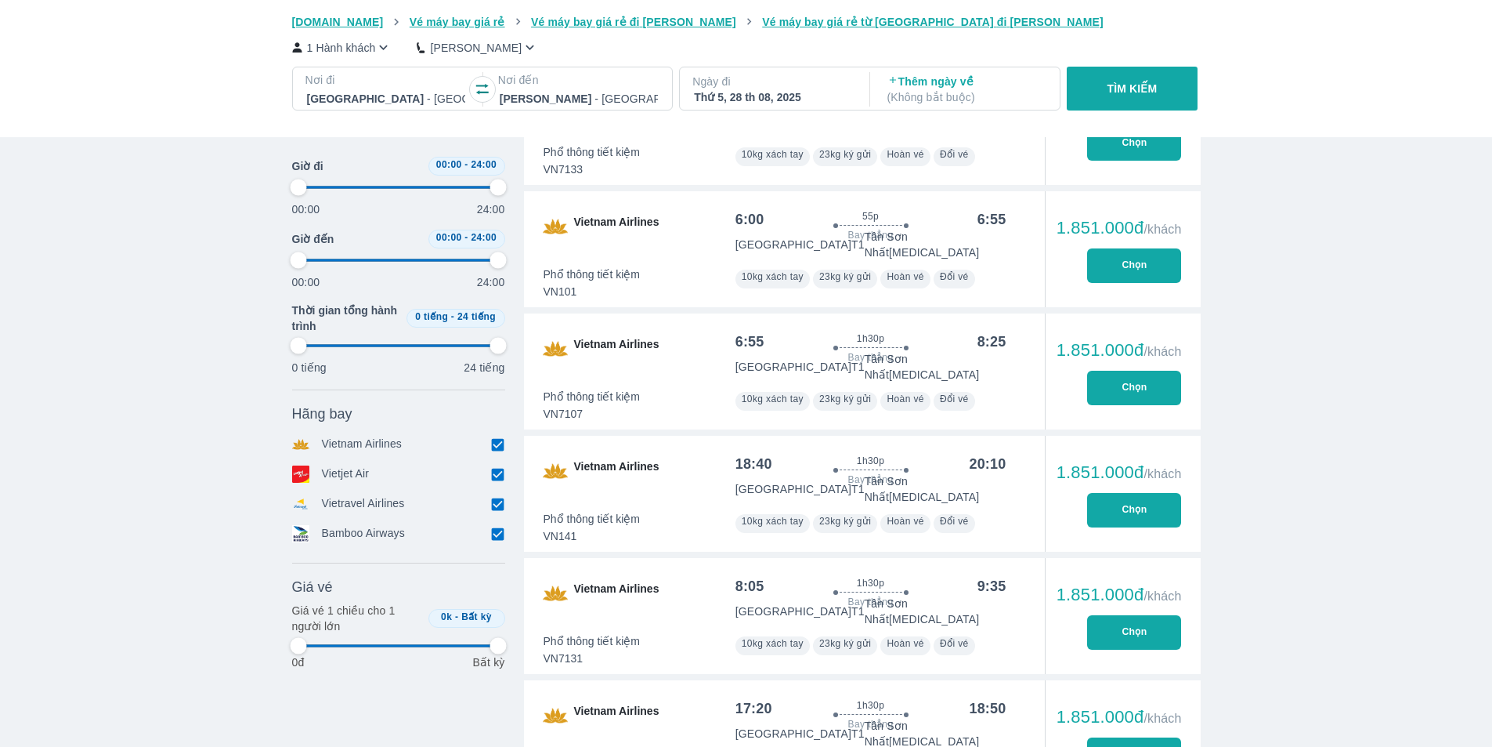
type input "97.9166666666667"
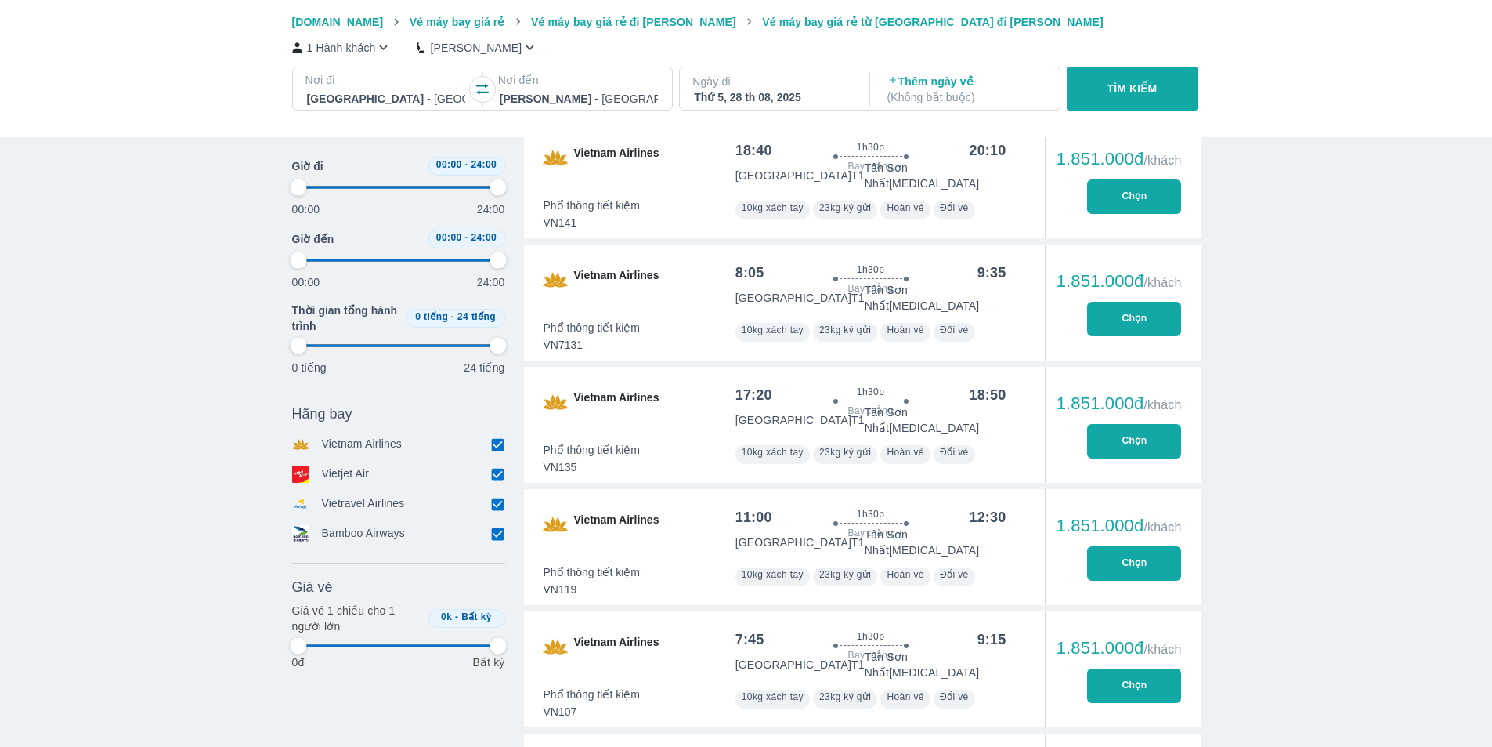
type input "97.9166666666667"
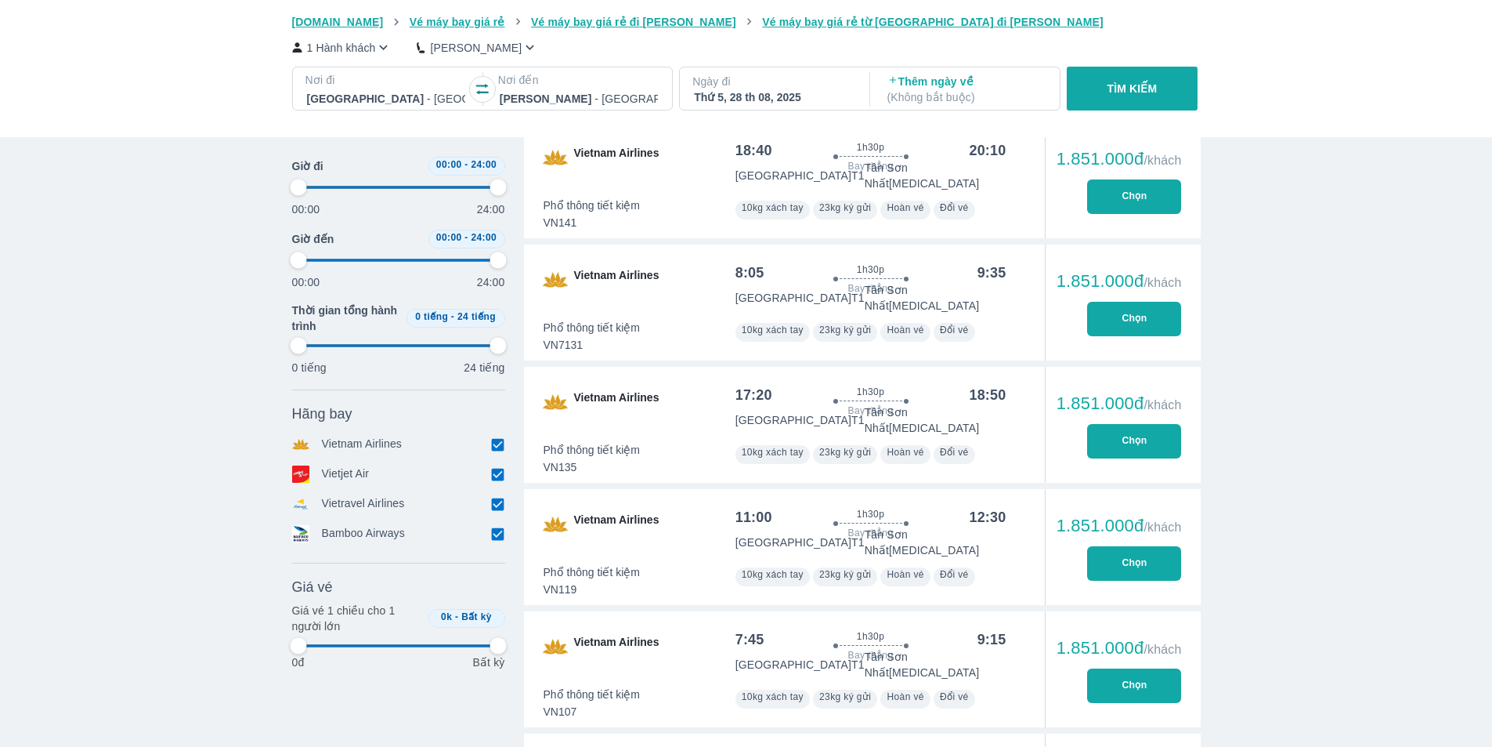
type input "97.9166666666667"
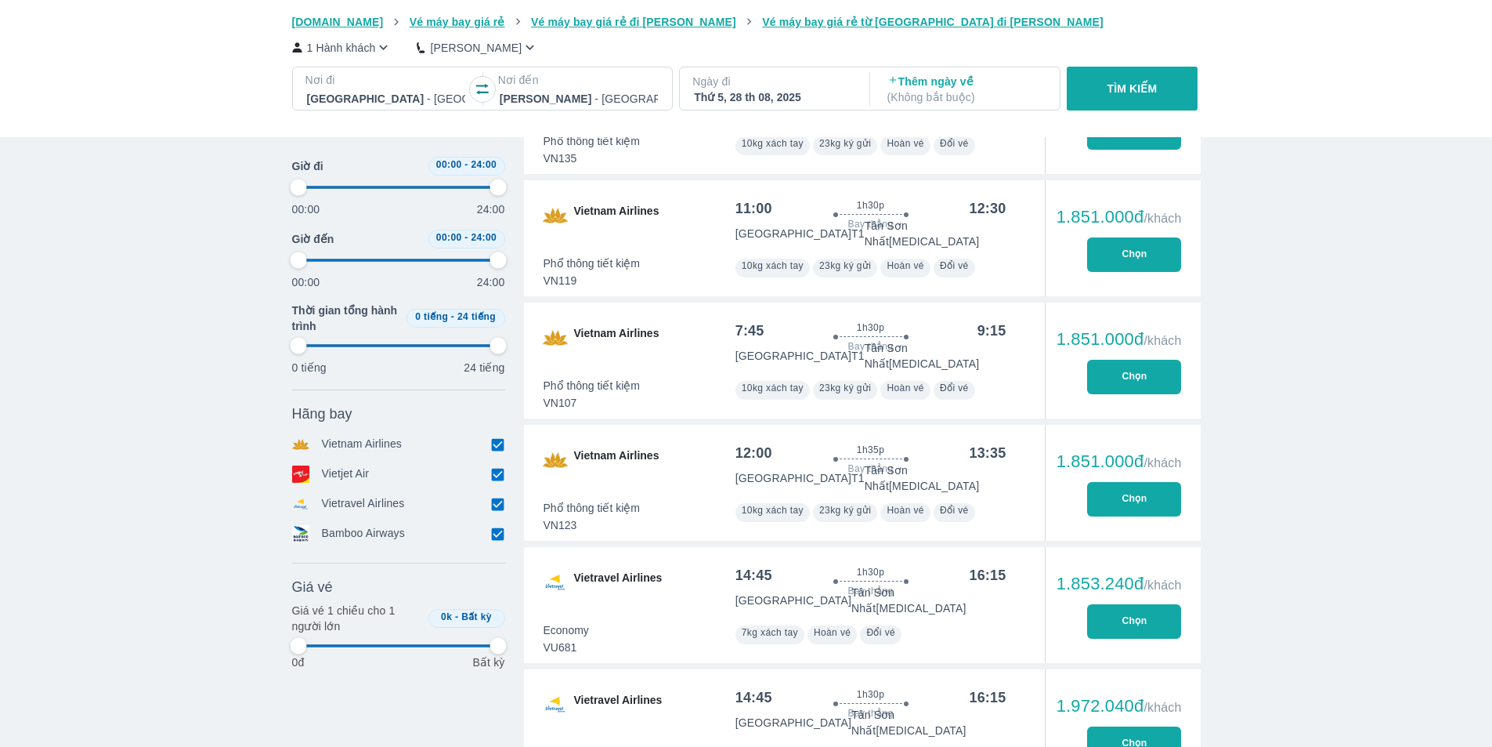
type input "97.9166666666667"
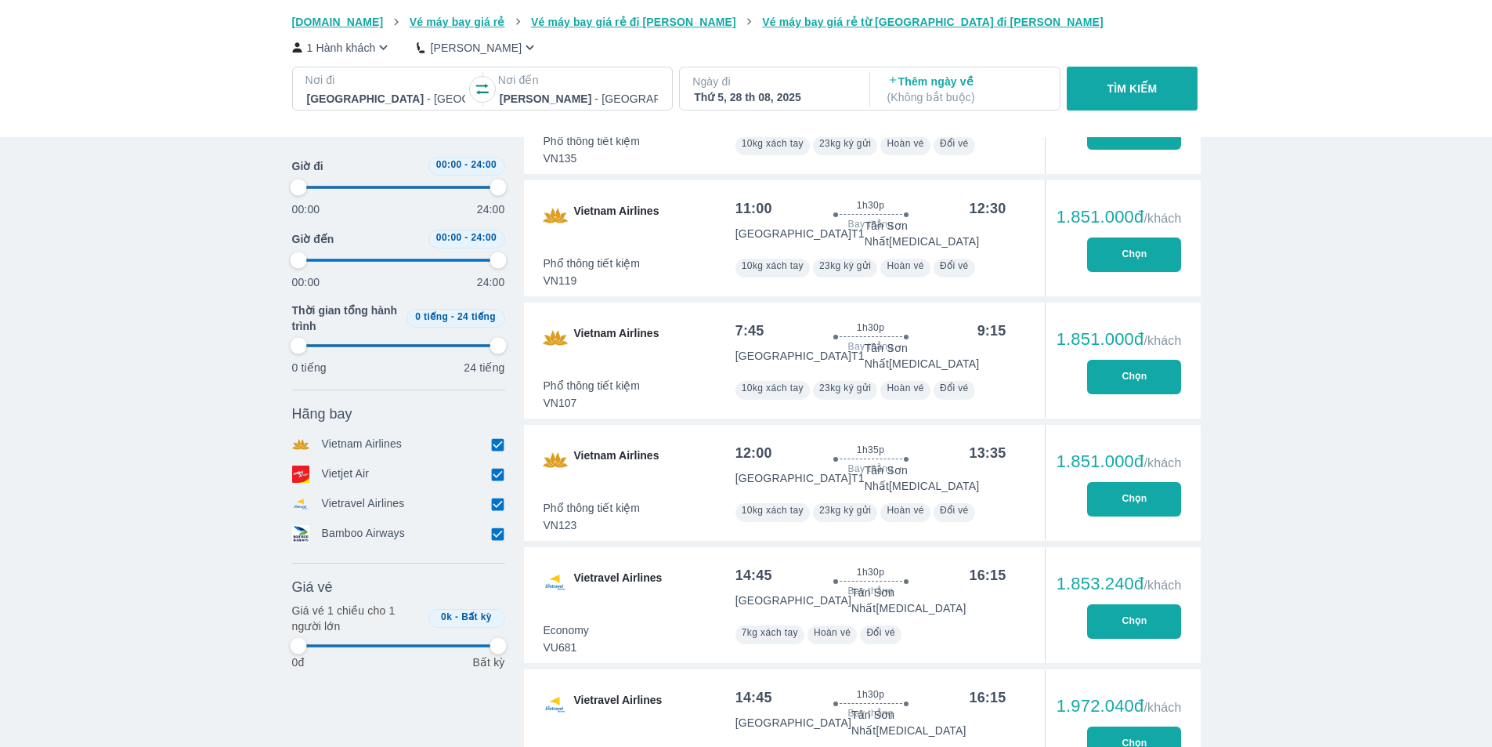
type input "97.9166666666667"
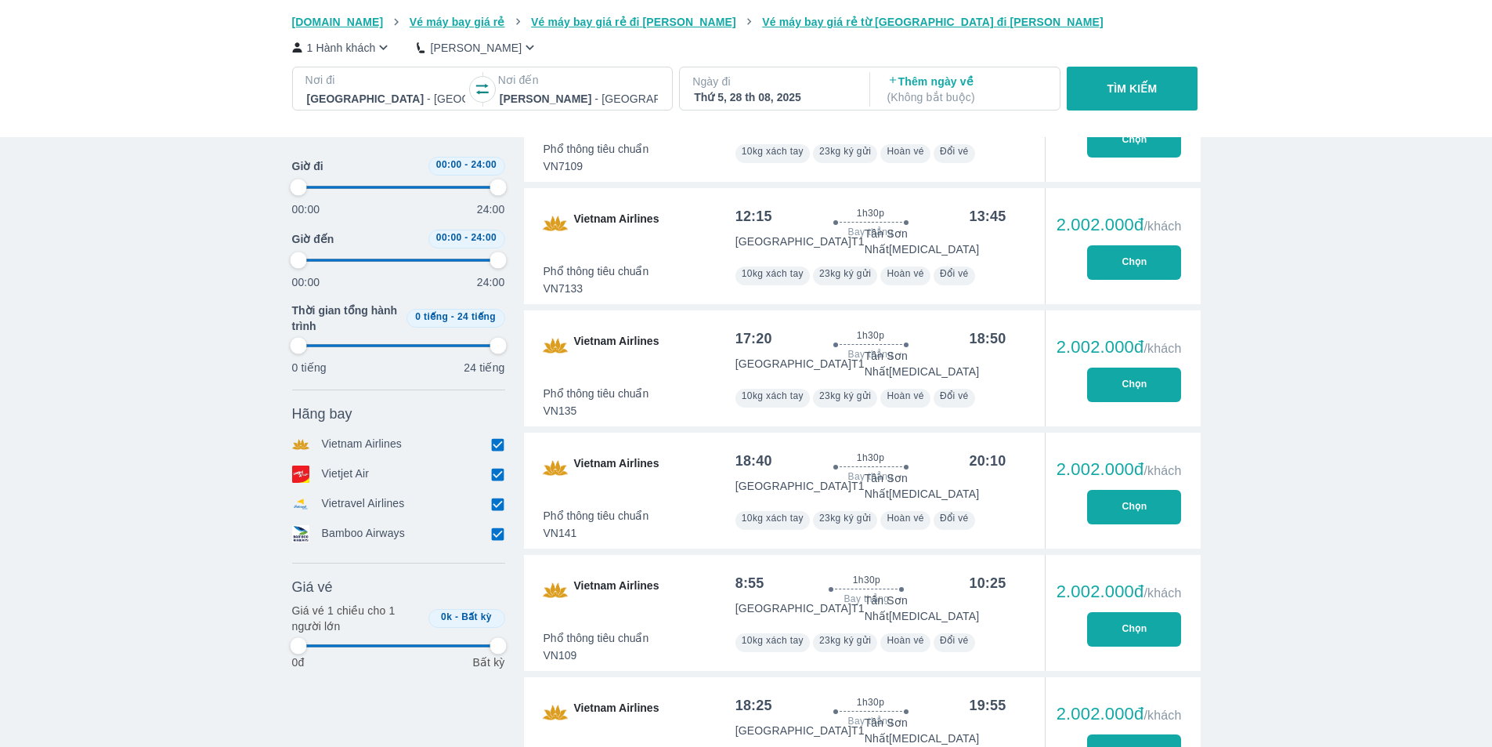
type input "97.9166666666667"
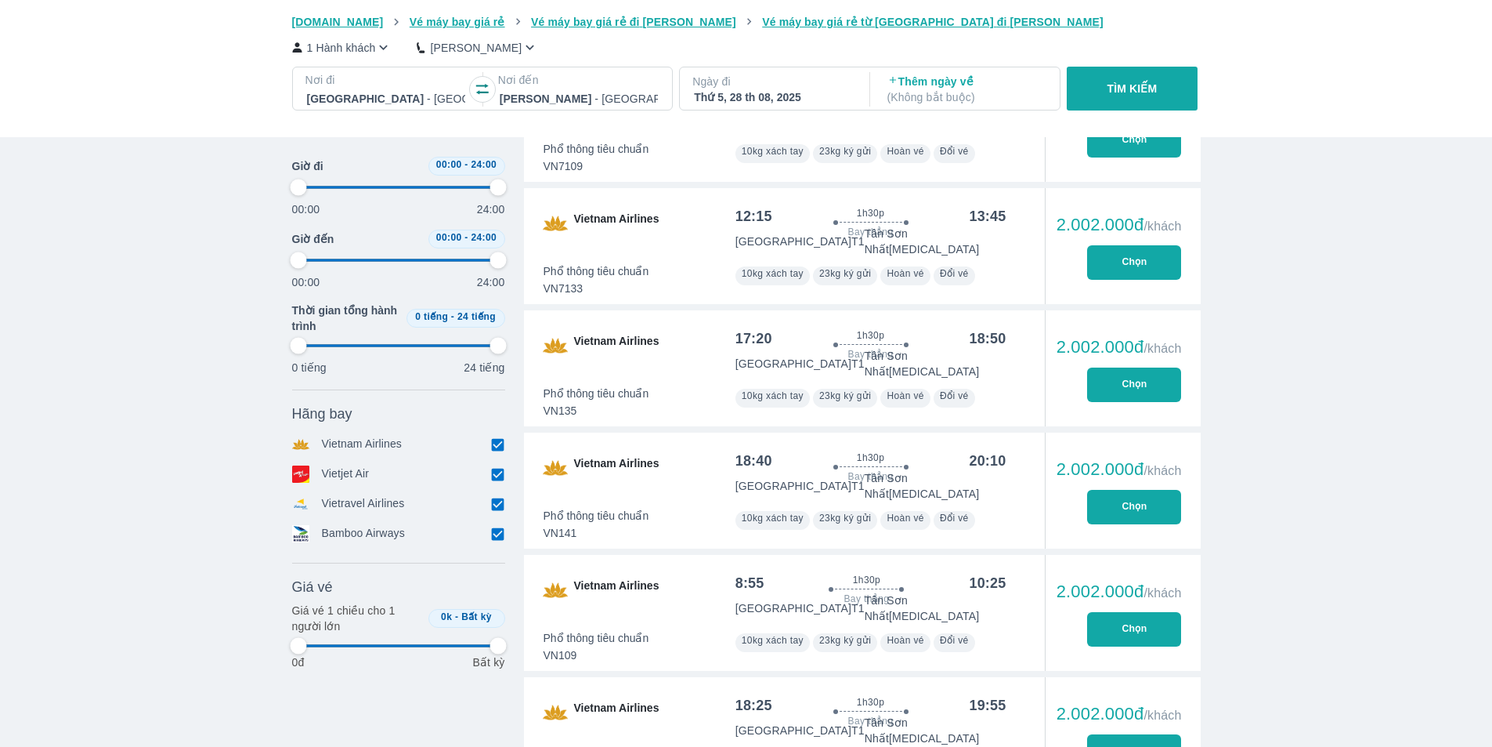
type input "97.9166666666667"
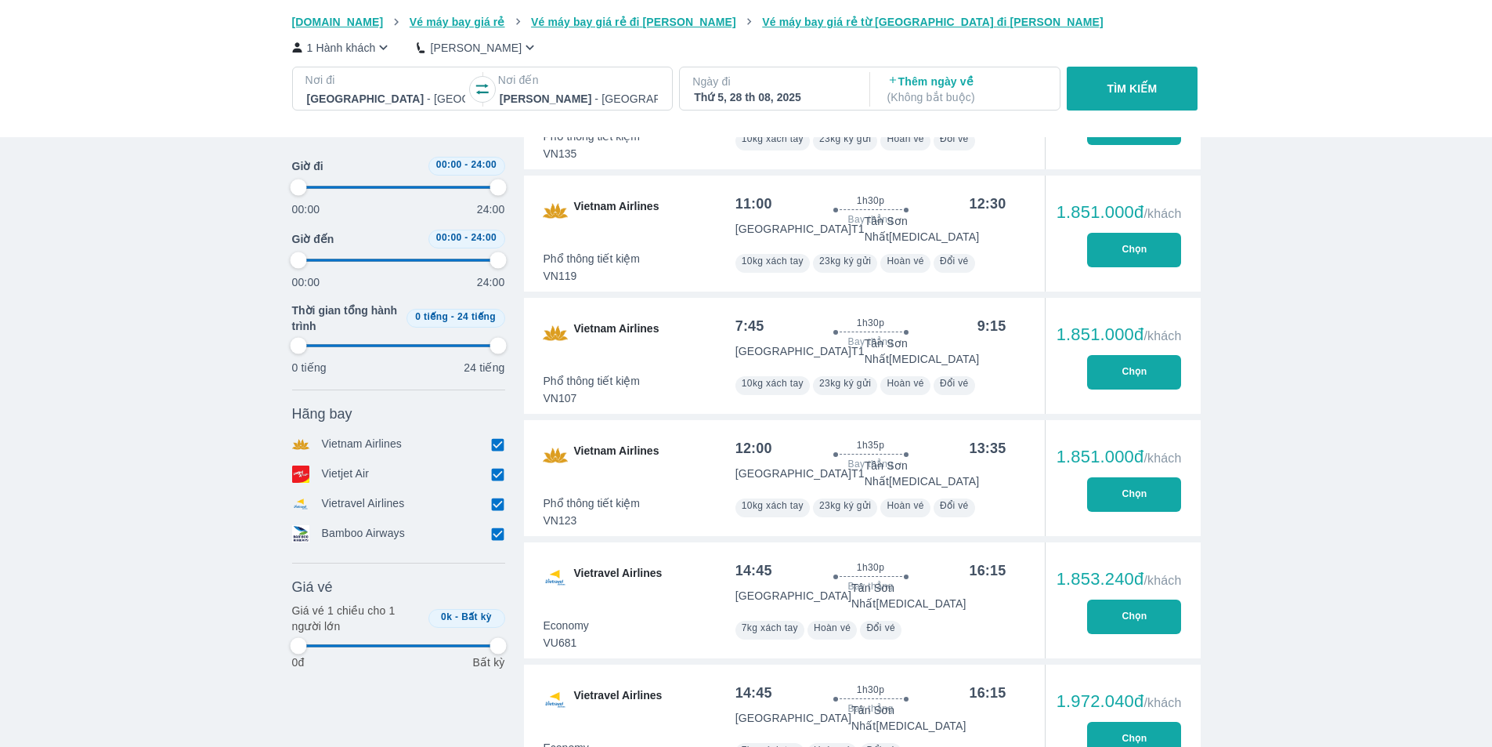
scroll to position [3604, 0]
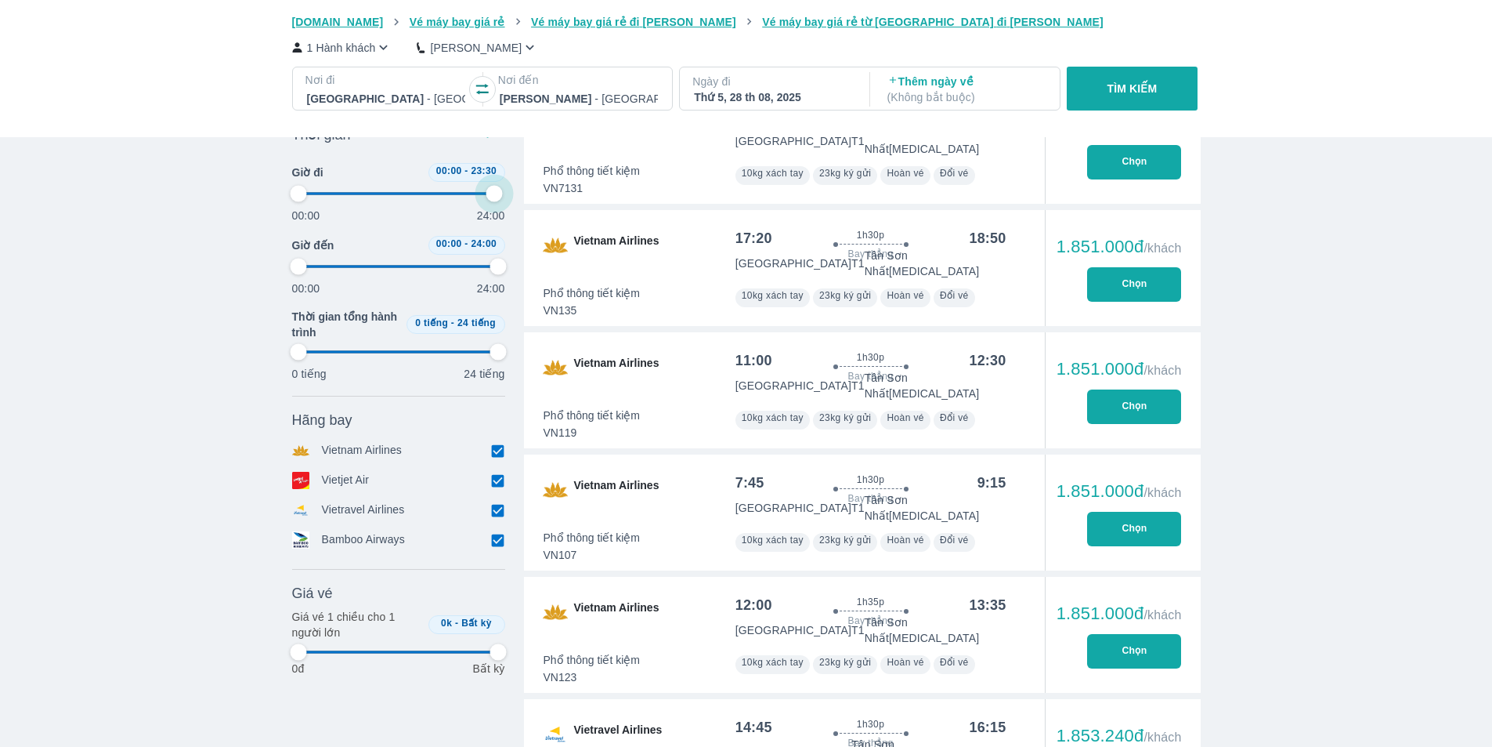
click at [494, 186] on span at bounding box center [398, 194] width 201 height 24
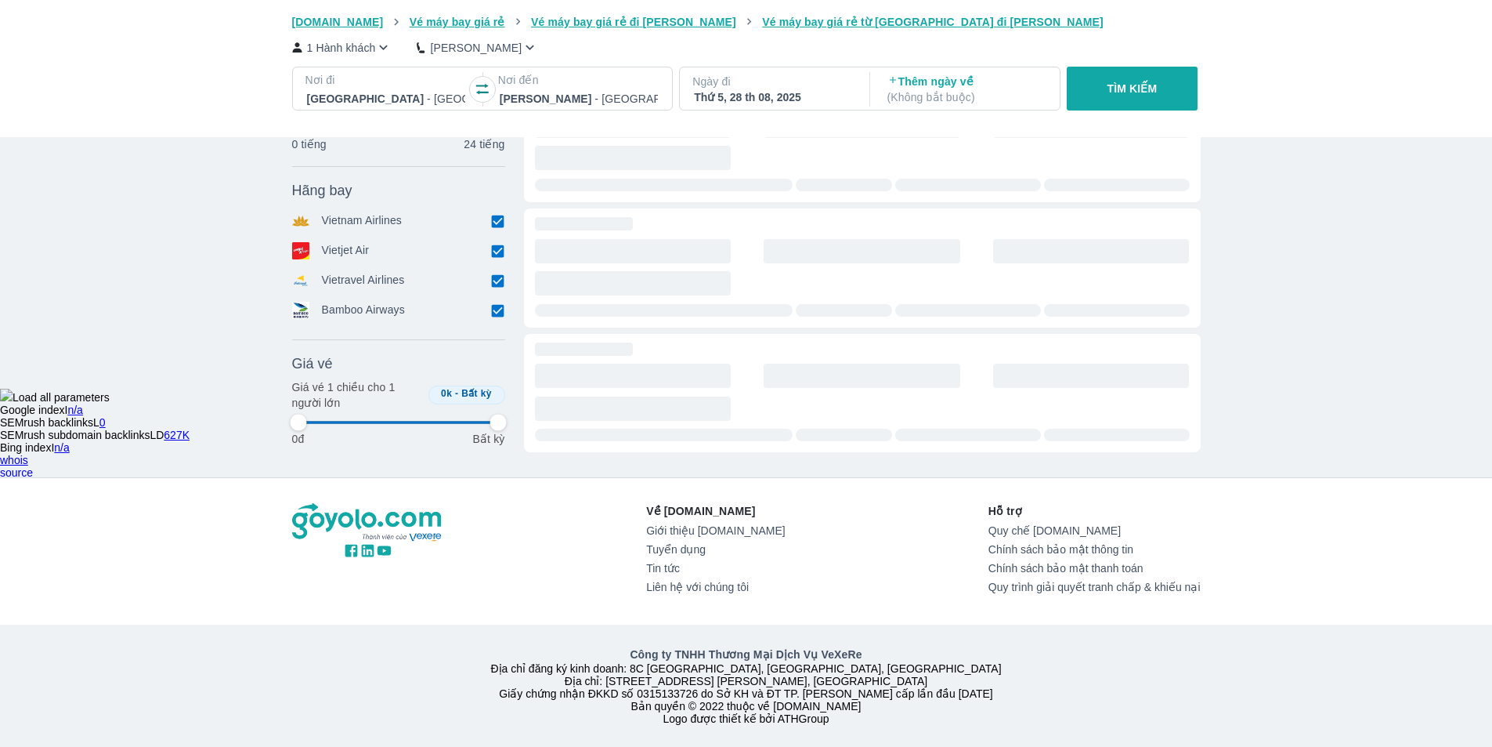
scroll to position [412, 0]
drag, startPoint x: 298, startPoint y: 197, endPoint x: 469, endPoint y: 228, distance: 173.6
click at [469, 152] on div "Thời gian Bỏ lọc Giờ đi 20:30 - 23:30 00:00 24:00 Giờ đến 00:00 - 24:00 00:00 2…" at bounding box center [398, 21] width 213 height 262
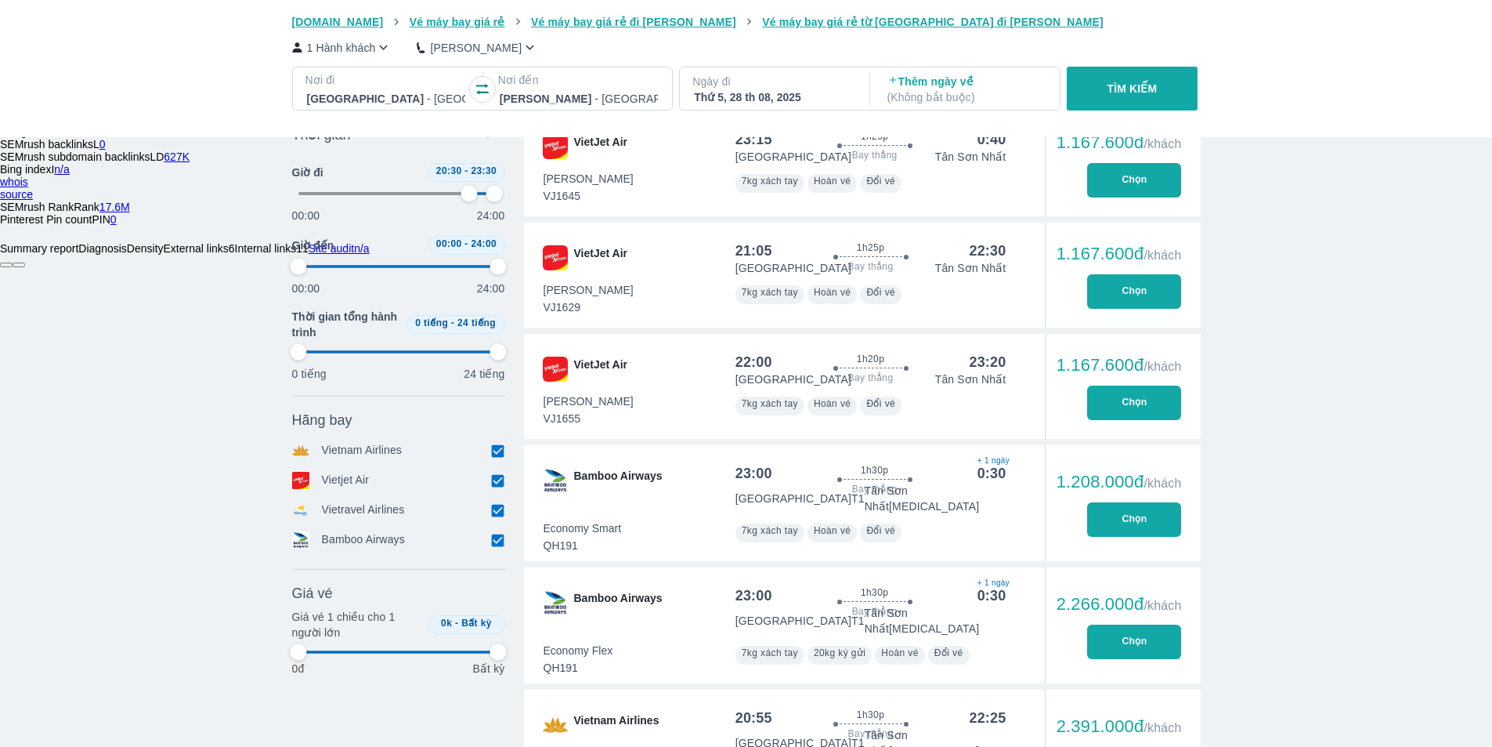
scroll to position [511, 0]
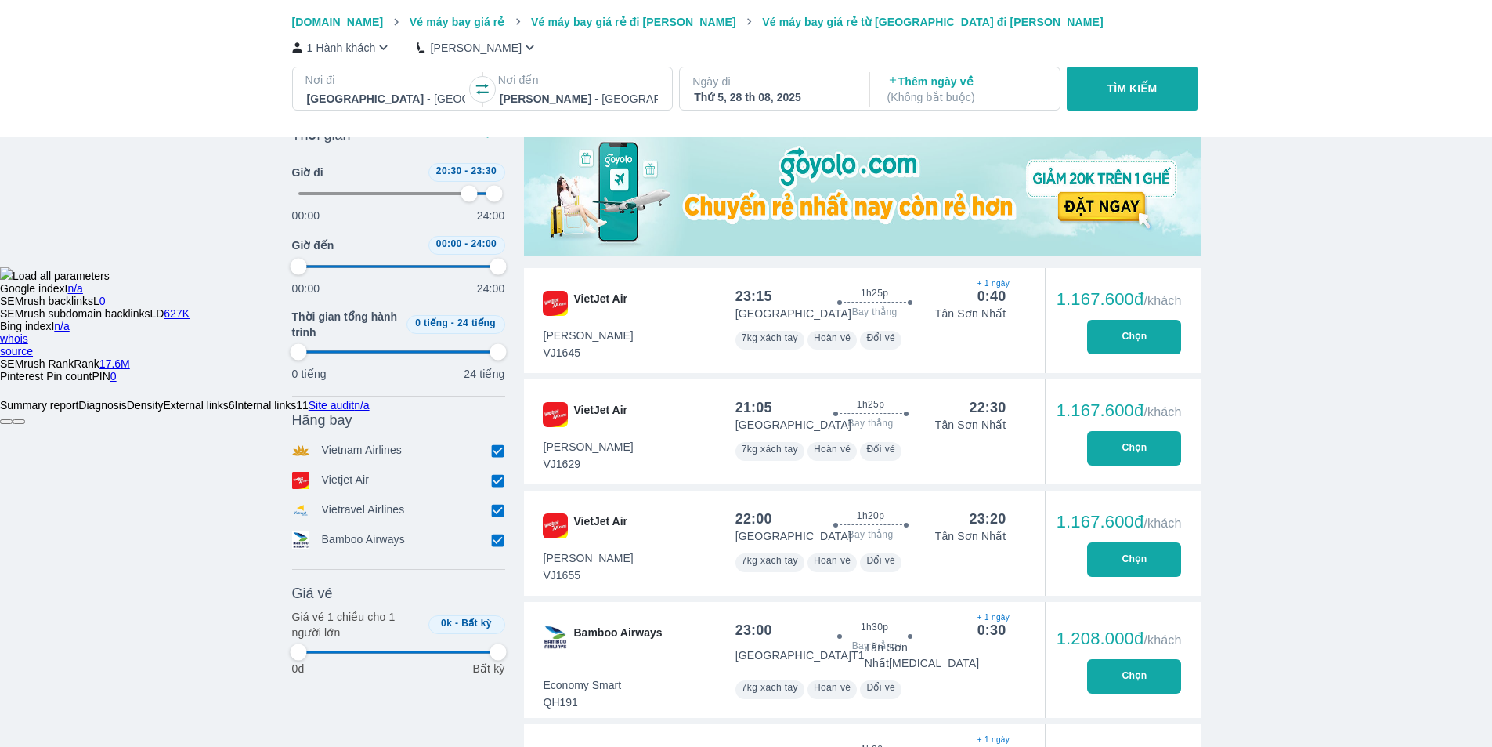
click at [1145, 434] on button "Chọn" at bounding box center [1134, 448] width 94 height 34
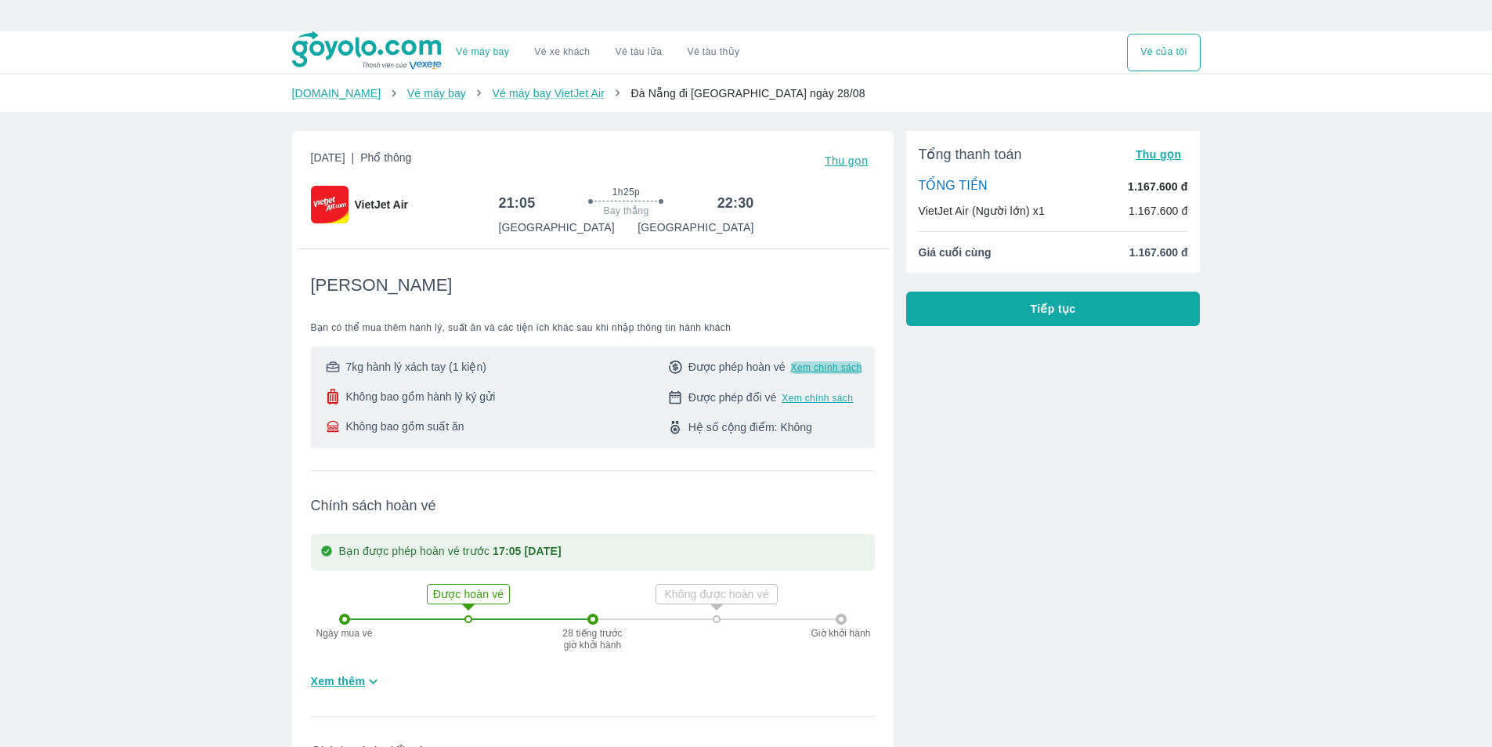
click at [810, 371] on span "Xem chính sách" at bounding box center [826, 367] width 71 height 13
click at [939, 313] on button "Tiếp tục" at bounding box center [1053, 308] width 295 height 34
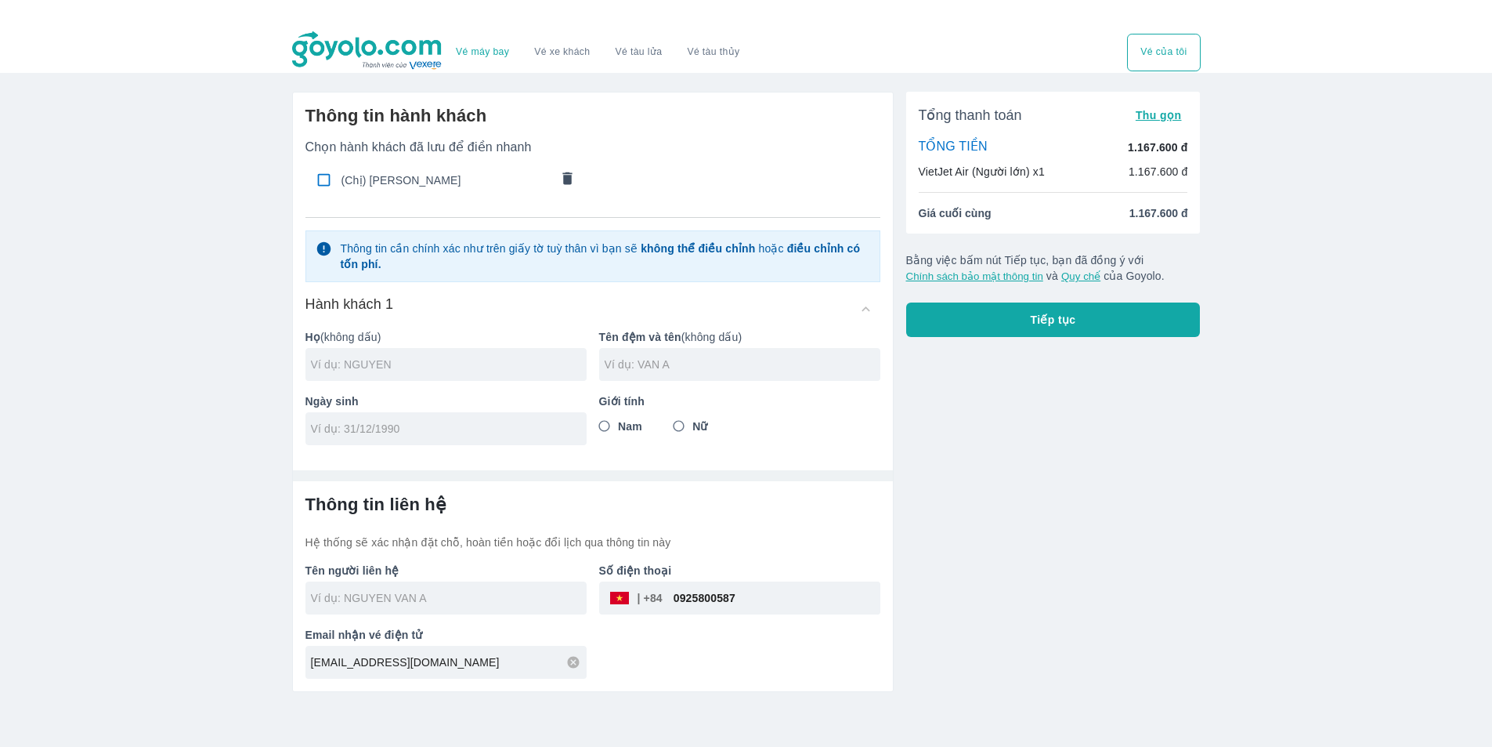
click at [508, 365] on input "text" at bounding box center [449, 364] width 276 height 16
click at [723, 371] on input "text" at bounding box center [743, 364] width 276 height 16
click at [685, 432] on input "Nữ" at bounding box center [679, 426] width 28 height 28
click at [536, 432] on input "tel" at bounding box center [441, 429] width 260 height 16
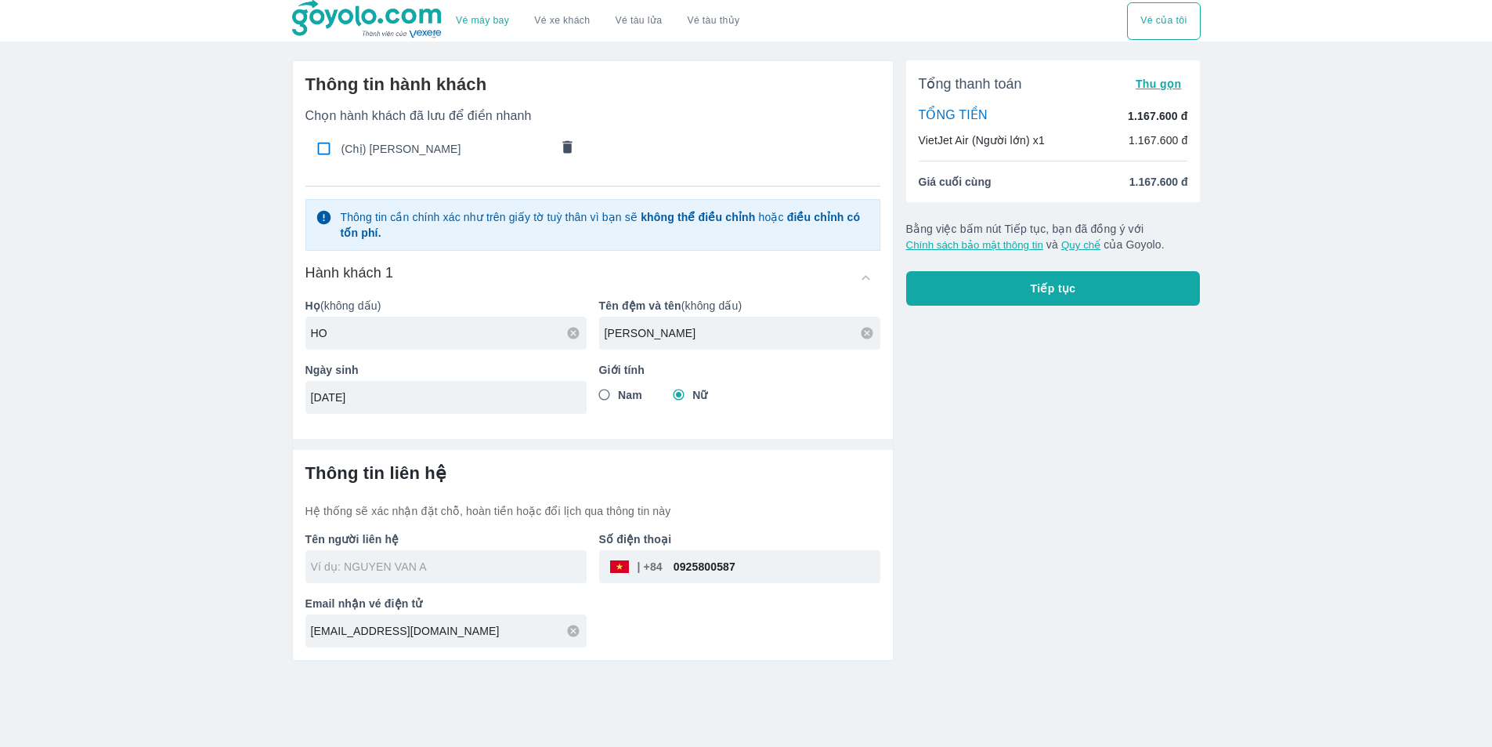
click at [503, 565] on input "text" at bounding box center [449, 567] width 276 height 16
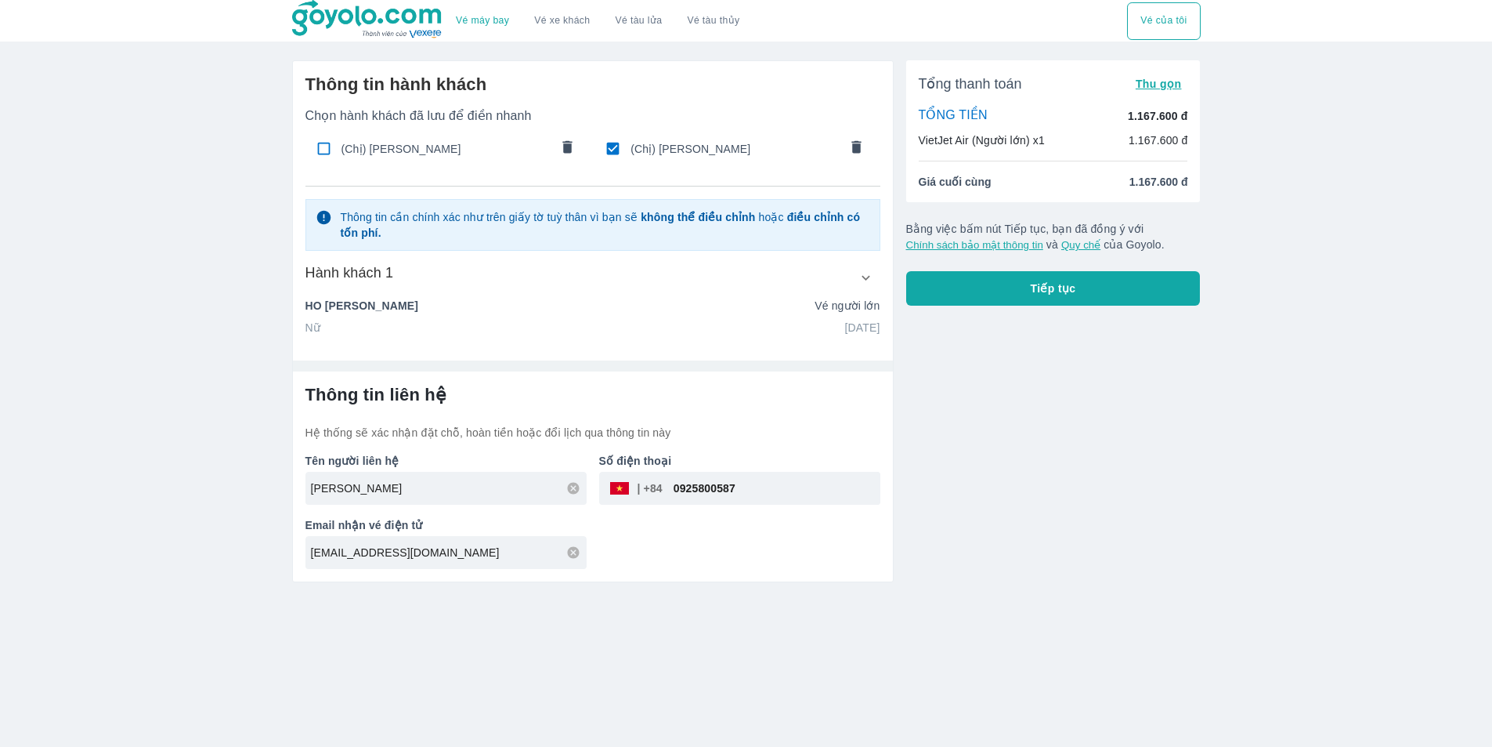
scroll to position [0, 0]
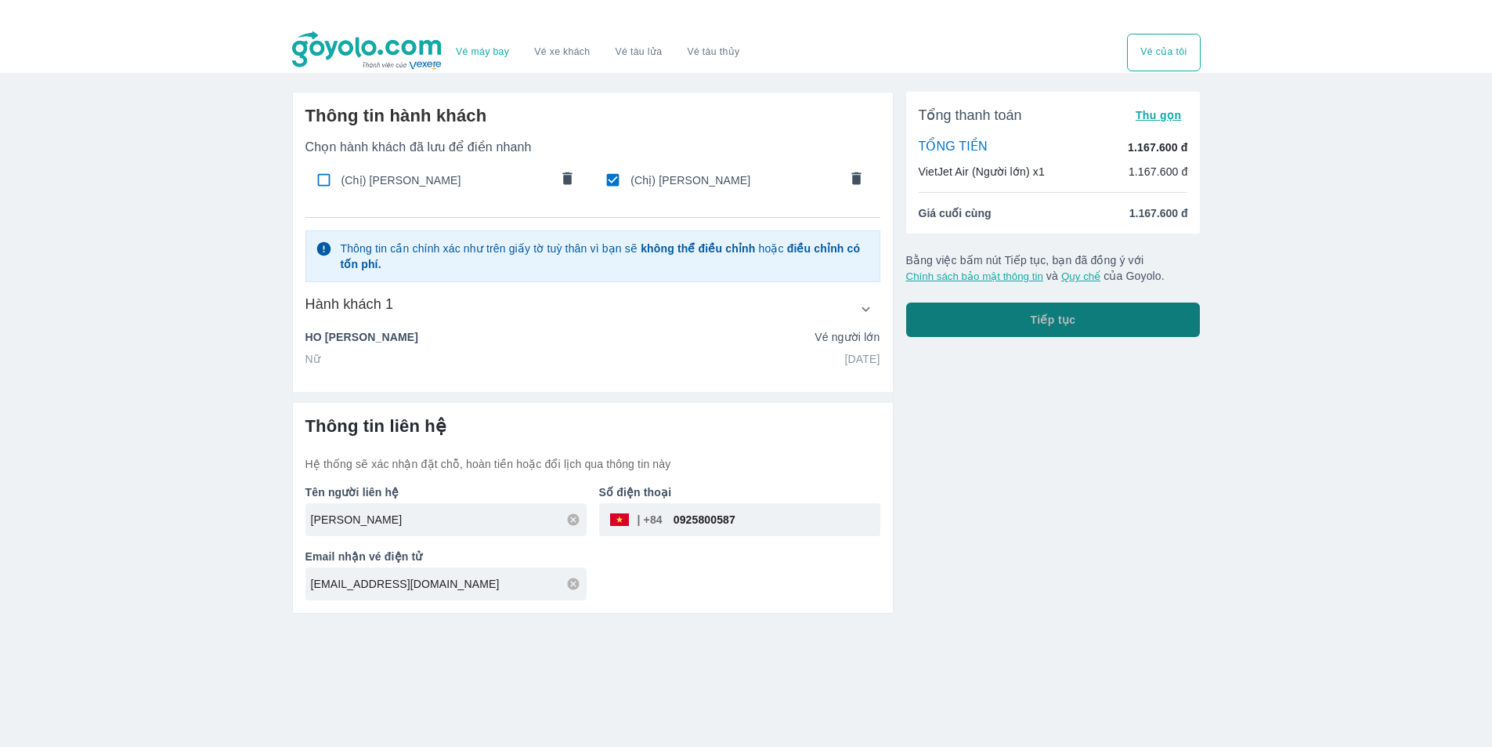
click at [992, 310] on button "Tiếp tục" at bounding box center [1053, 319] width 295 height 34
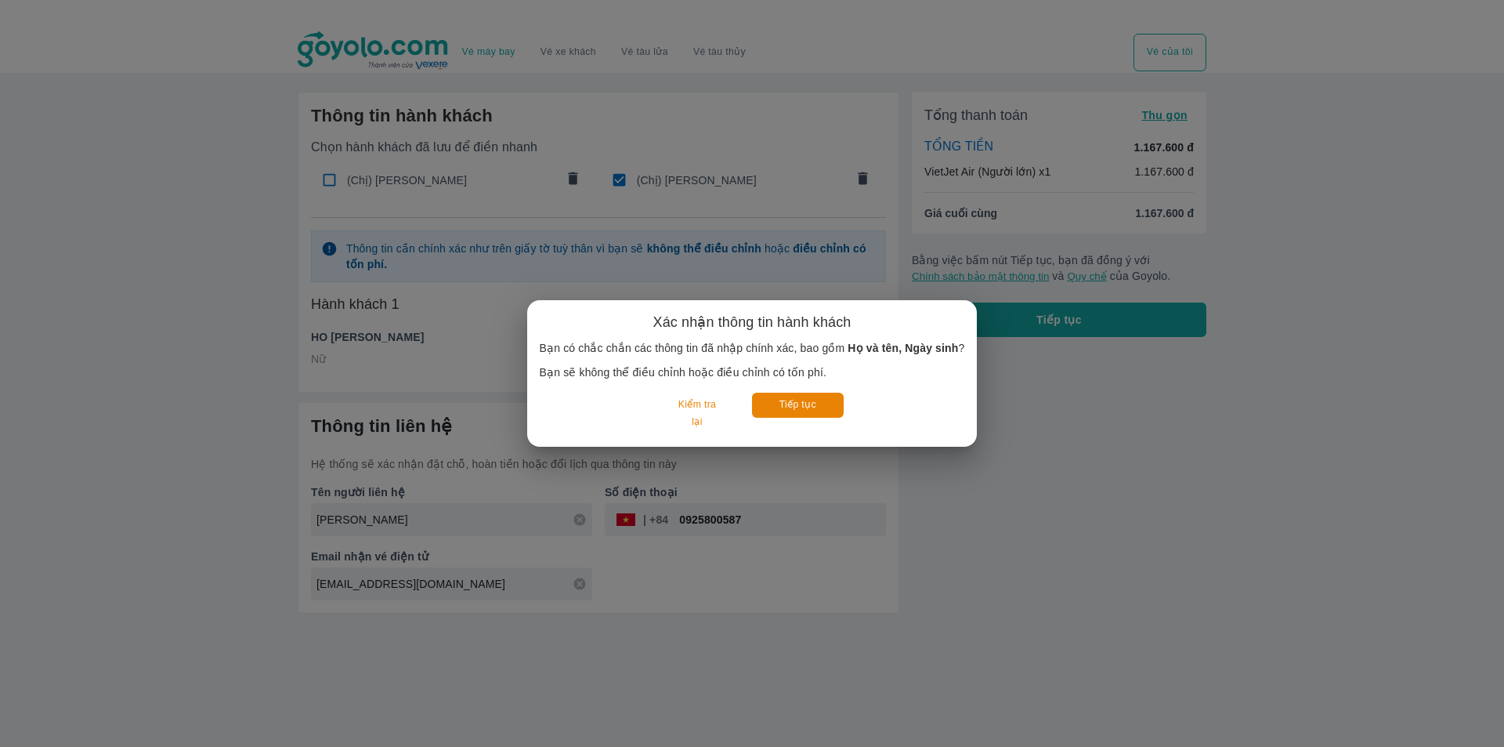
click at [657, 435] on div "Xác nhận thông tin hành khách Bạn có chắc chắn các thông tin đã nhập chính xác,…" at bounding box center [752, 373] width 450 height 147
click at [689, 402] on button "Kiểm tra lại" at bounding box center [696, 413] width 73 height 42
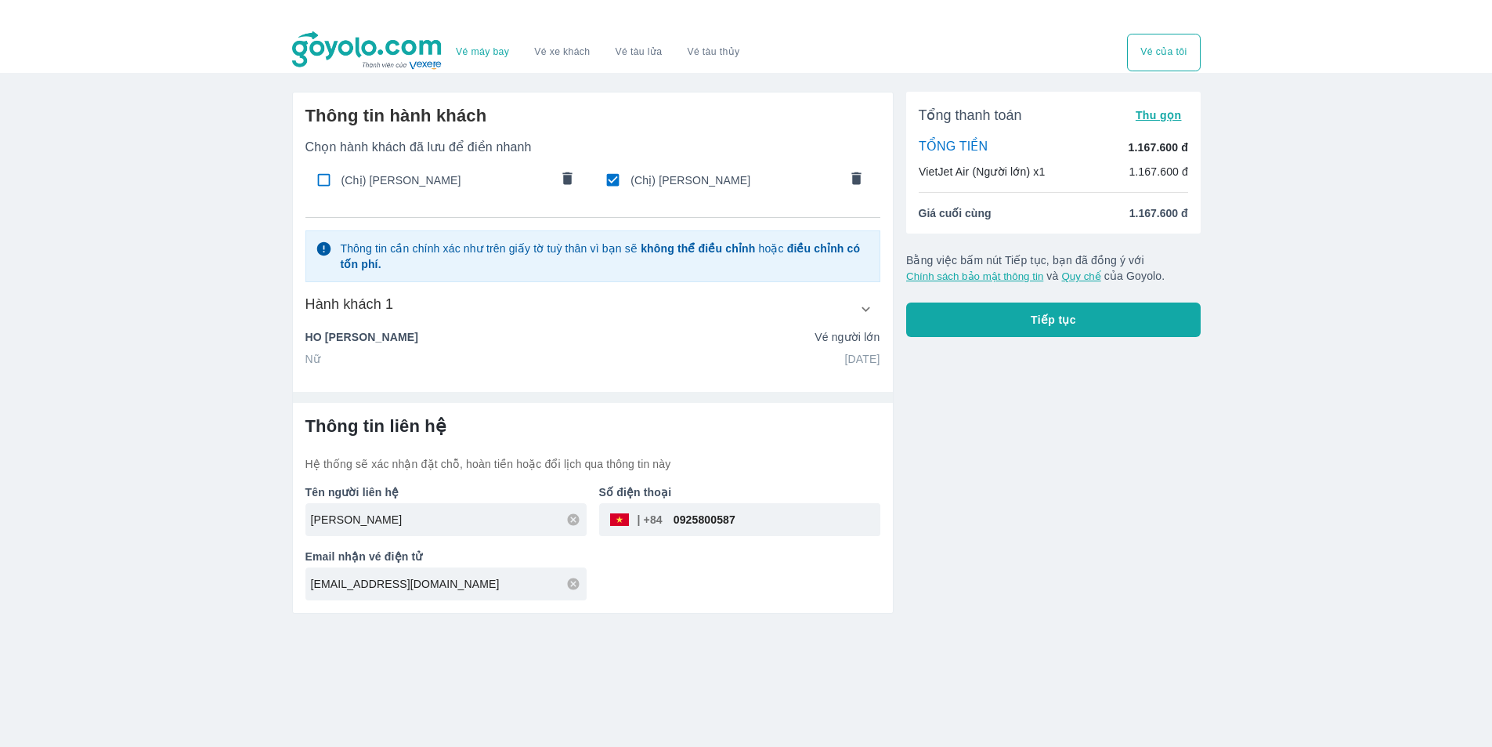
click at [1060, 309] on button "Tiếp tục" at bounding box center [1053, 319] width 295 height 34
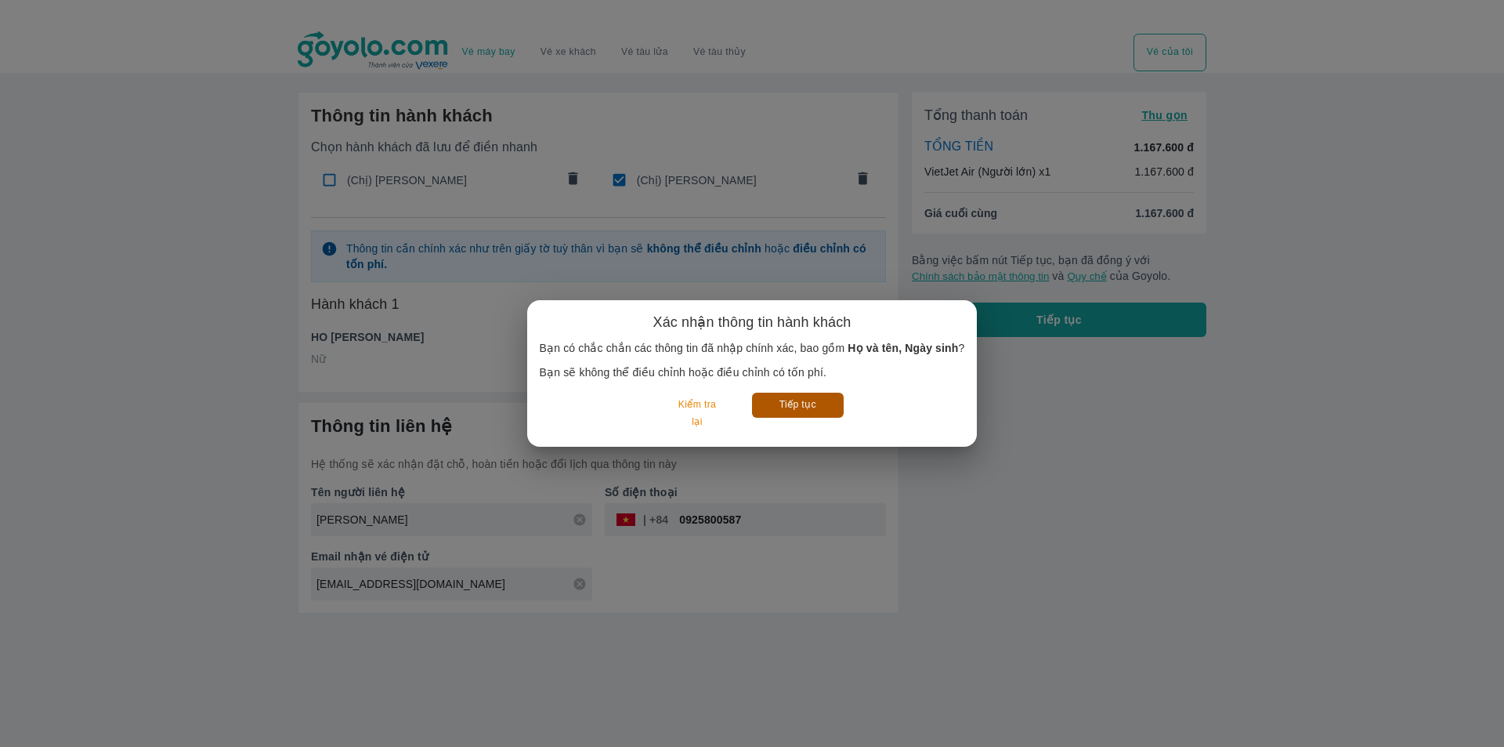
click at [821, 403] on button "Tiếp tục" at bounding box center [798, 404] width 92 height 24
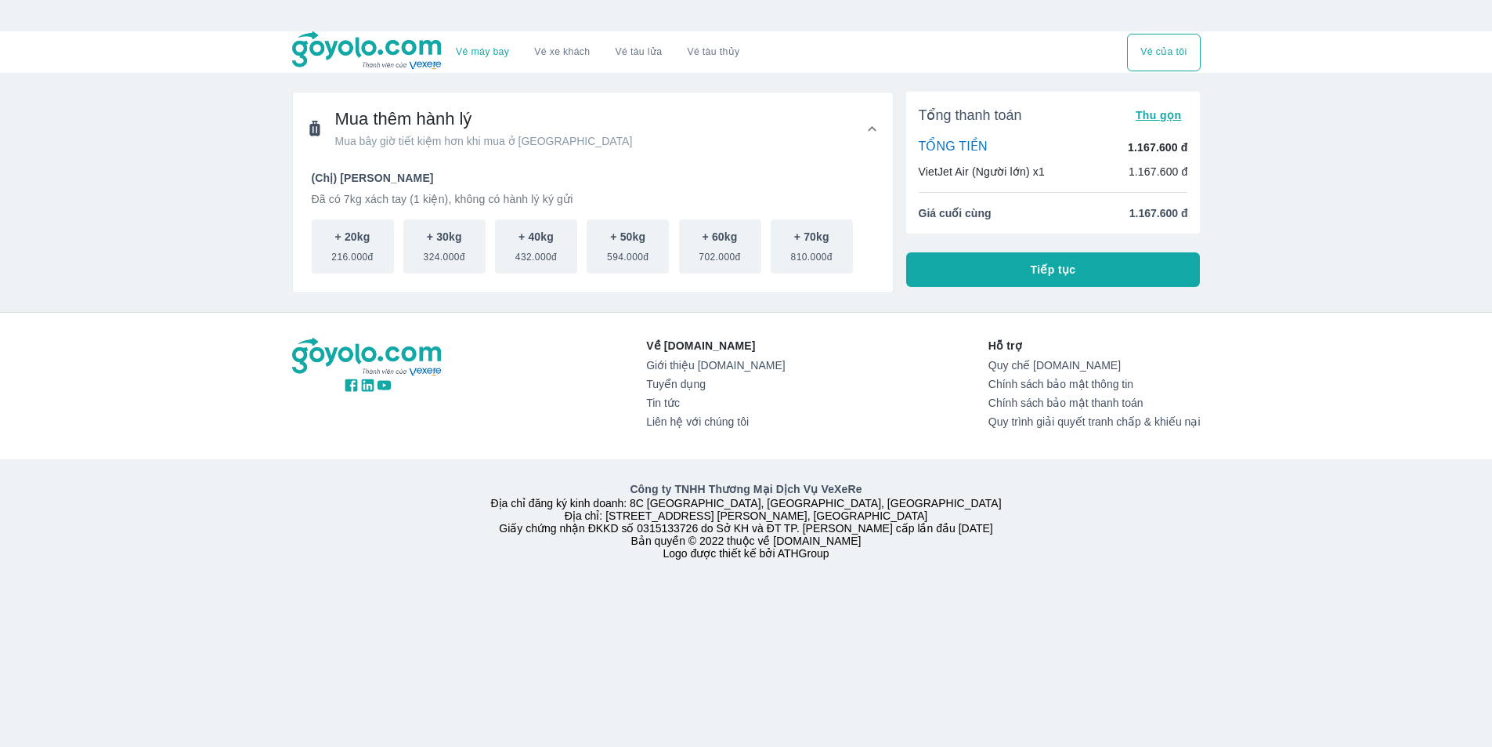
click at [1015, 265] on button "Tiếp tục" at bounding box center [1053, 269] width 295 height 34
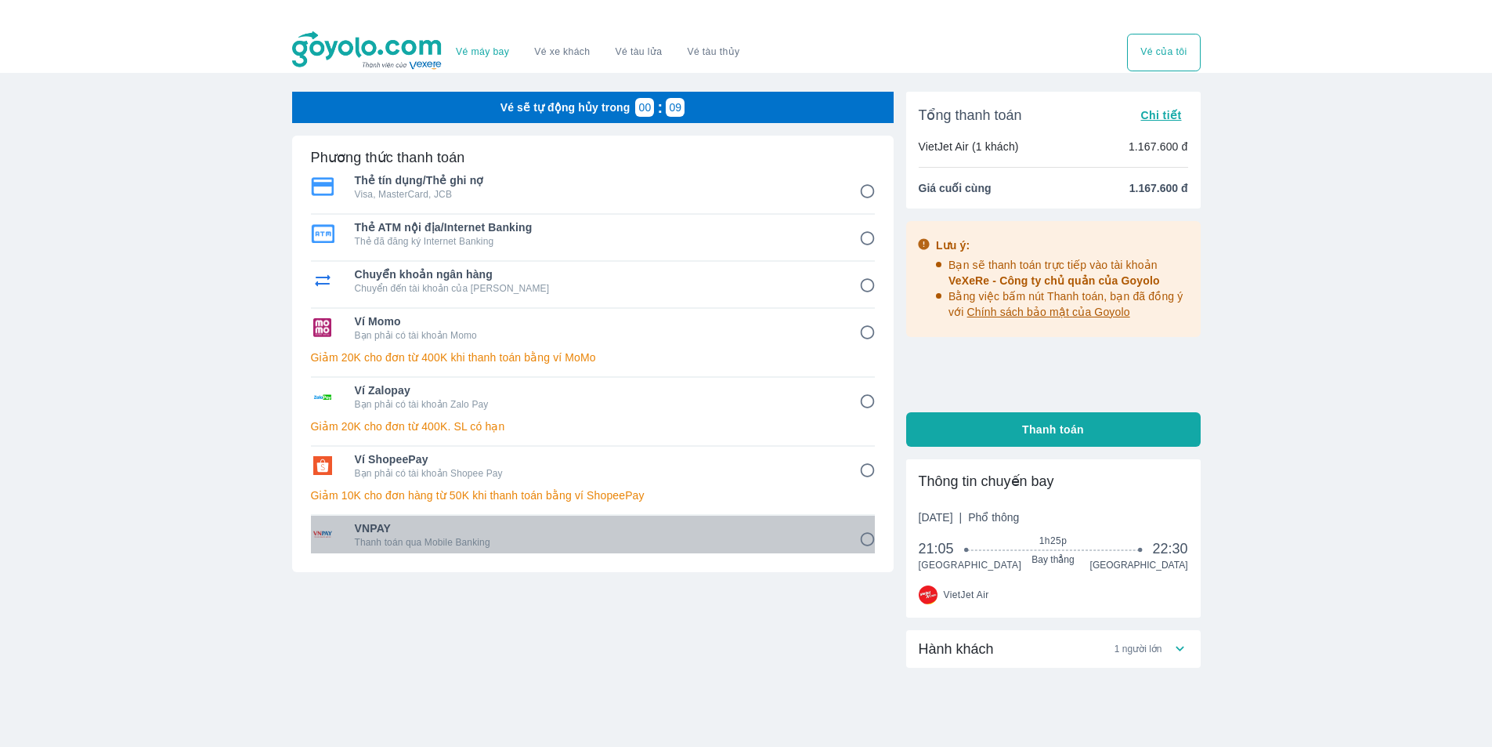
click at [664, 530] on span "VNPAY" at bounding box center [596, 528] width 483 height 16
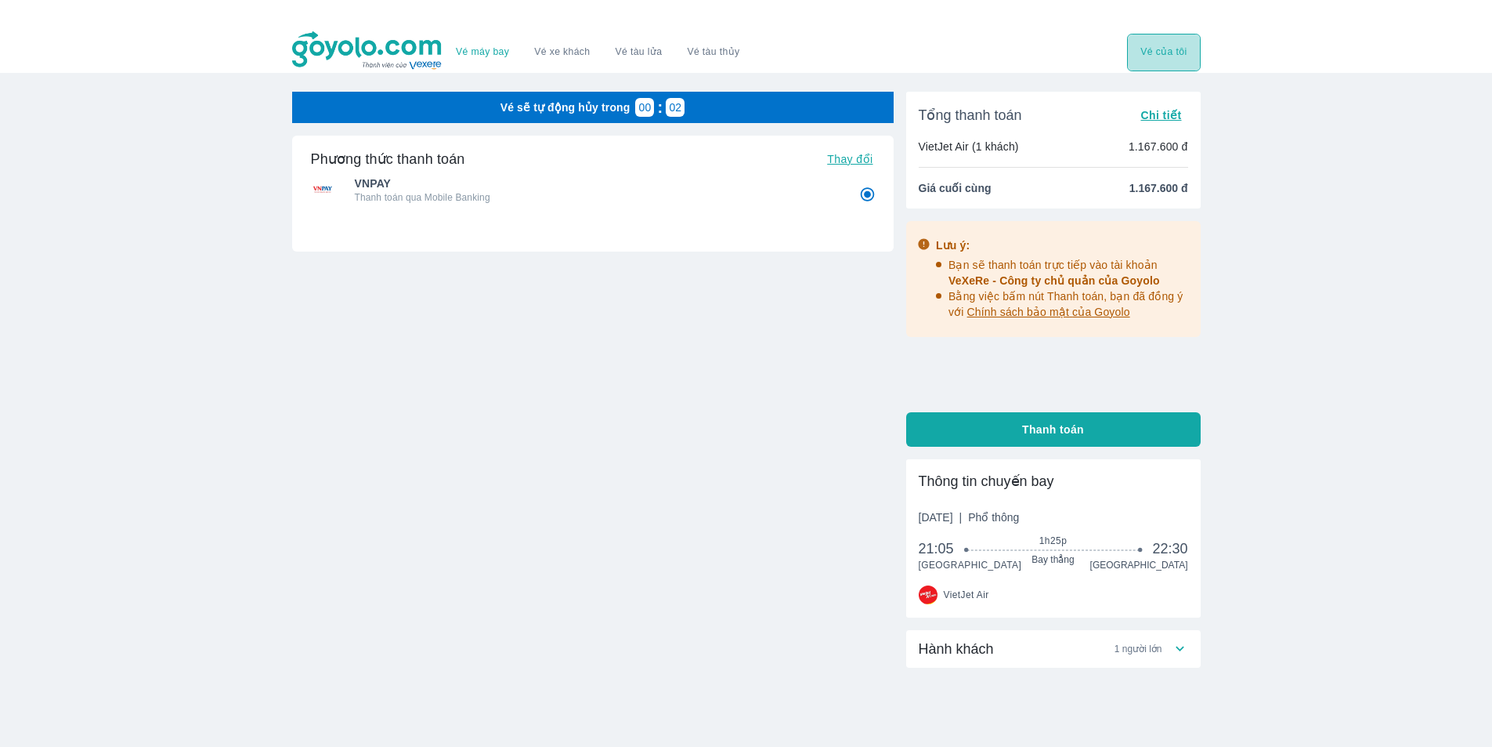
click at [1182, 54] on button "Vé của tôi" at bounding box center [1163, 53] width 73 height 38
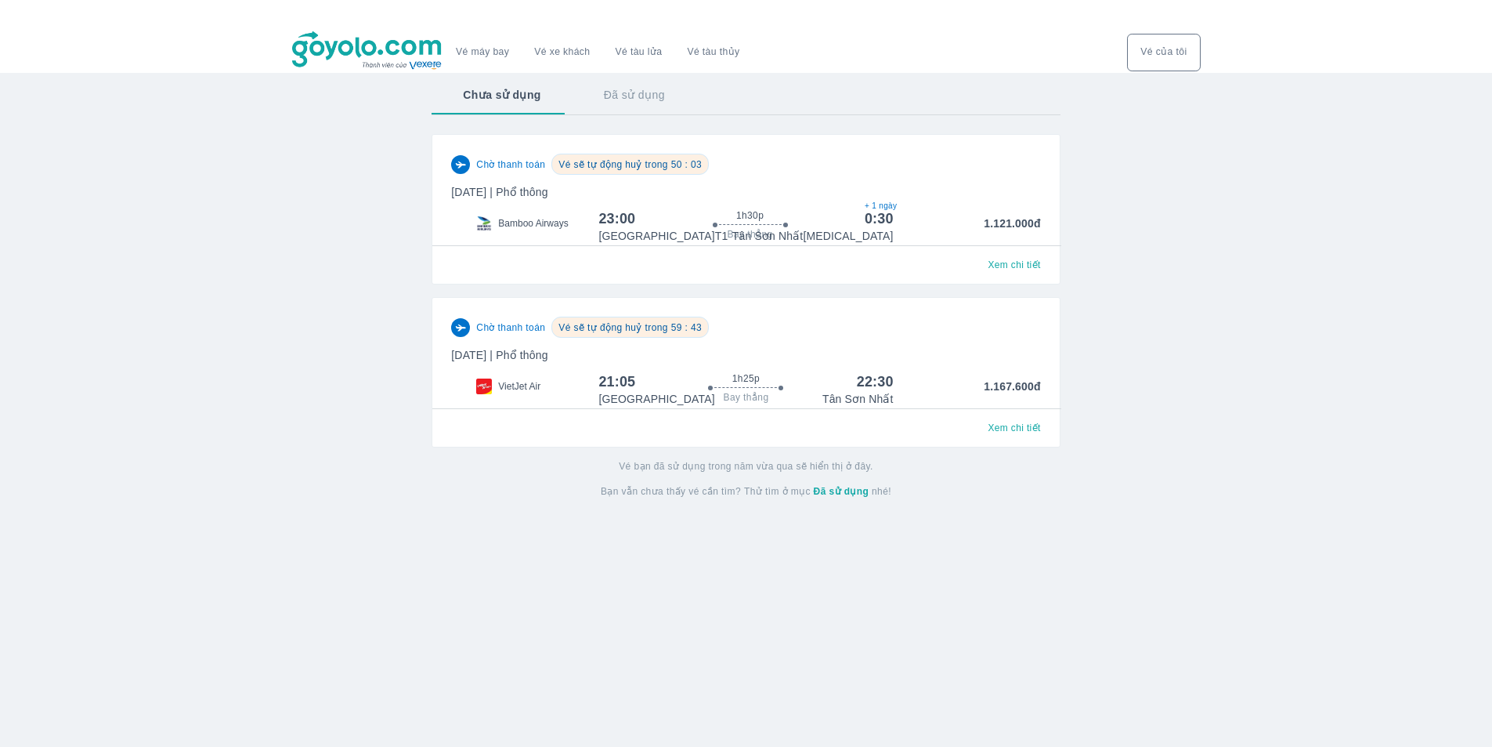
click at [641, 96] on button "Đã sử dụng" at bounding box center [635, 94] width 124 height 41
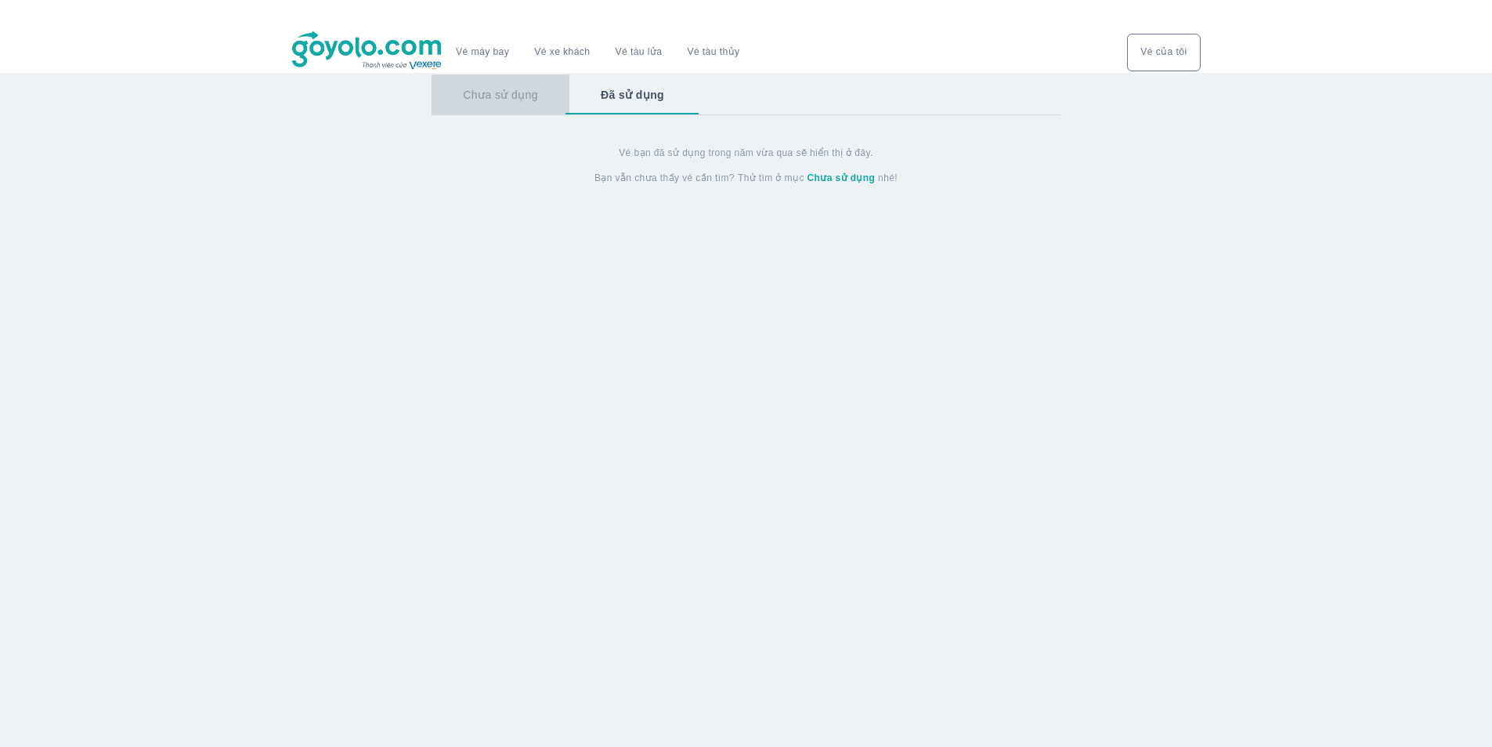
click at [503, 99] on button "Chưa sử dụng" at bounding box center [501, 94] width 138 height 41
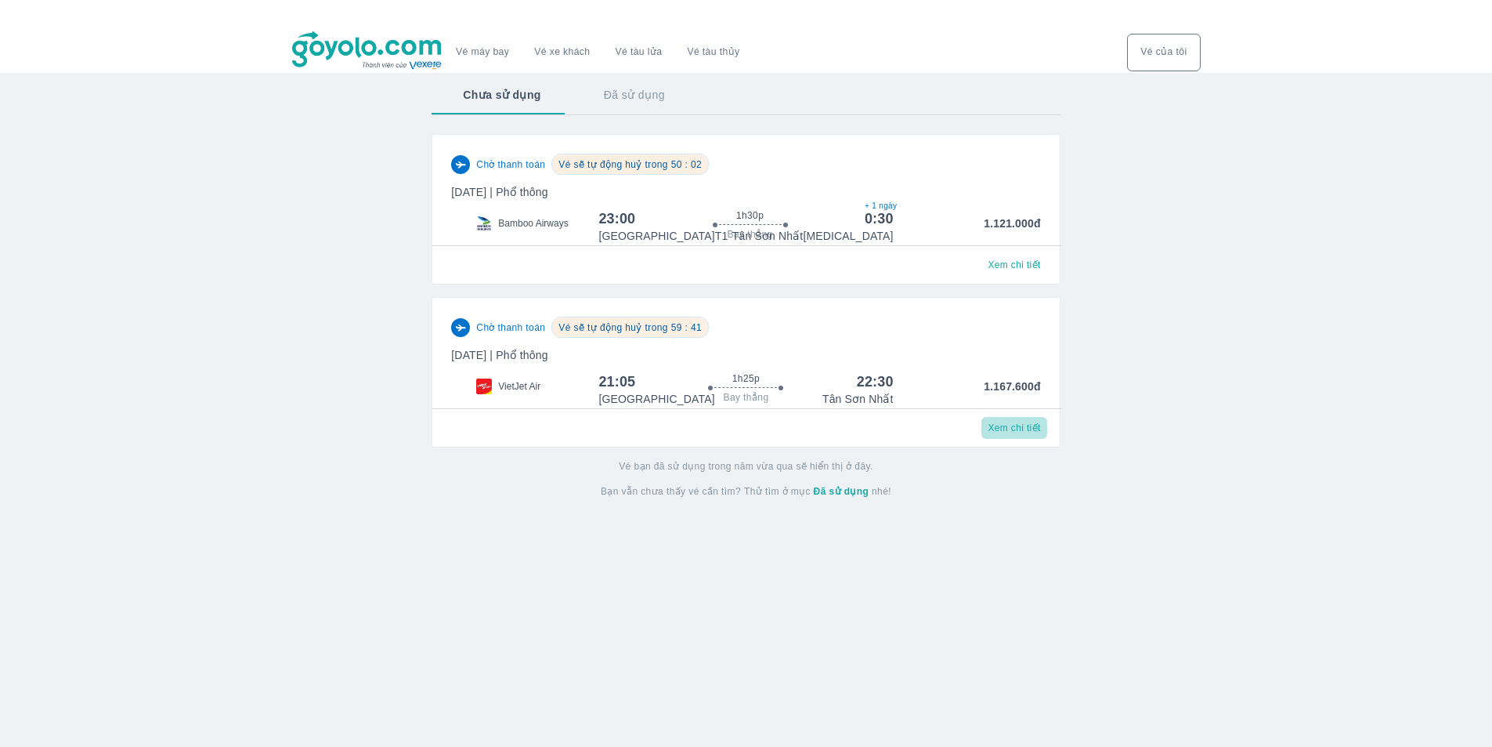
click at [1019, 429] on span "Xem chi tiết" at bounding box center [1014, 427] width 52 height 13
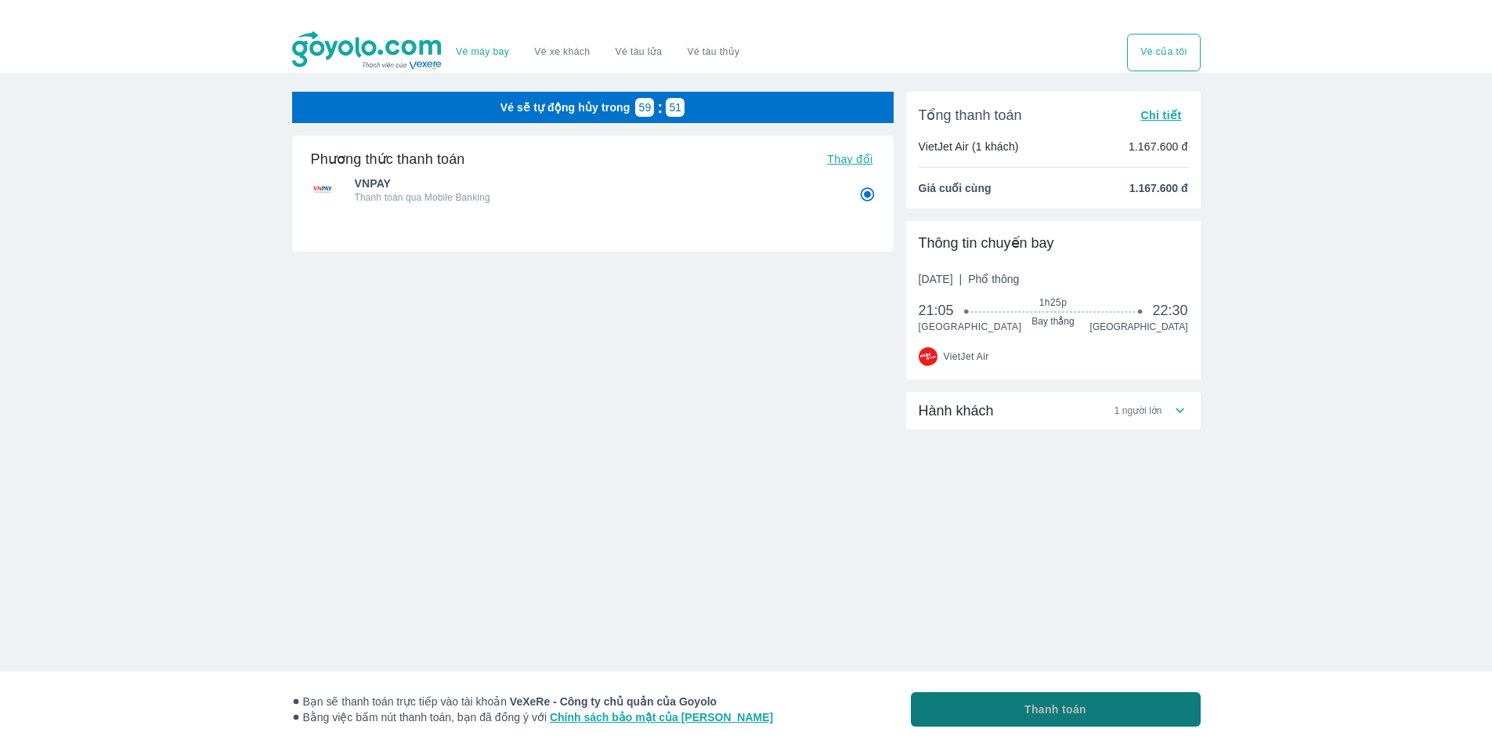
click at [1022, 708] on button "Thanh toán" at bounding box center [1056, 709] width 290 height 34
